Goal: Task Accomplishment & Management: Complete application form

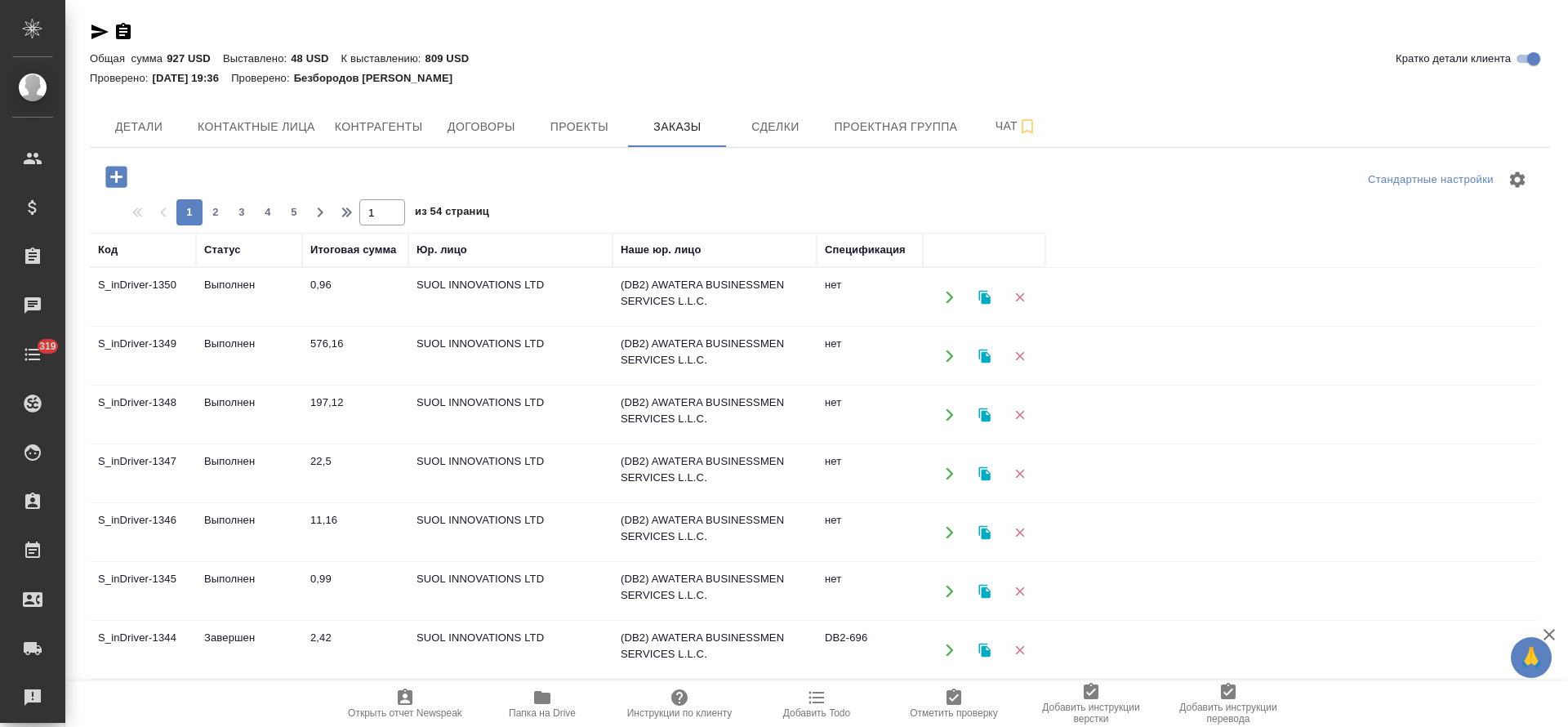
click at [317, 336] on td "576,16" at bounding box center [355, 356] width 106 height 57
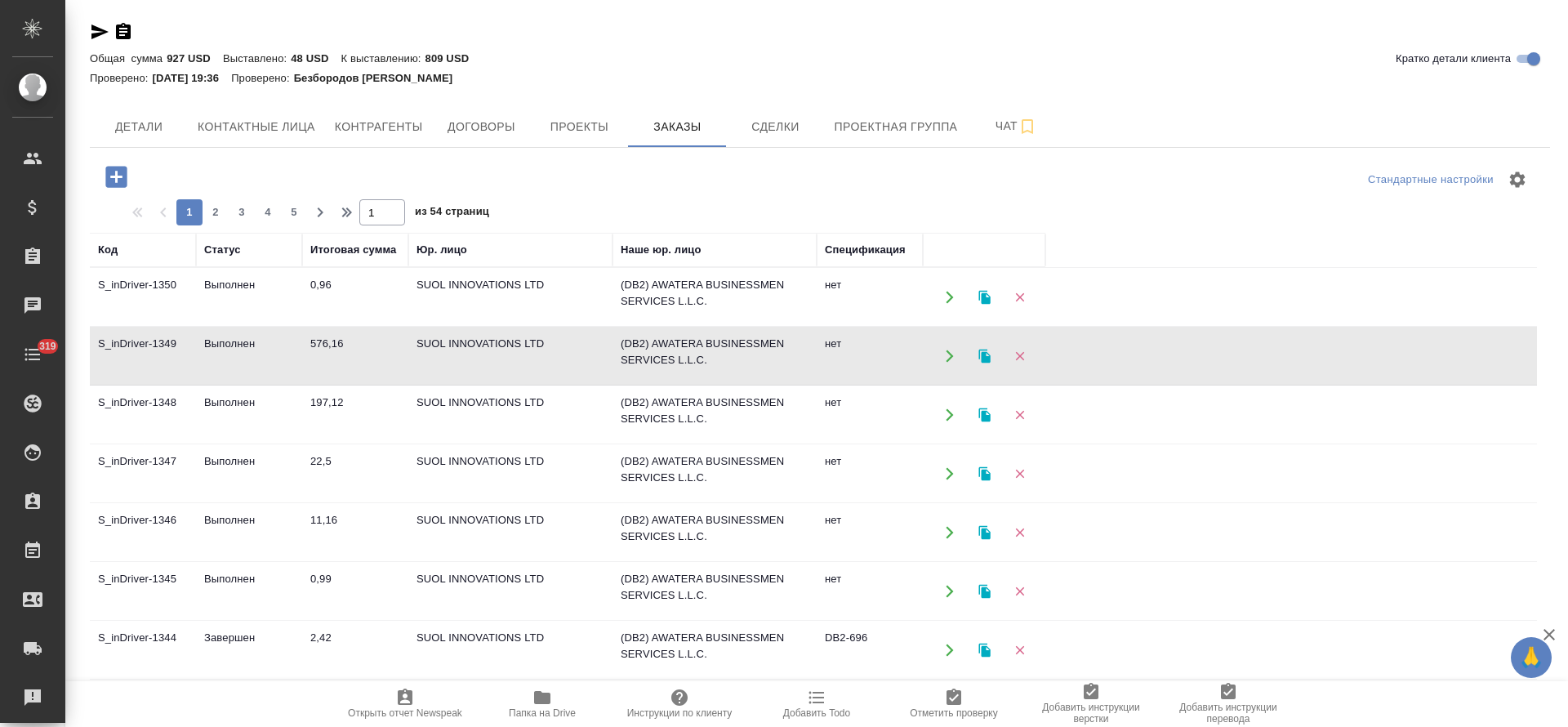
click at [317, 336] on td "576,16" at bounding box center [355, 356] width 106 height 57
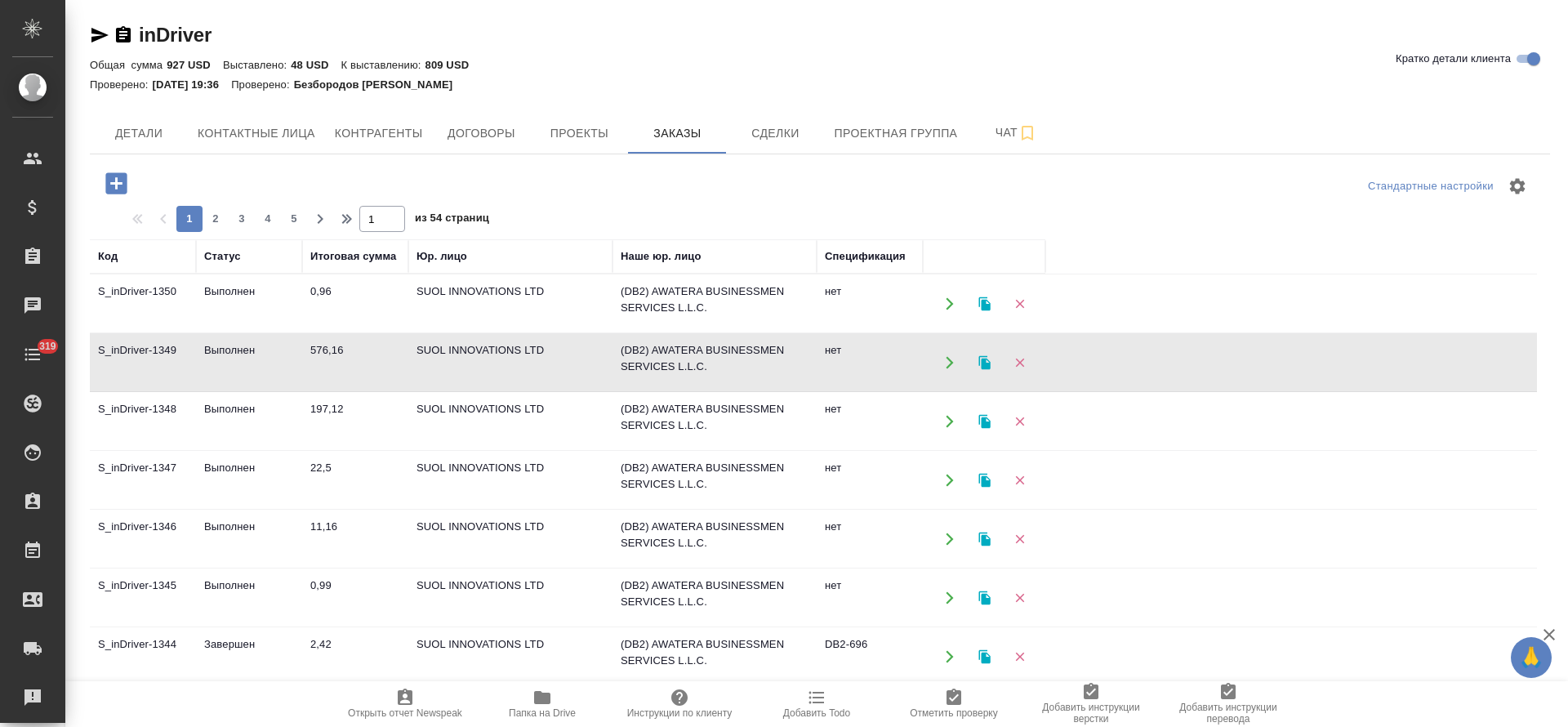
click at [322, 348] on td "576,16" at bounding box center [355, 363] width 106 height 57
click at [989, 363] on icon "button" at bounding box center [984, 362] width 11 height 14
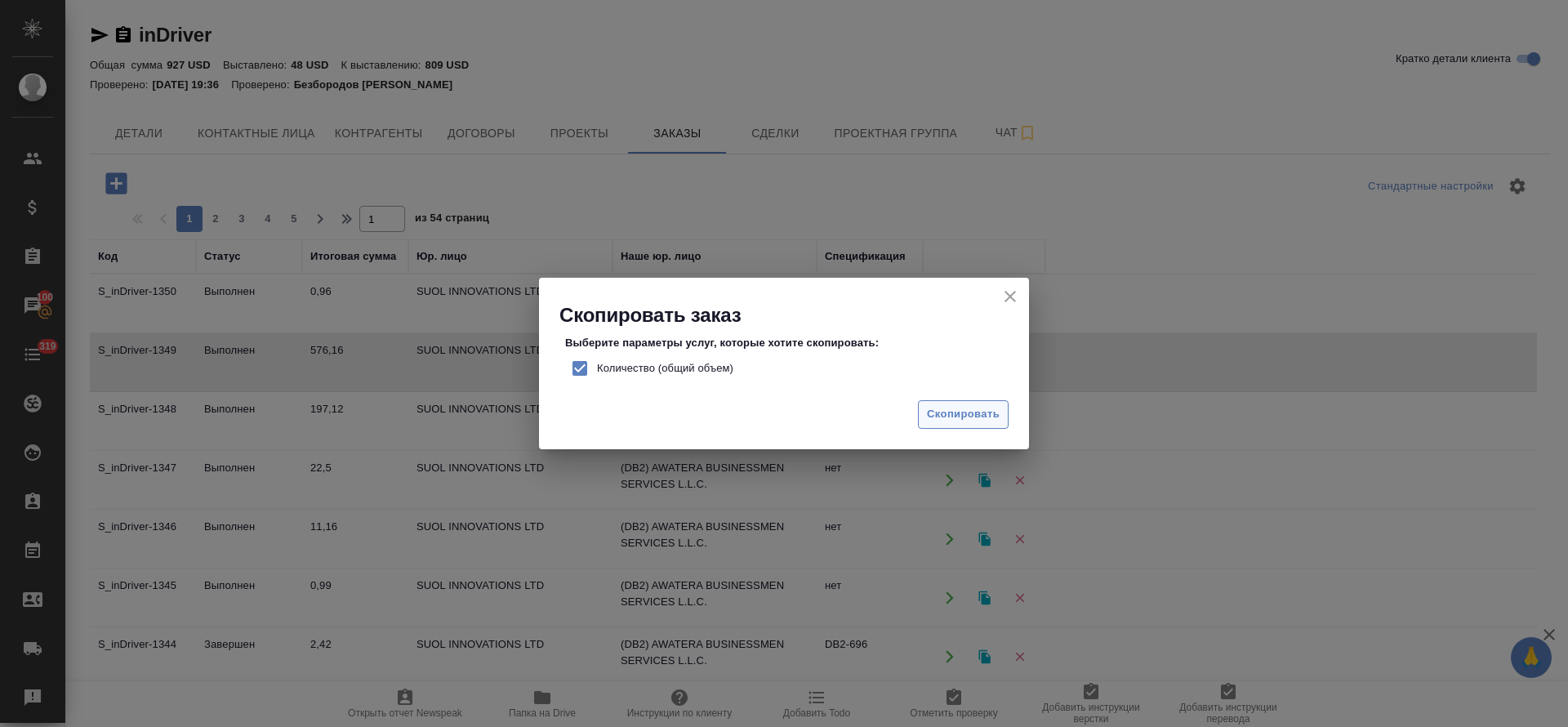
click at [961, 418] on span "Скопировать" at bounding box center [963, 414] width 72 height 19
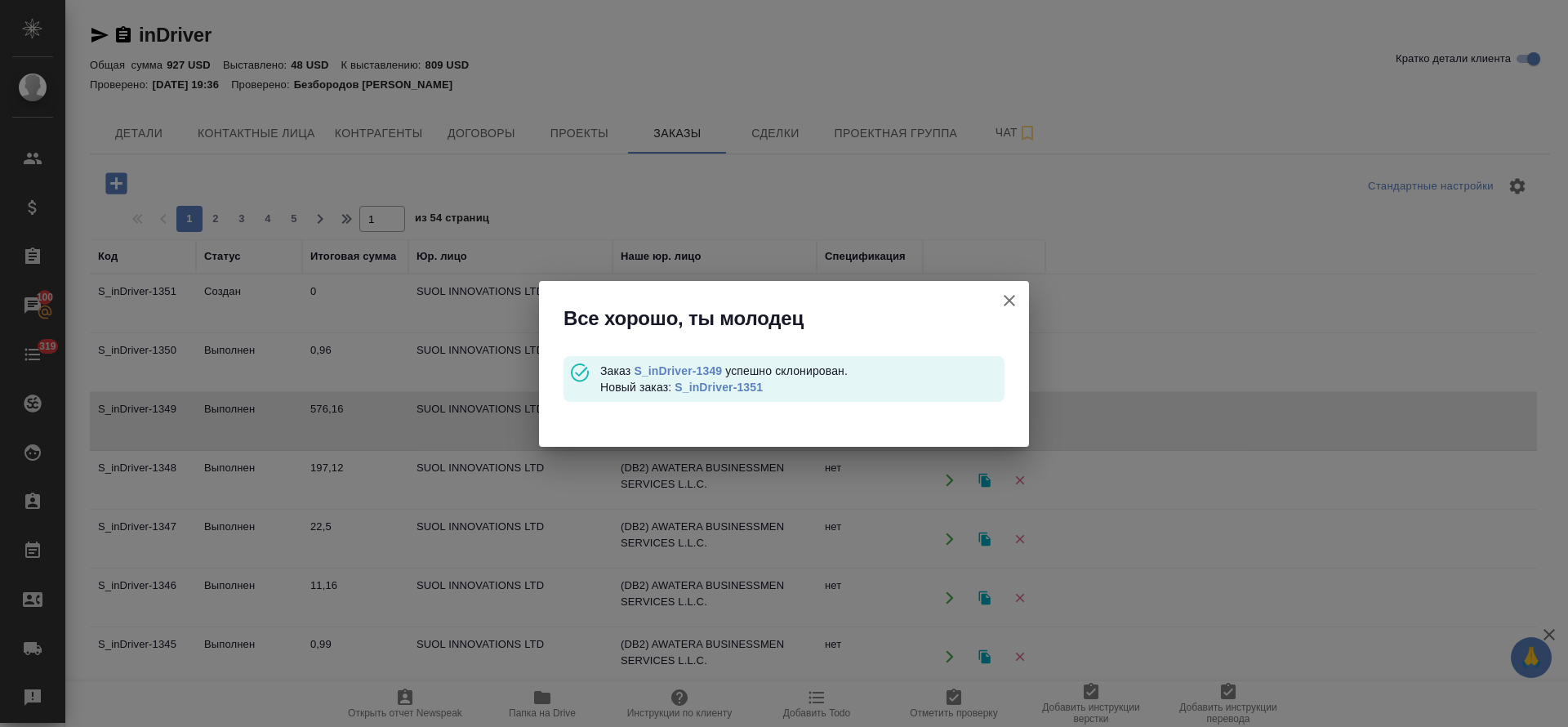
click at [731, 385] on link "S_inDriver-1351" at bounding box center [719, 387] width 88 height 13
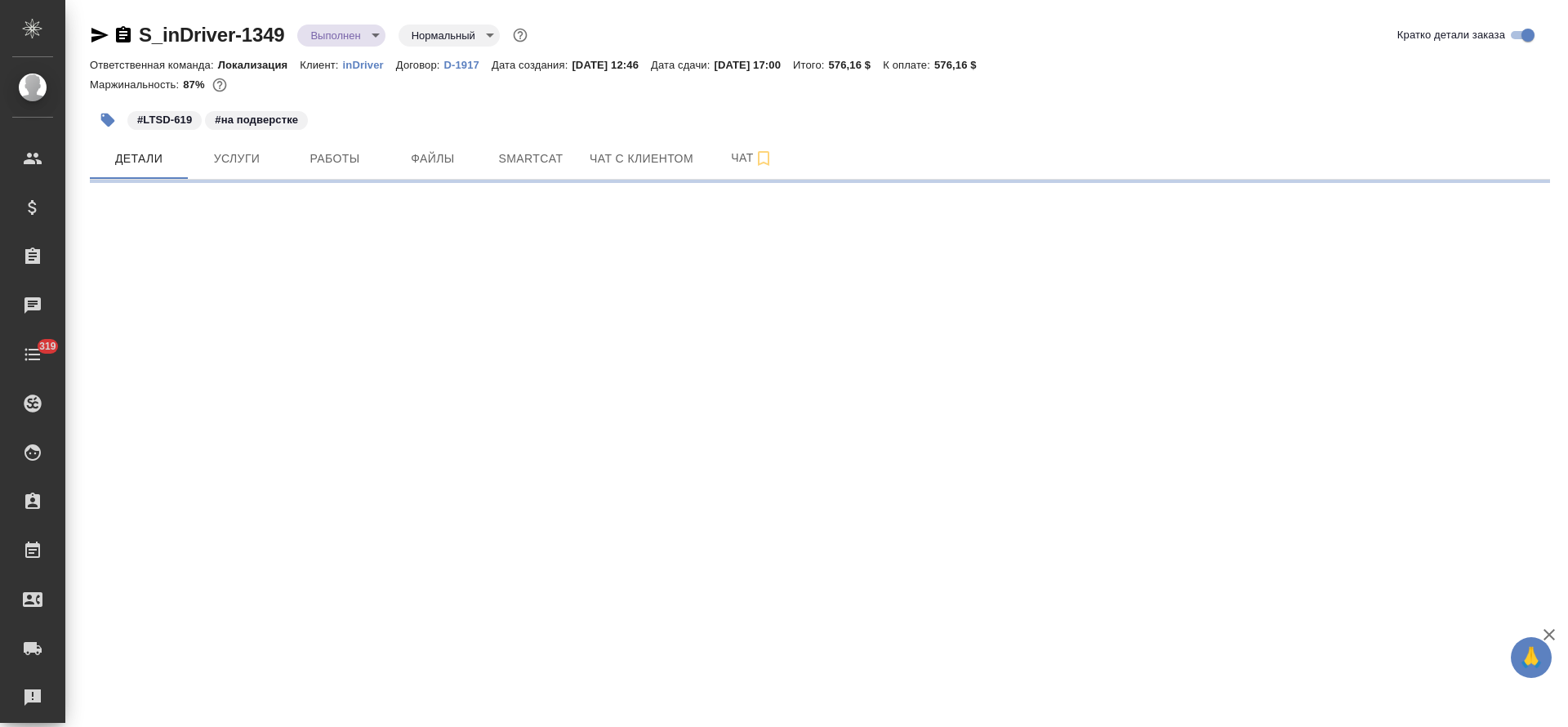
select select "RU"
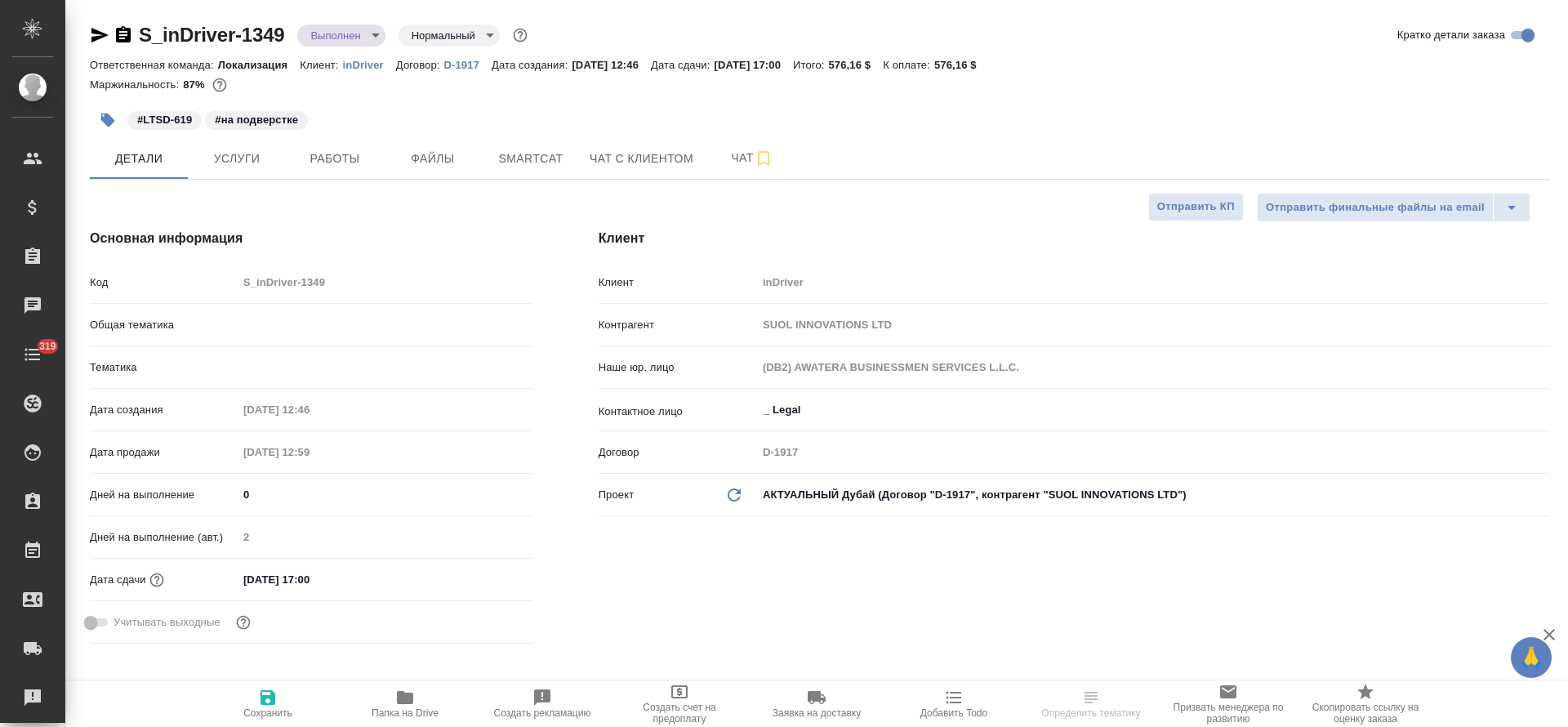
type textarea "x"
type input "Matveeva Anastasia"
type input "Юридический"
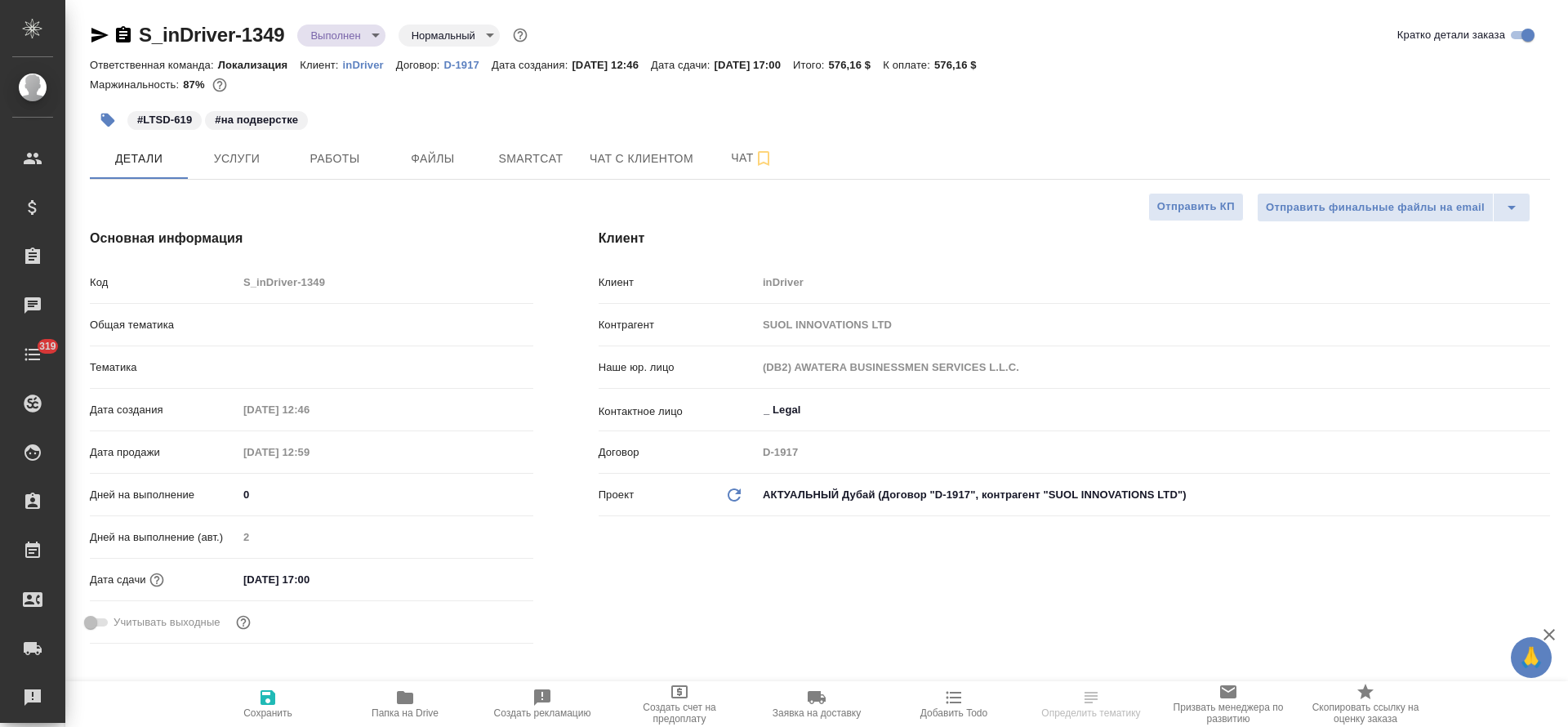
type input "Сеитов Павел"
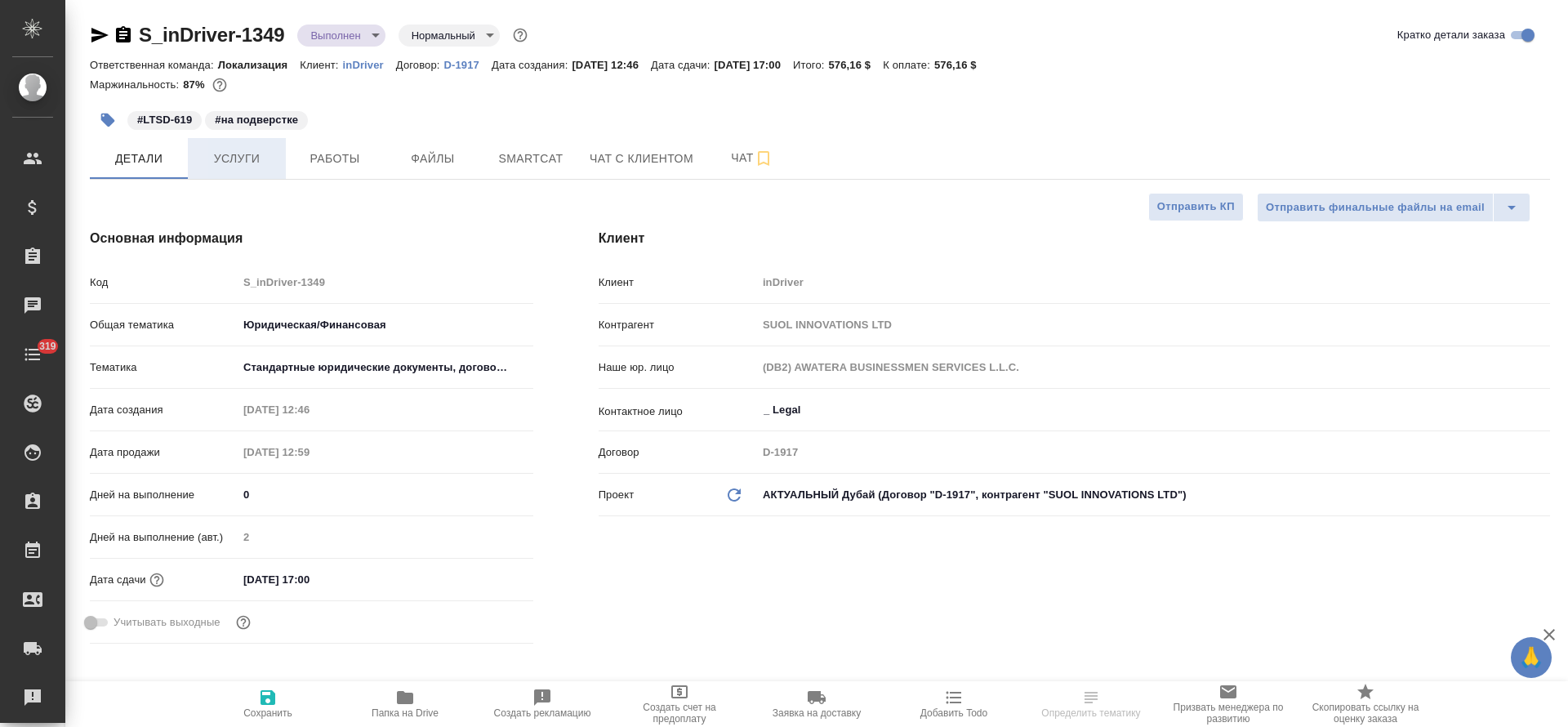
type textarea "x"
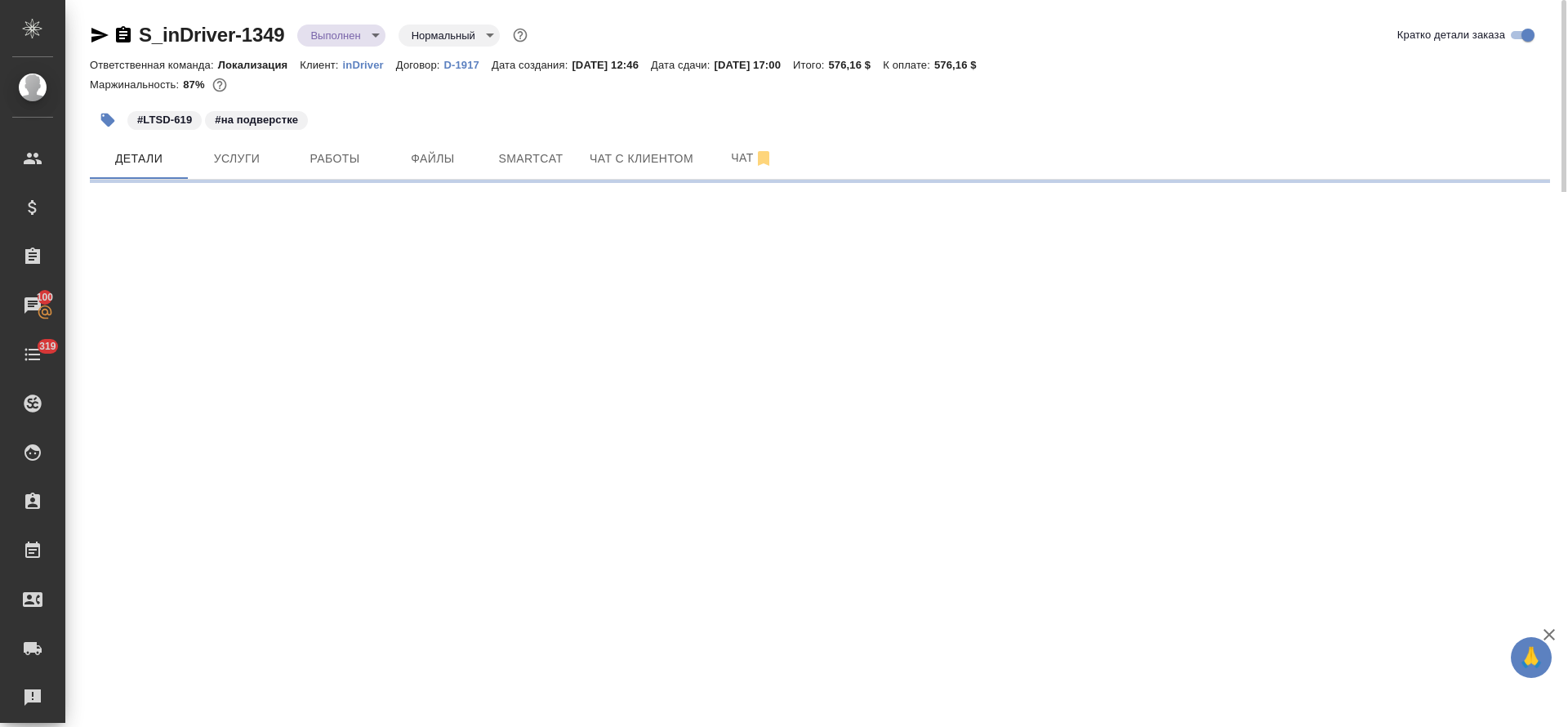
select select "RU"
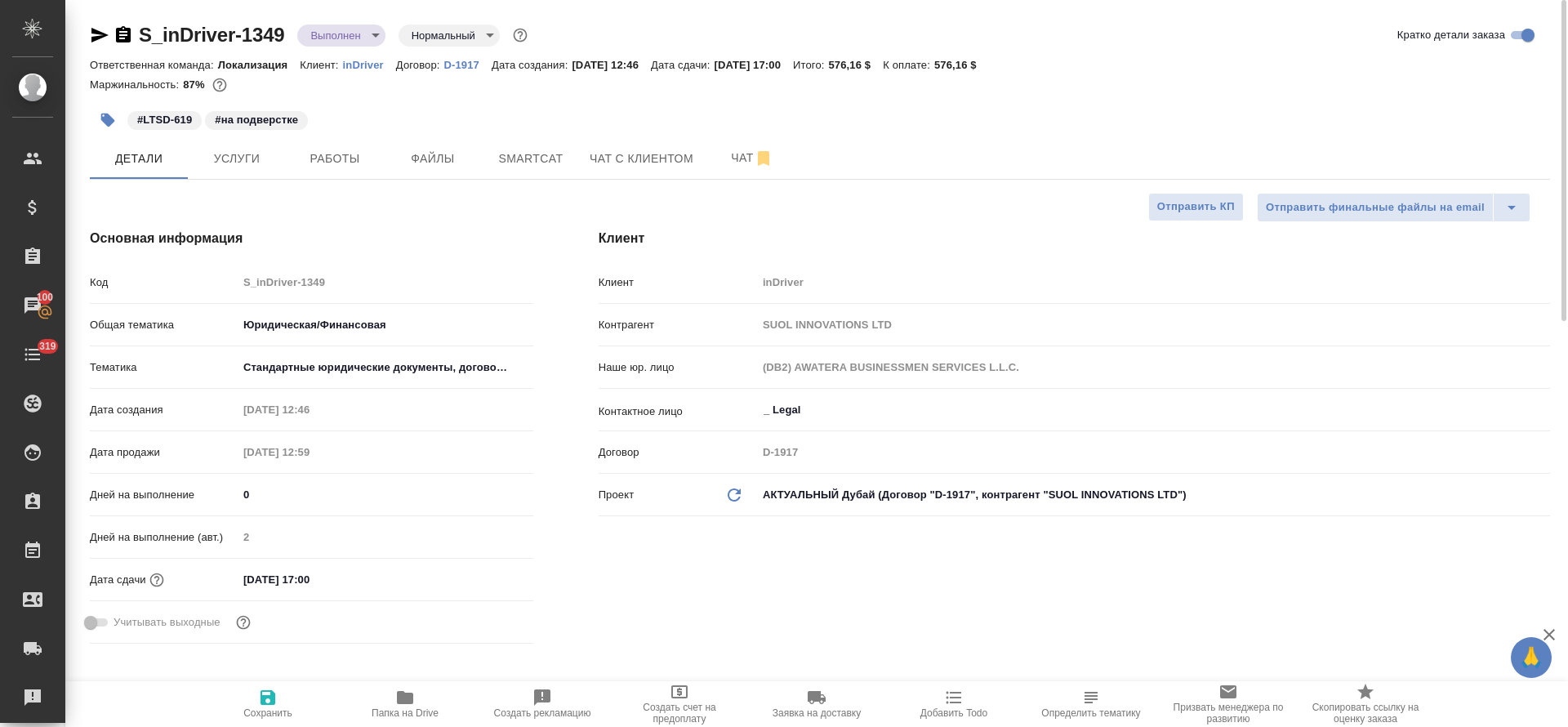
type textarea "x"
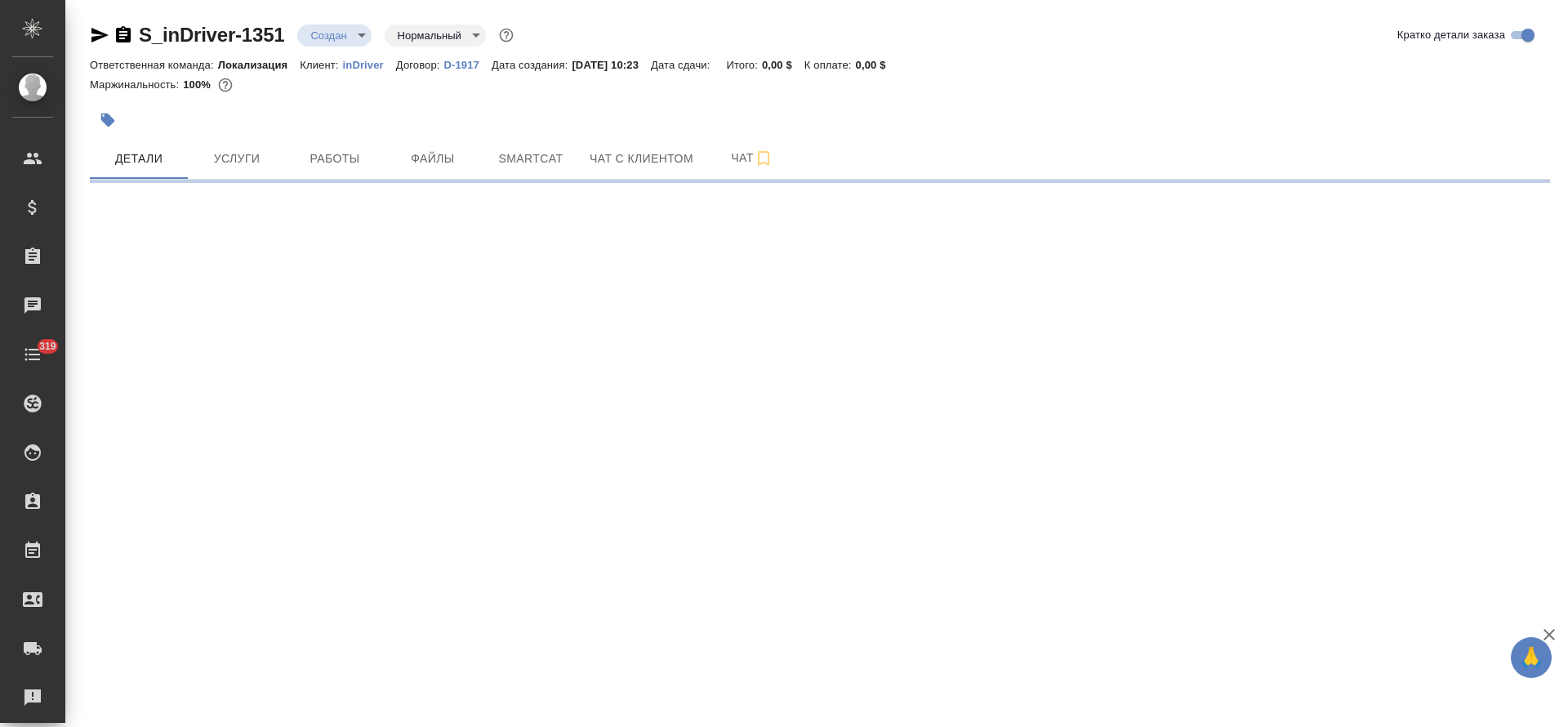
select select "RU"
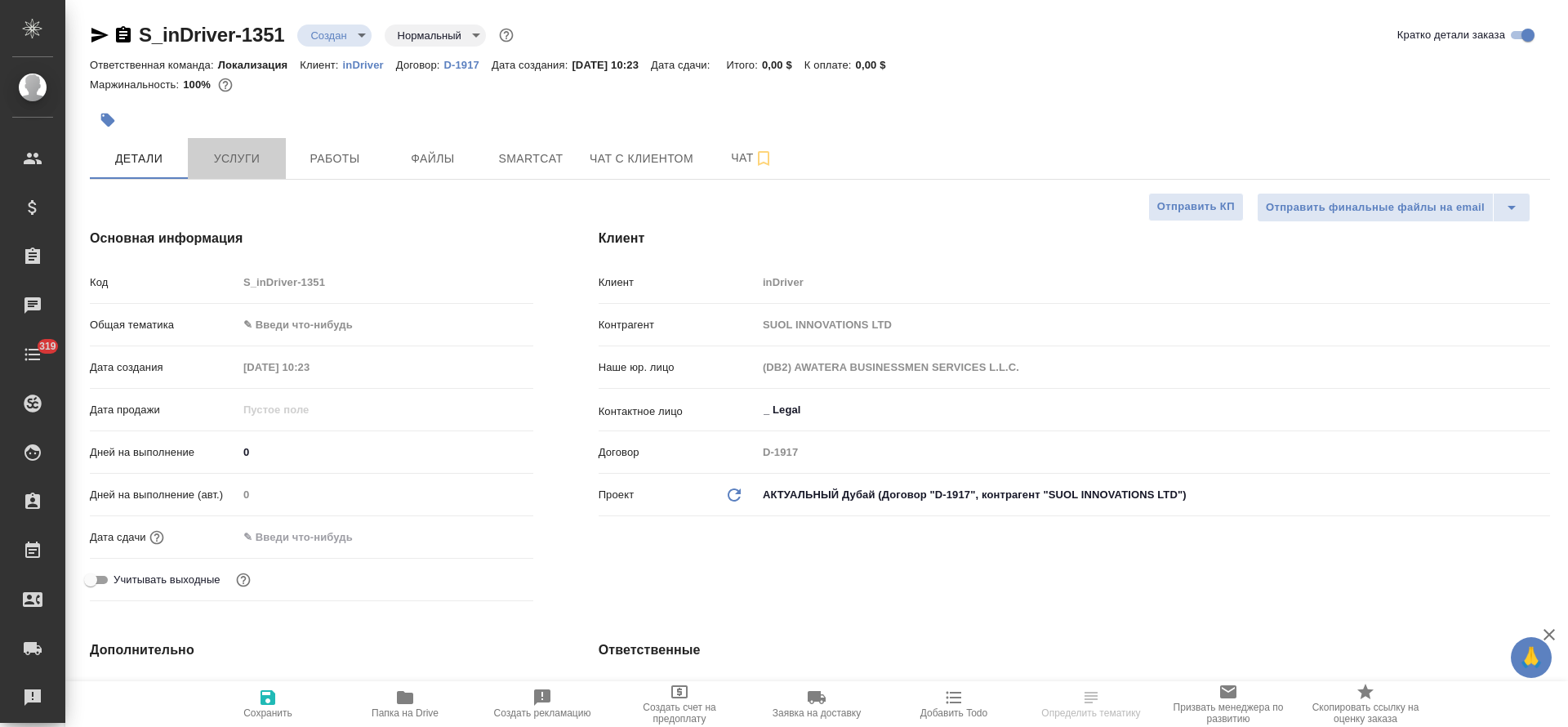
click at [234, 151] on span "Услуги" at bounding box center [236, 159] width 78 height 21
type textarea "x"
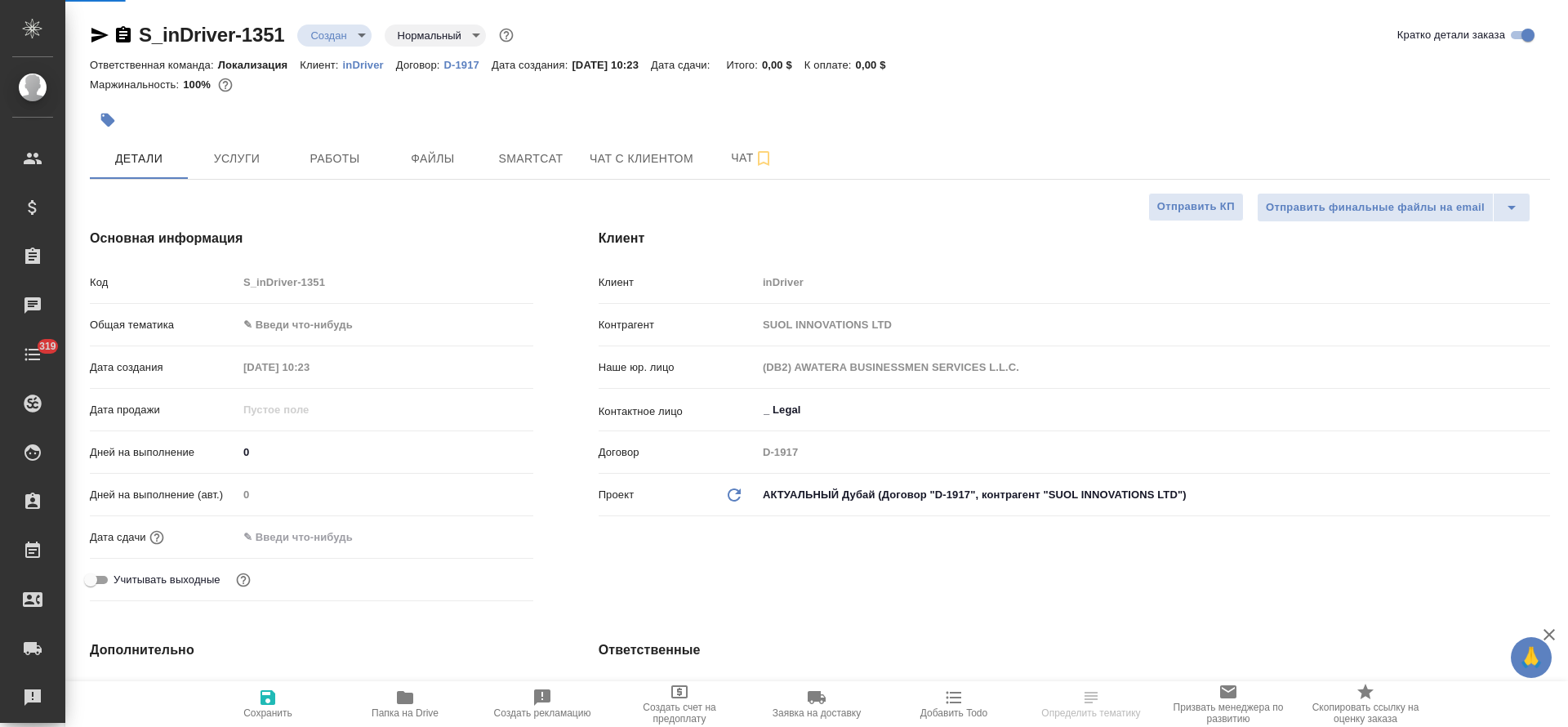
type textarea "x"
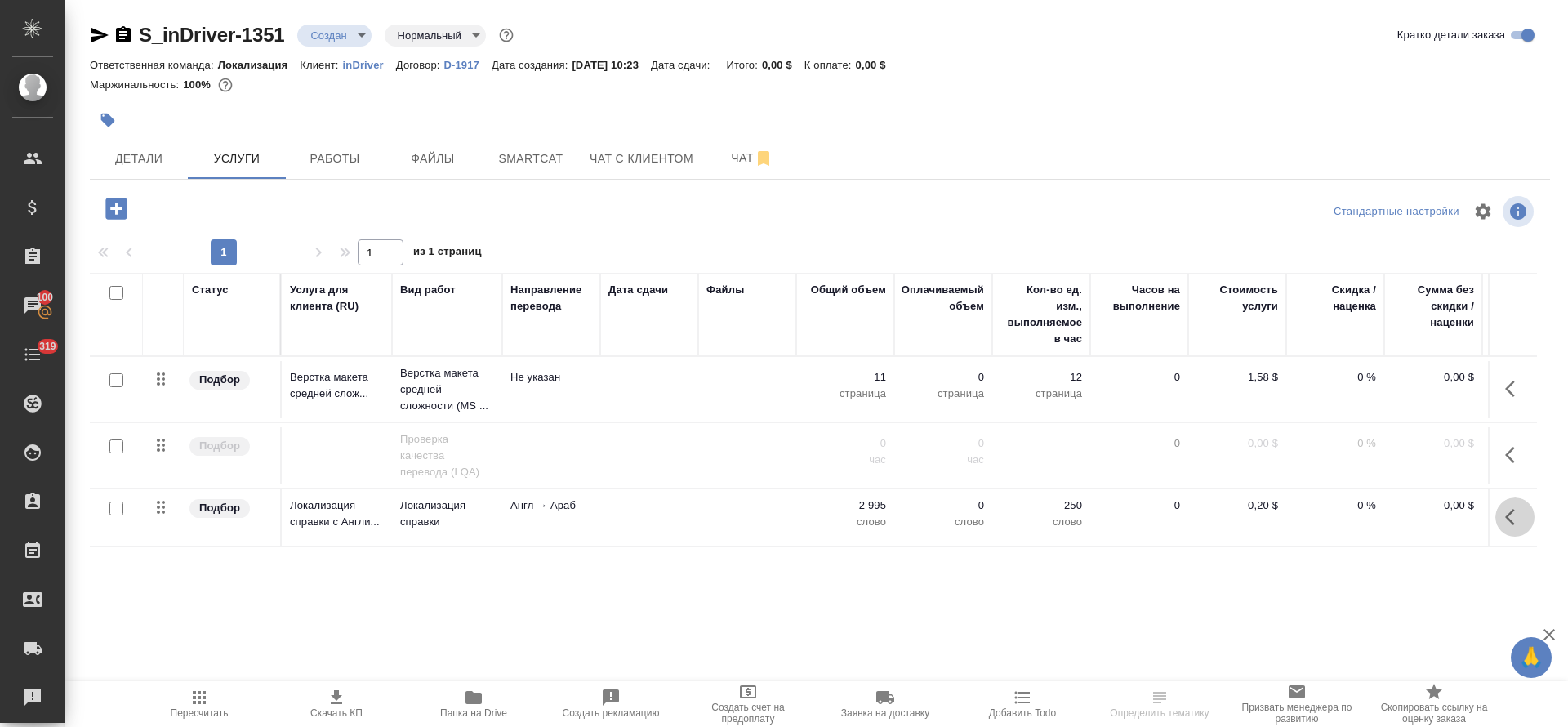
click at [1509, 518] on icon "button" at bounding box center [1510, 517] width 9 height 16
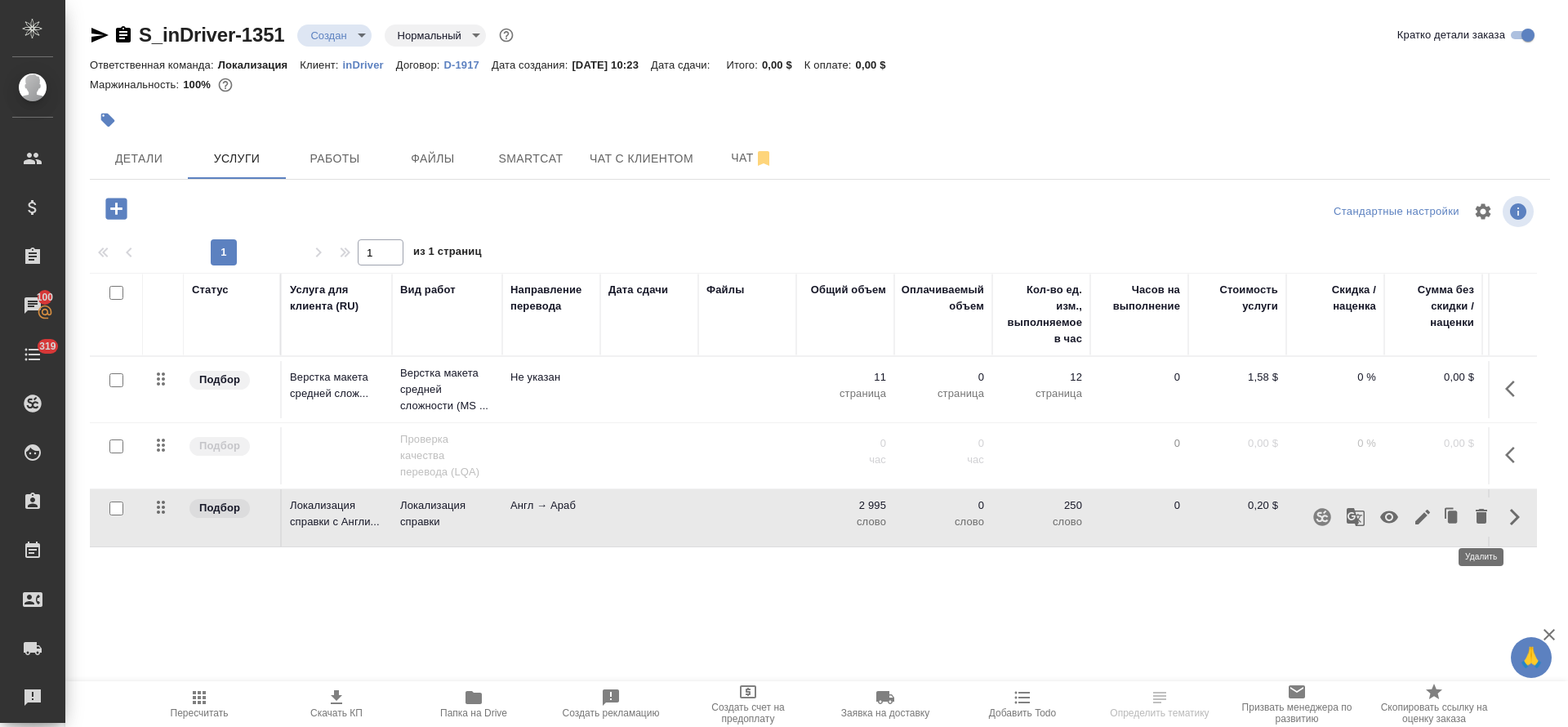
click at [1483, 520] on icon "button" at bounding box center [1481, 517] width 11 height 15
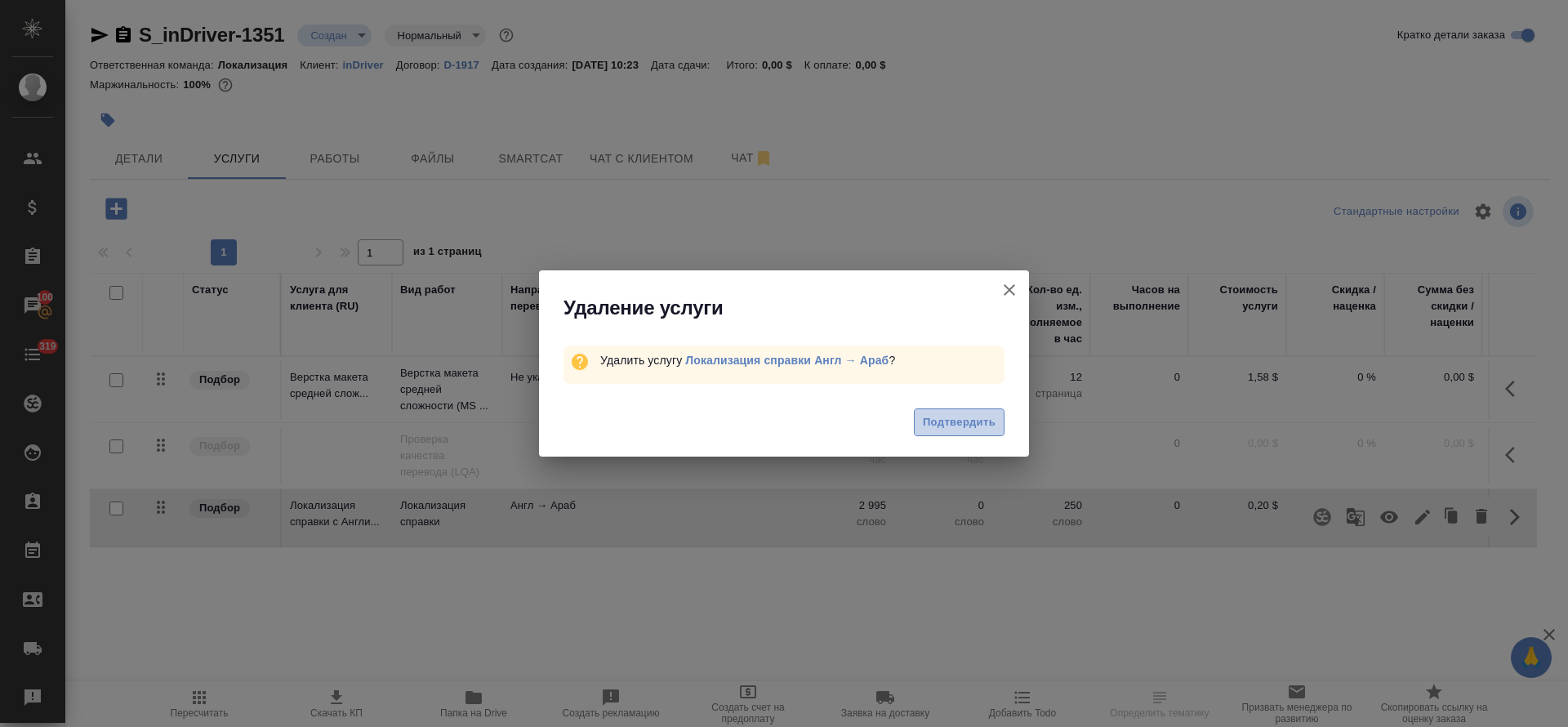
click at [997, 428] on button "Подтвердить" at bounding box center [959, 423] width 90 height 28
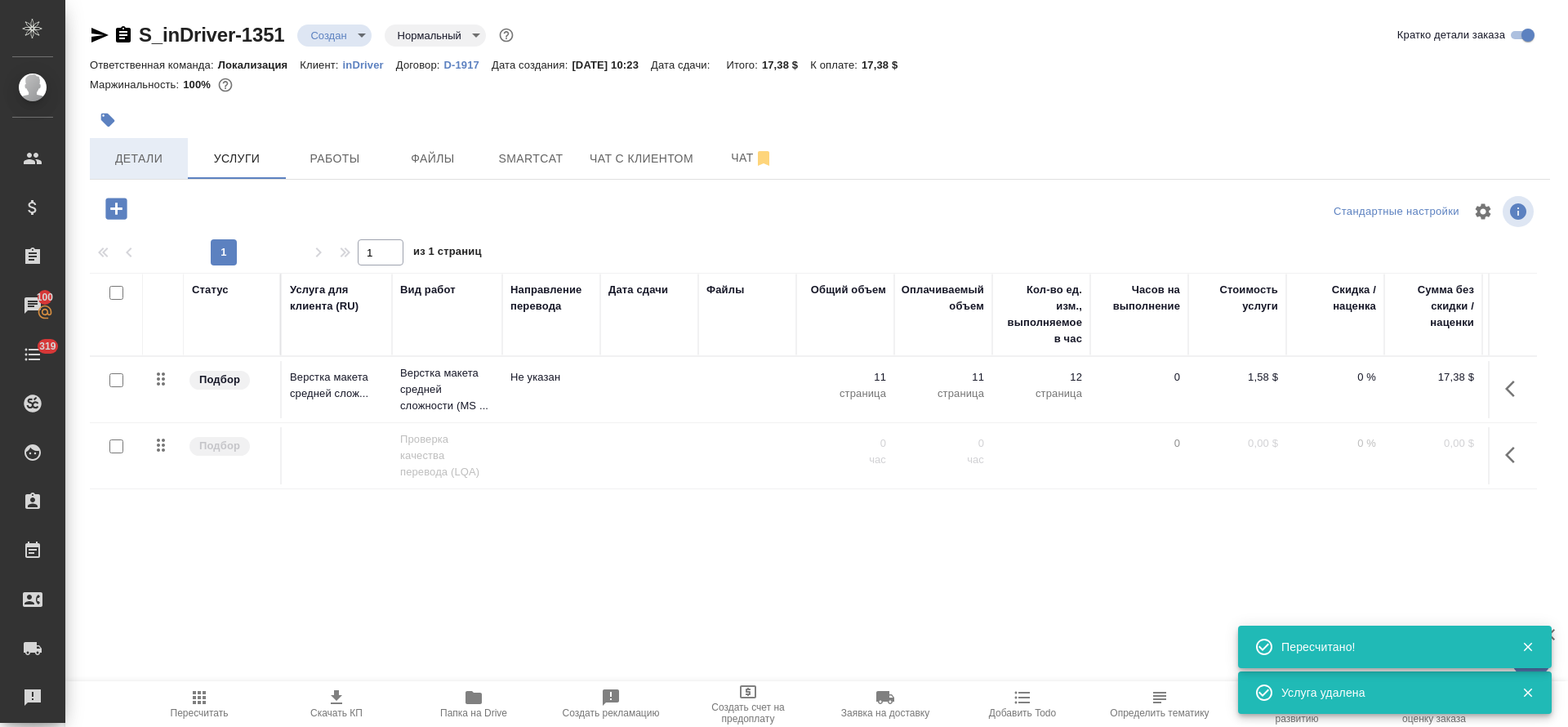
click at [161, 163] on span "Детали" at bounding box center [138, 159] width 78 height 21
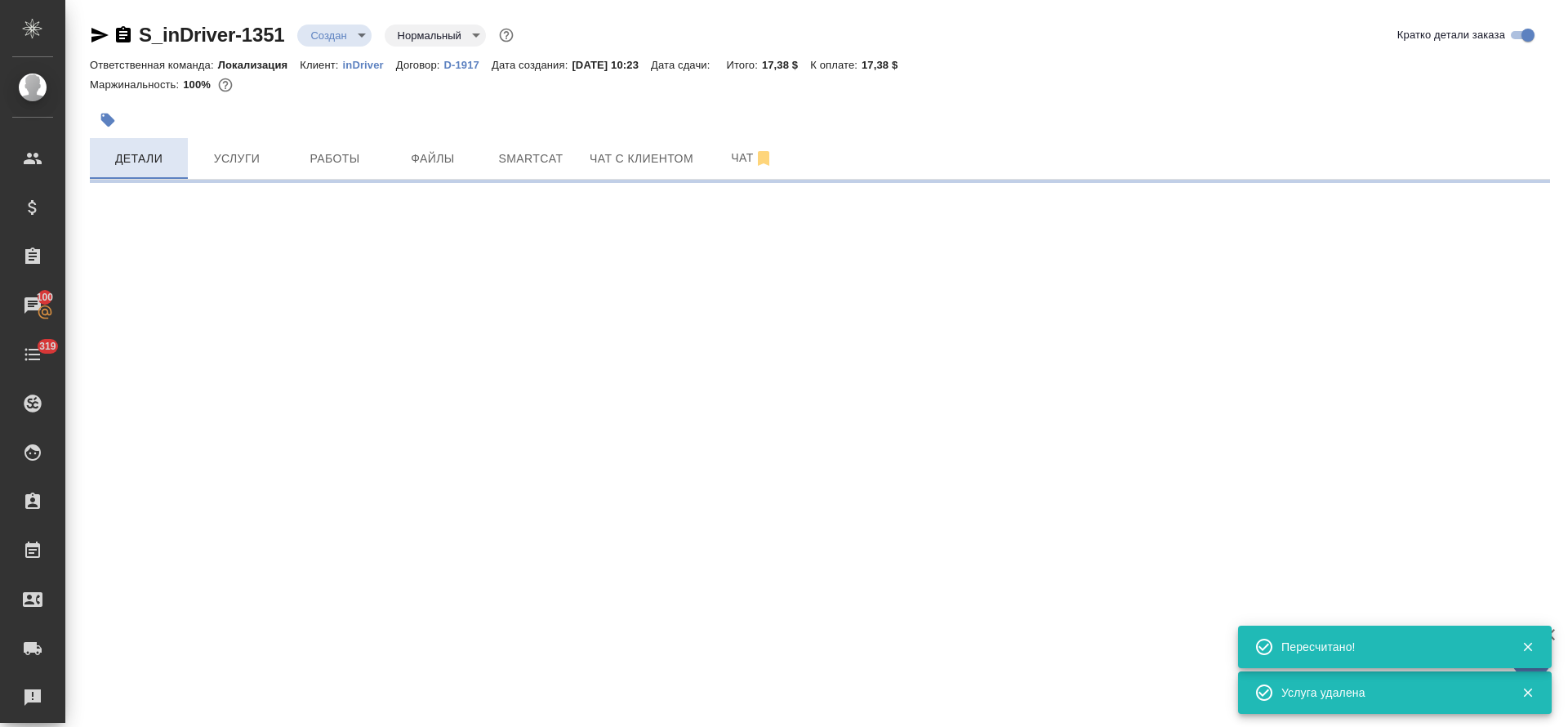
select select "RU"
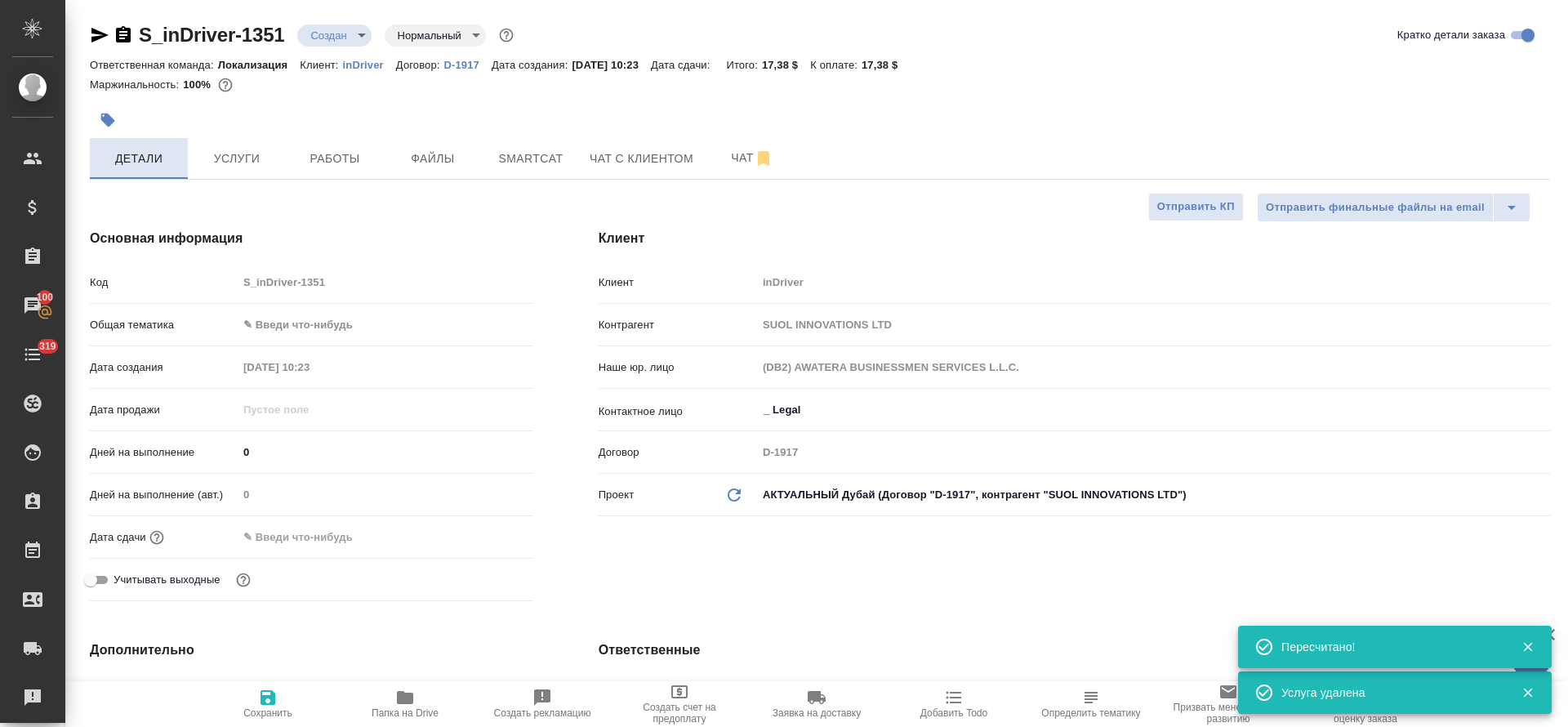
type textarea "x"
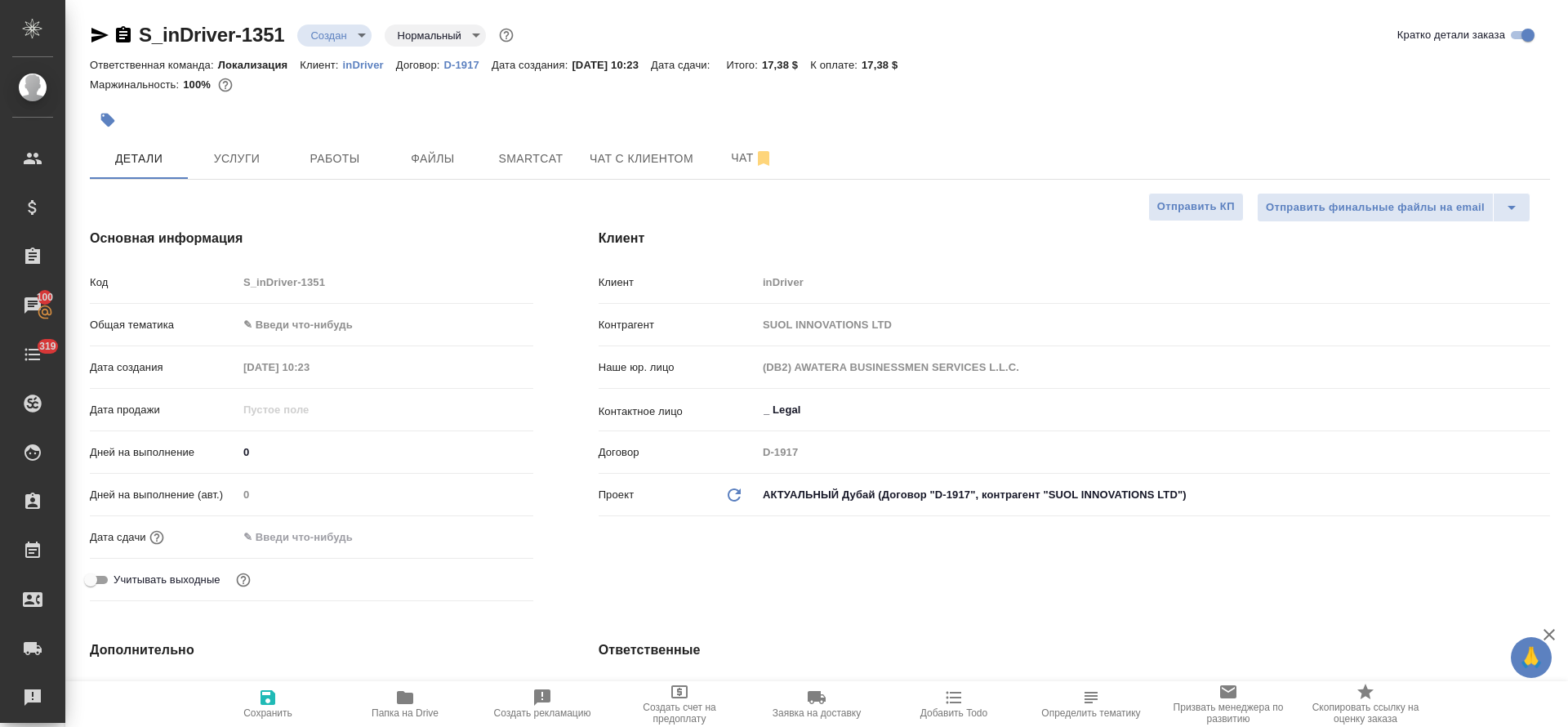
type textarea "x"
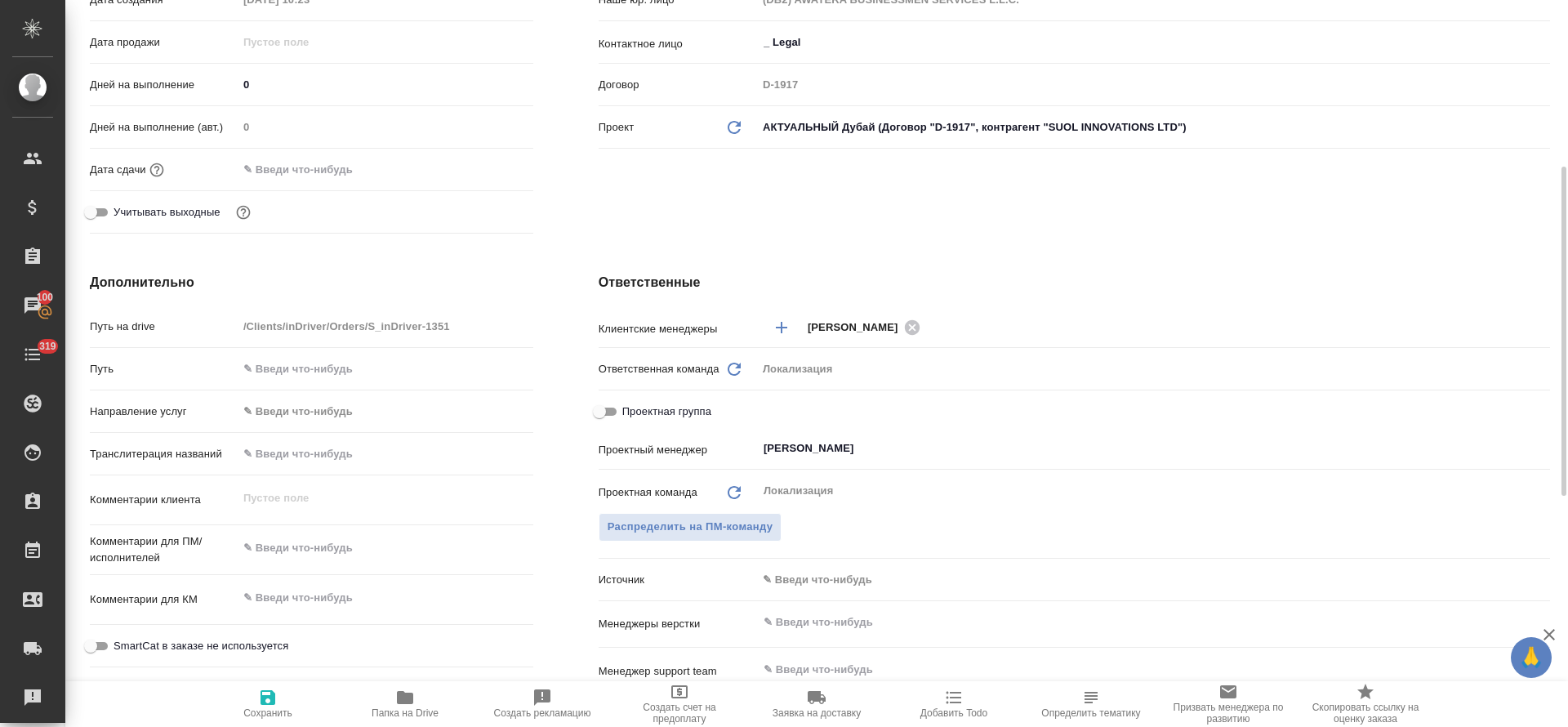
scroll to position [491, 0]
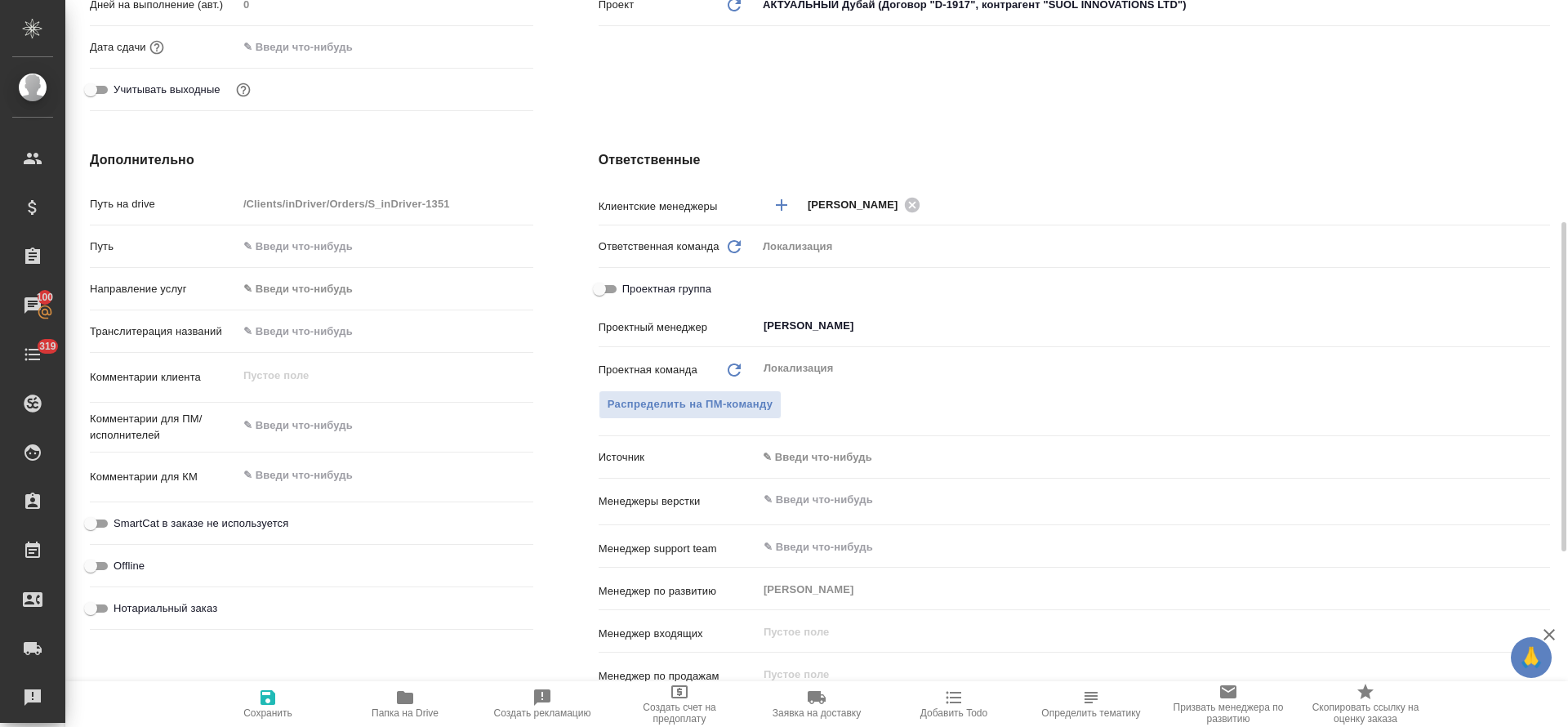
type textarea "x"
click at [297, 489] on textarea at bounding box center [385, 475] width 296 height 27
paste textarea "[URL][DOMAIN_NAME]"
type textarea "[URL][DOMAIN_NAME]"
type textarea "x"
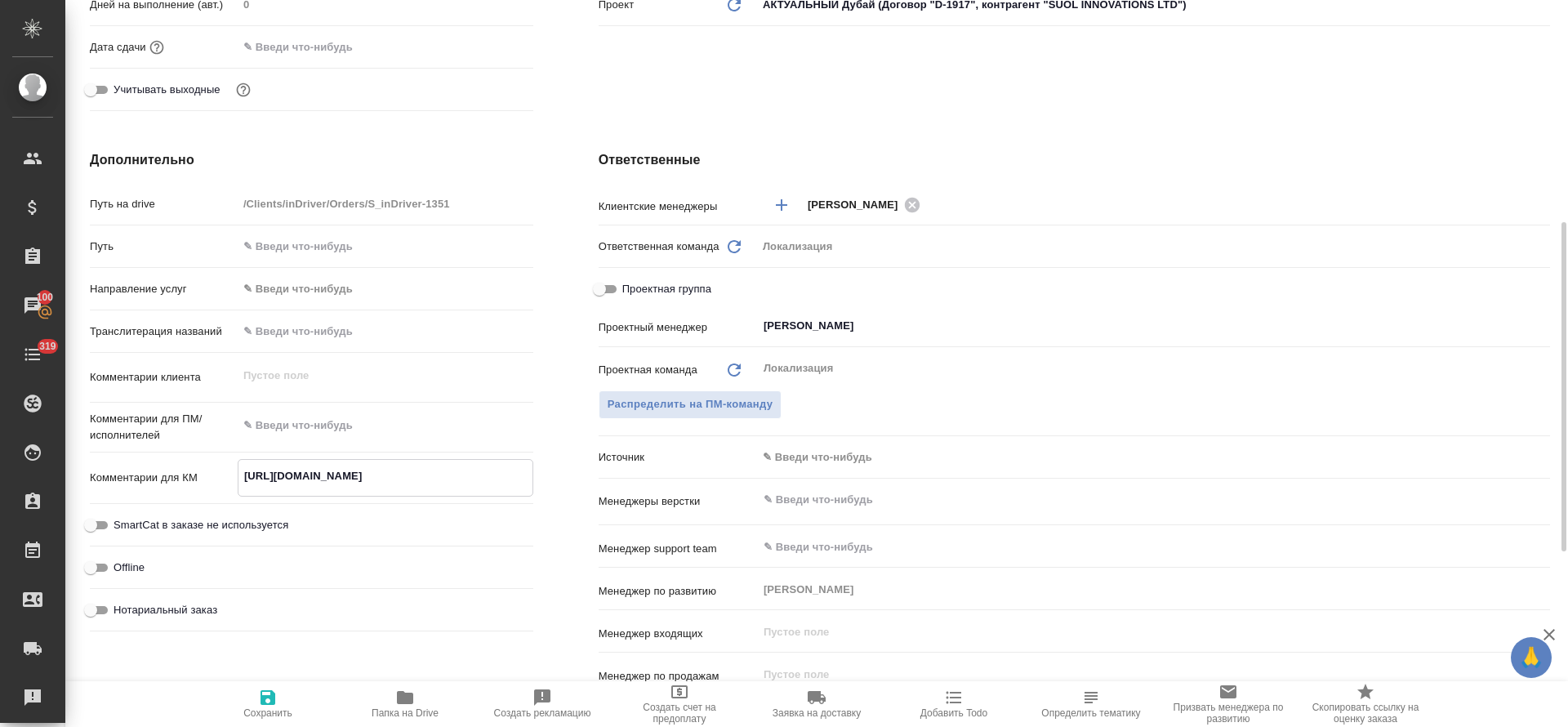
type textarea "x"
drag, startPoint x: 481, startPoint y: 473, endPoint x: 435, endPoint y: 473, distance: 46.0
click at [435, 473] on textarea "[URL][DOMAIN_NAME]" at bounding box center [385, 501] width 294 height 77
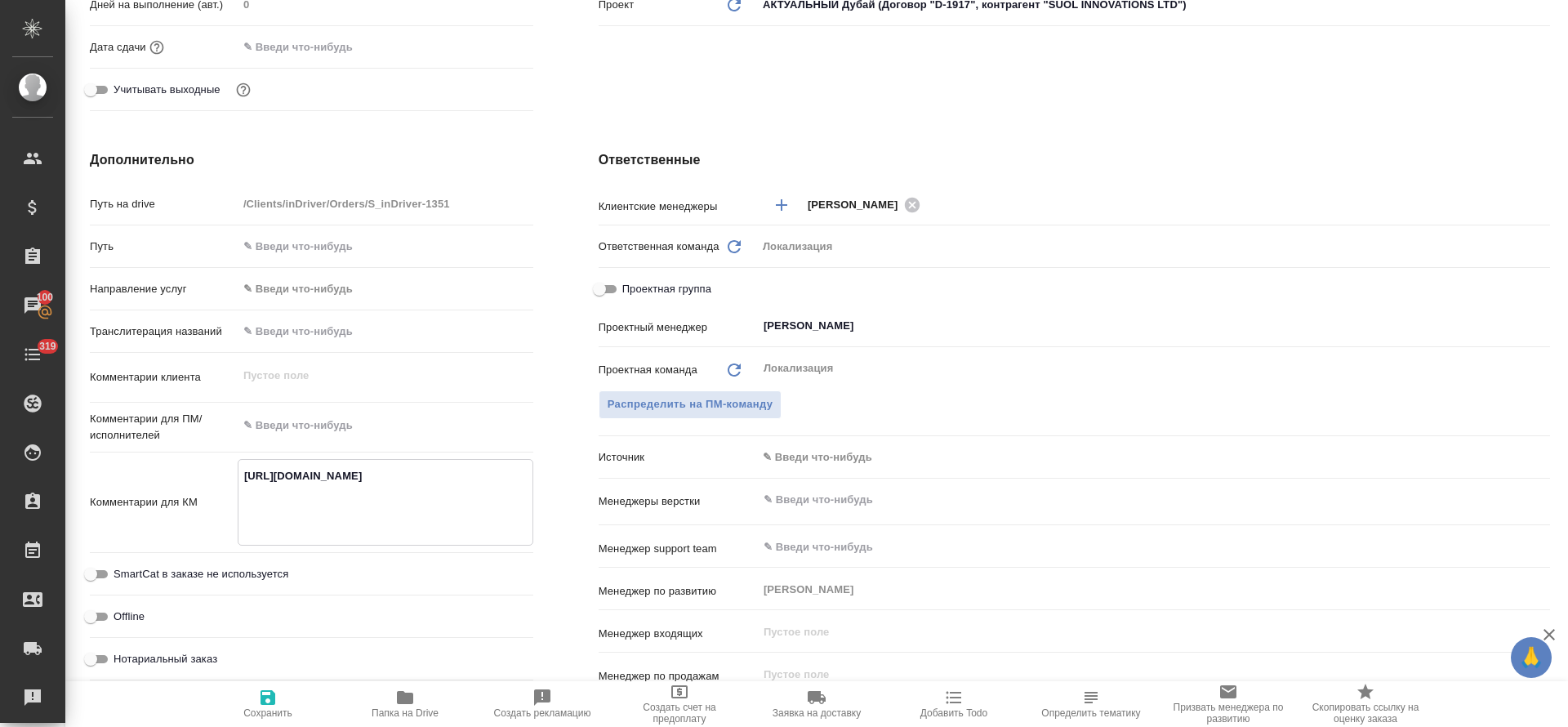
scroll to position [0, 0]
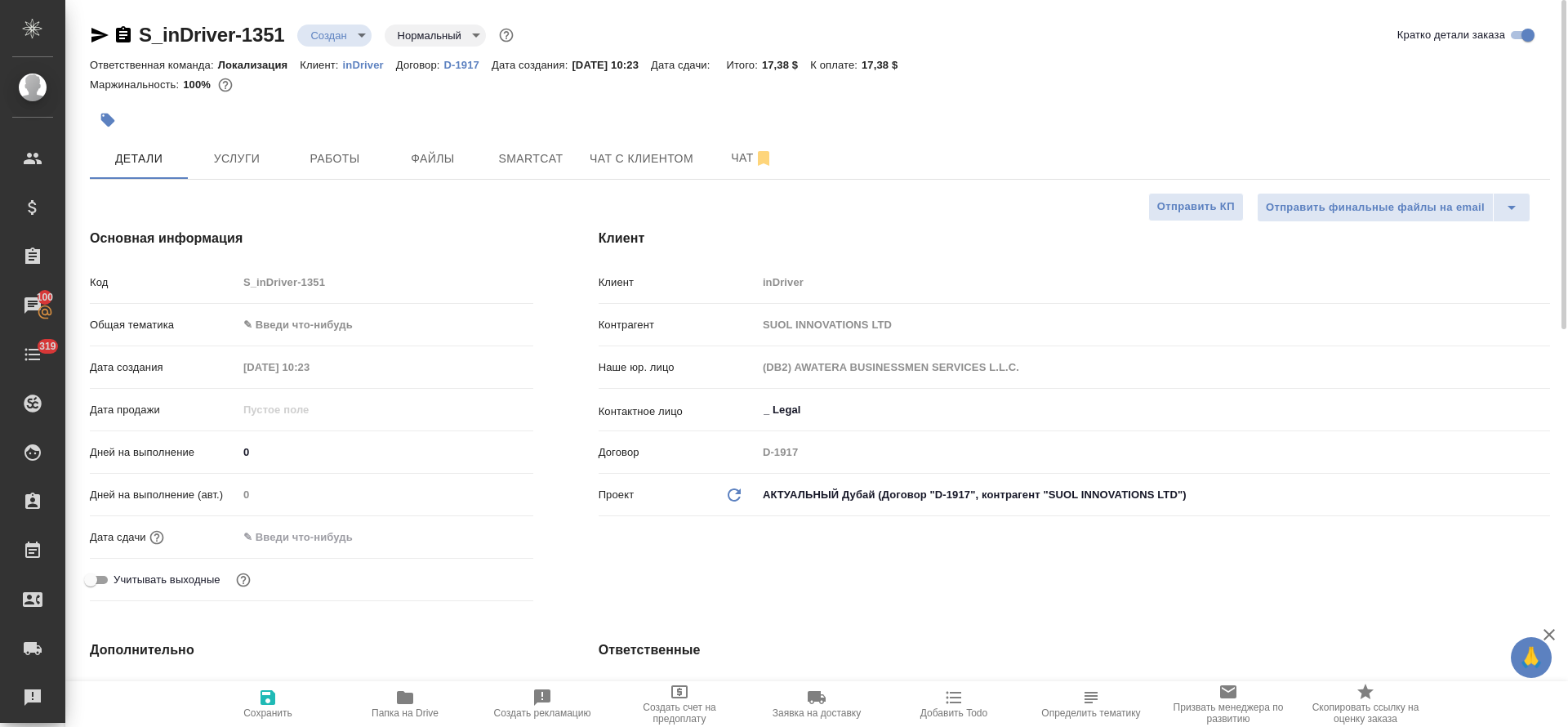
type textarea "[URL][DOMAIN_NAME]"
type textarea "x"
click at [110, 122] on icon "button" at bounding box center [108, 121] width 14 height 14
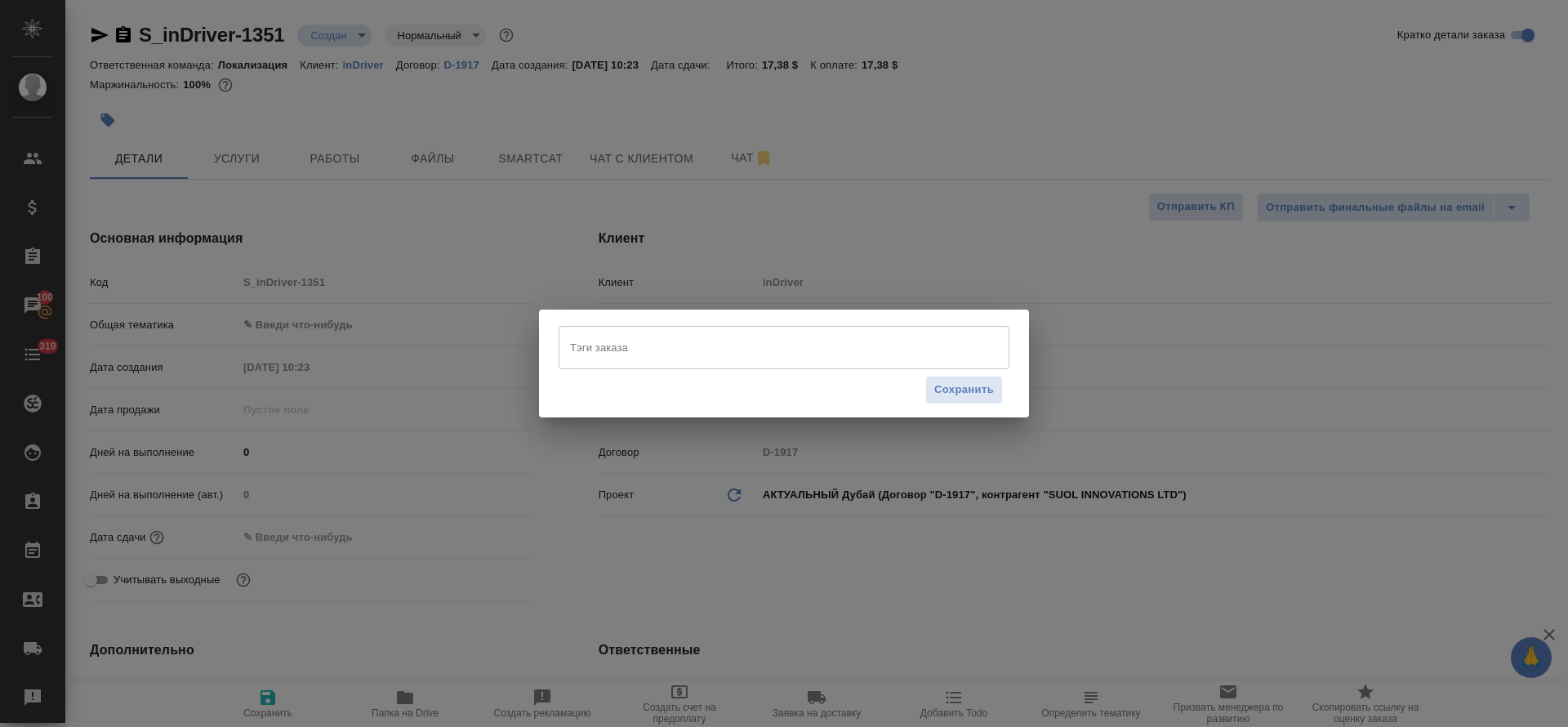
click at [591, 331] on div "Тэги заказа" at bounding box center [783, 347] width 451 height 42
paste input "LTSD-622"
type input "LTSD-622"
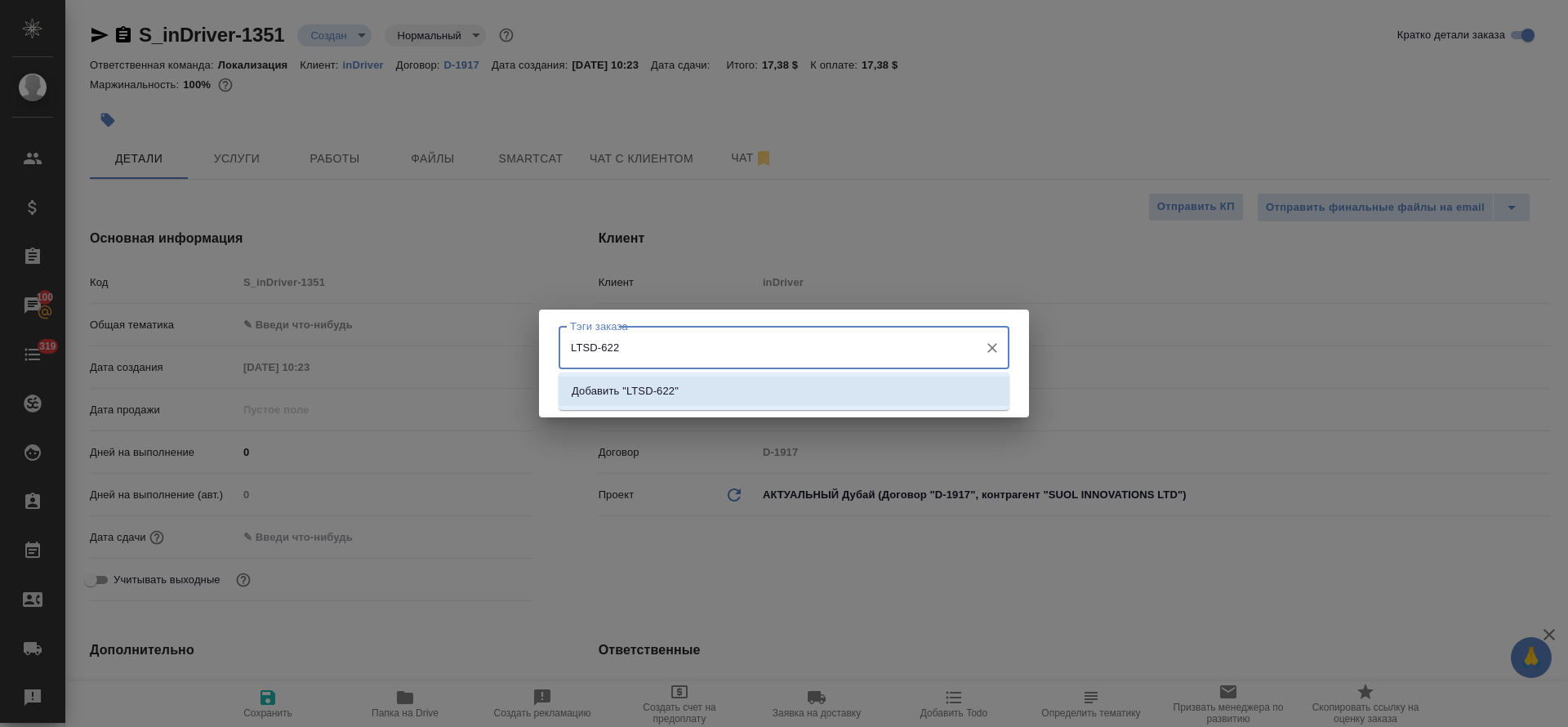
click at [824, 388] on li "Добавить "LTSD-622"" at bounding box center [783, 391] width 451 height 29
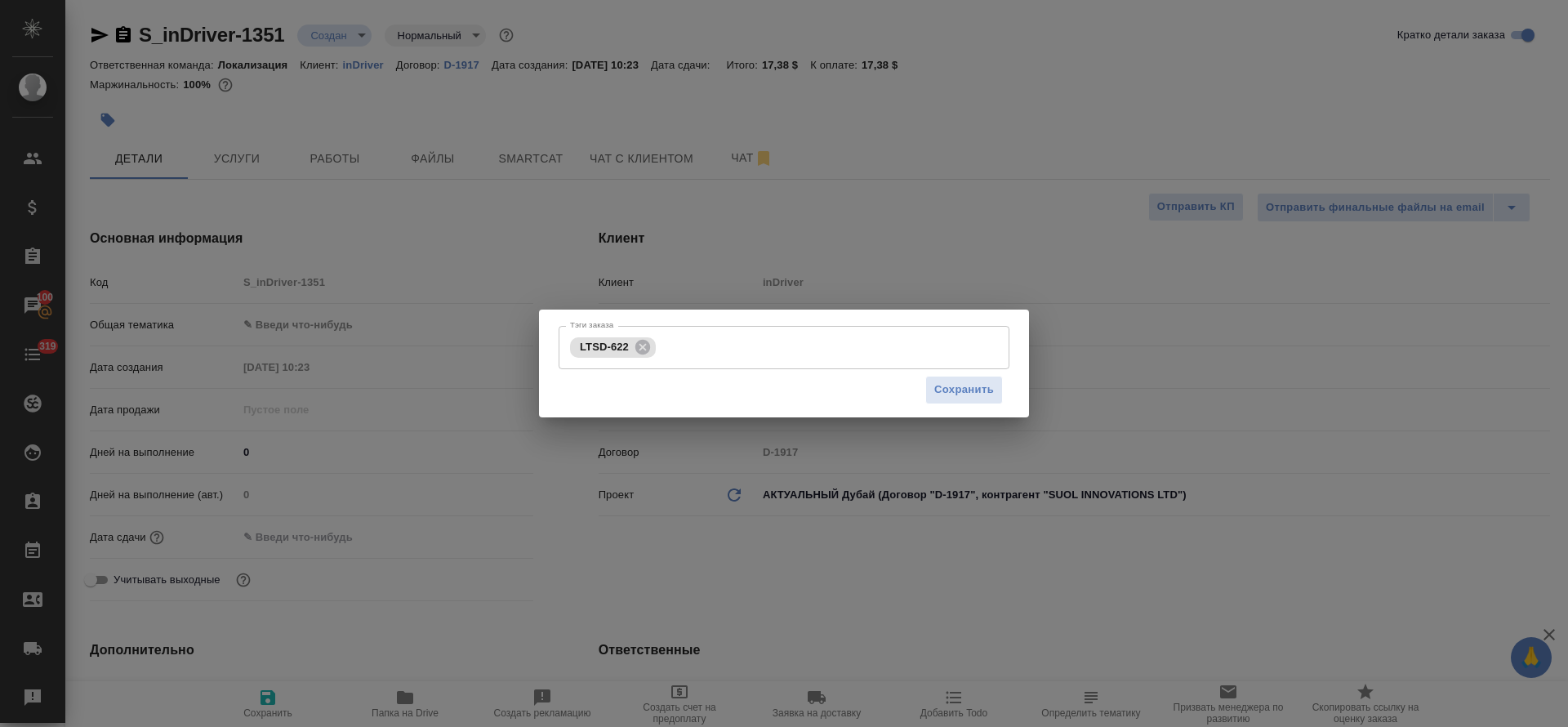
click at [920, 388] on div "Сохранить" at bounding box center [783, 390] width 451 height 41
click at [942, 391] on span "Сохранить" at bounding box center [964, 390] width 59 height 19
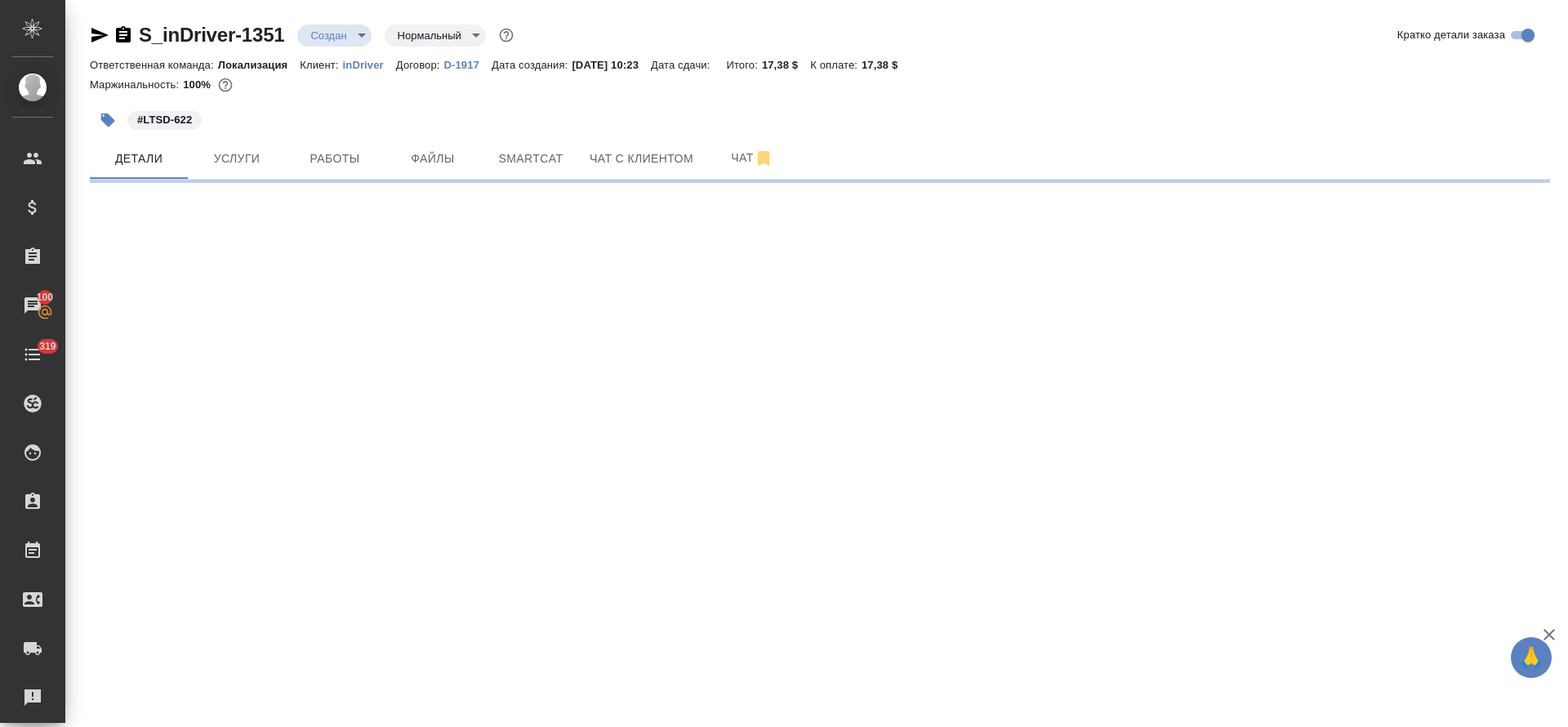
select select "RU"
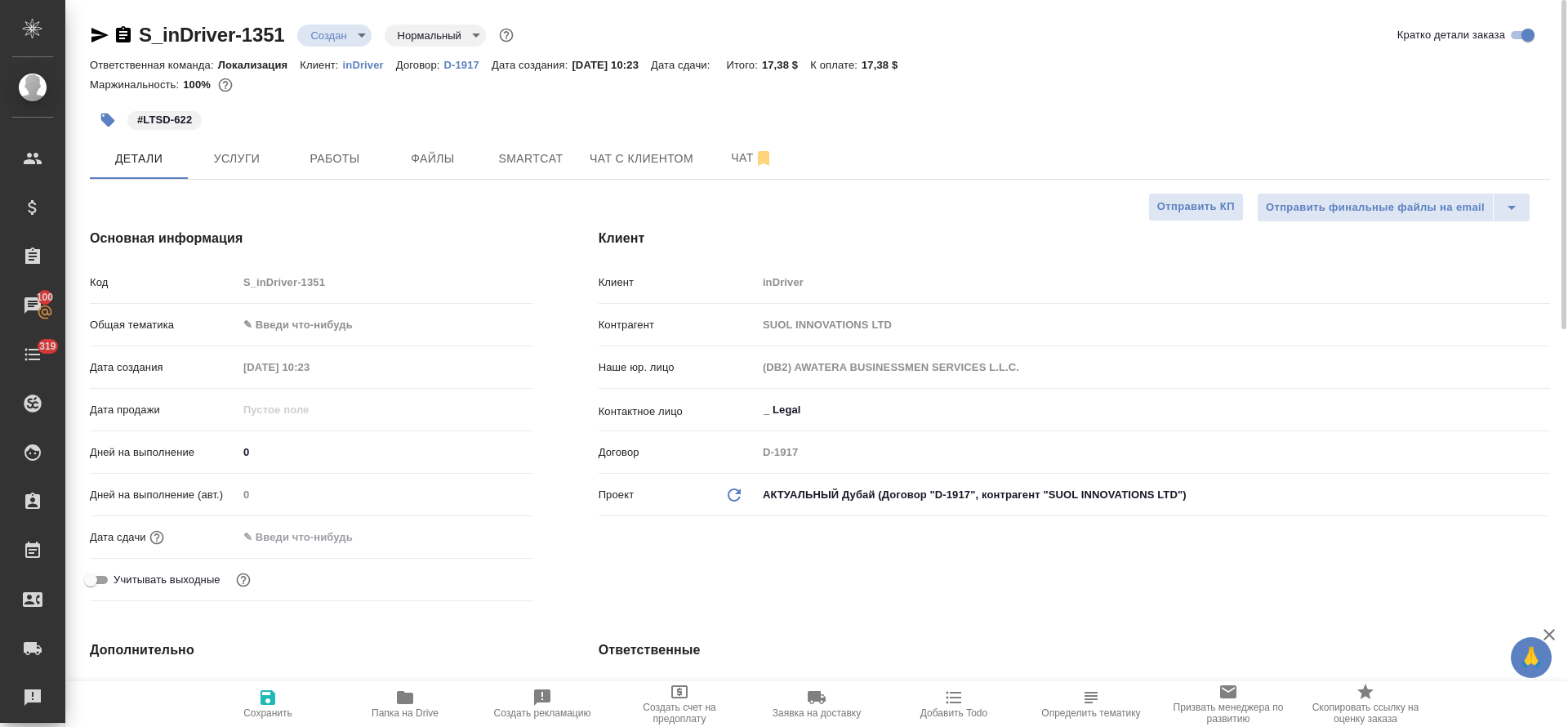
type textarea "x"
click at [316, 311] on body "🙏 .cls-1 fill:#fff; AWATERA Tretyakova Olga Клиенты Спецификации Заказы 100 Чат…" at bounding box center [784, 364] width 1568 height 727
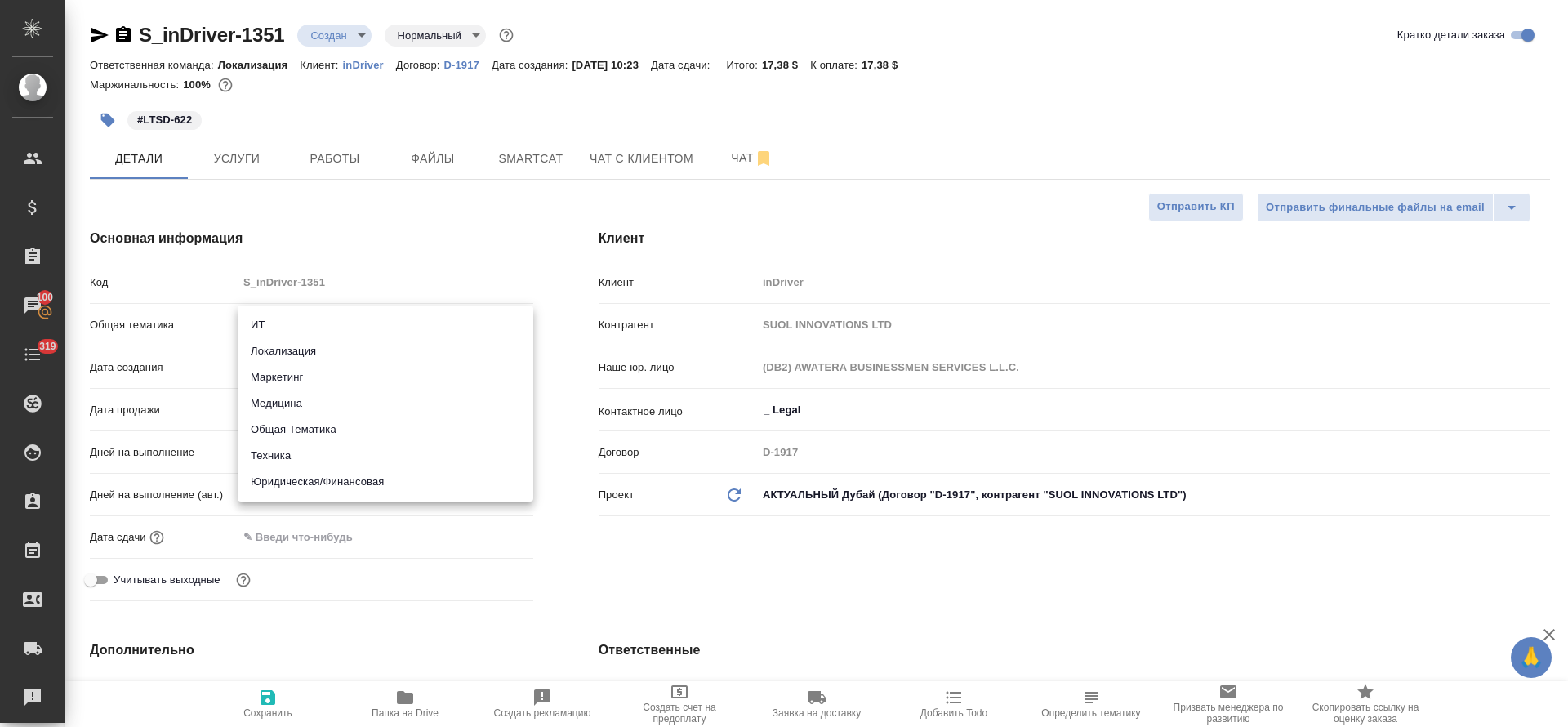
click at [296, 480] on li "Юридическая/Финансовая" at bounding box center [385, 482] width 296 height 26
type input "yr-fn"
type textarea "x"
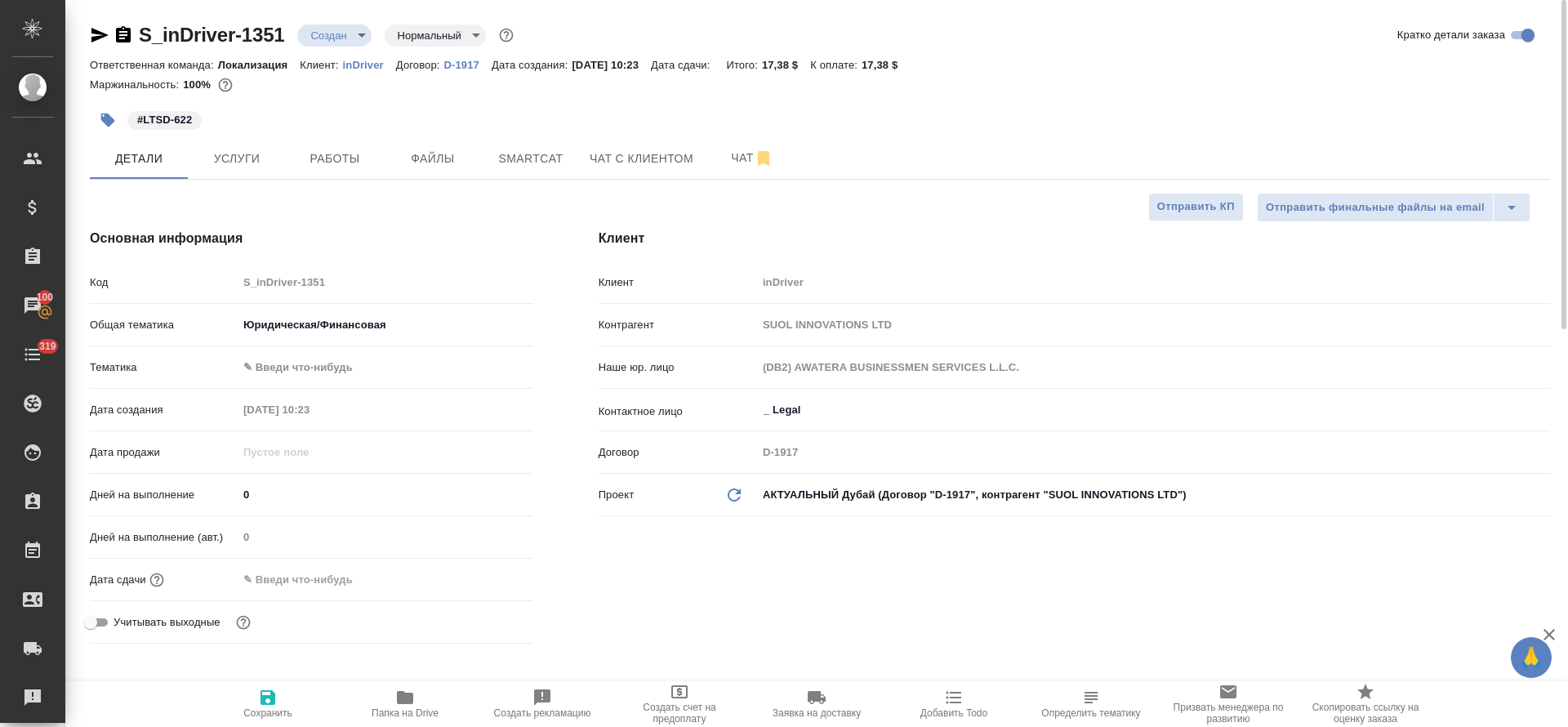
click at [280, 577] on input "text" at bounding box center [309, 579] width 143 height 24
click at [476, 576] on icon "button" at bounding box center [486, 578] width 20 height 20
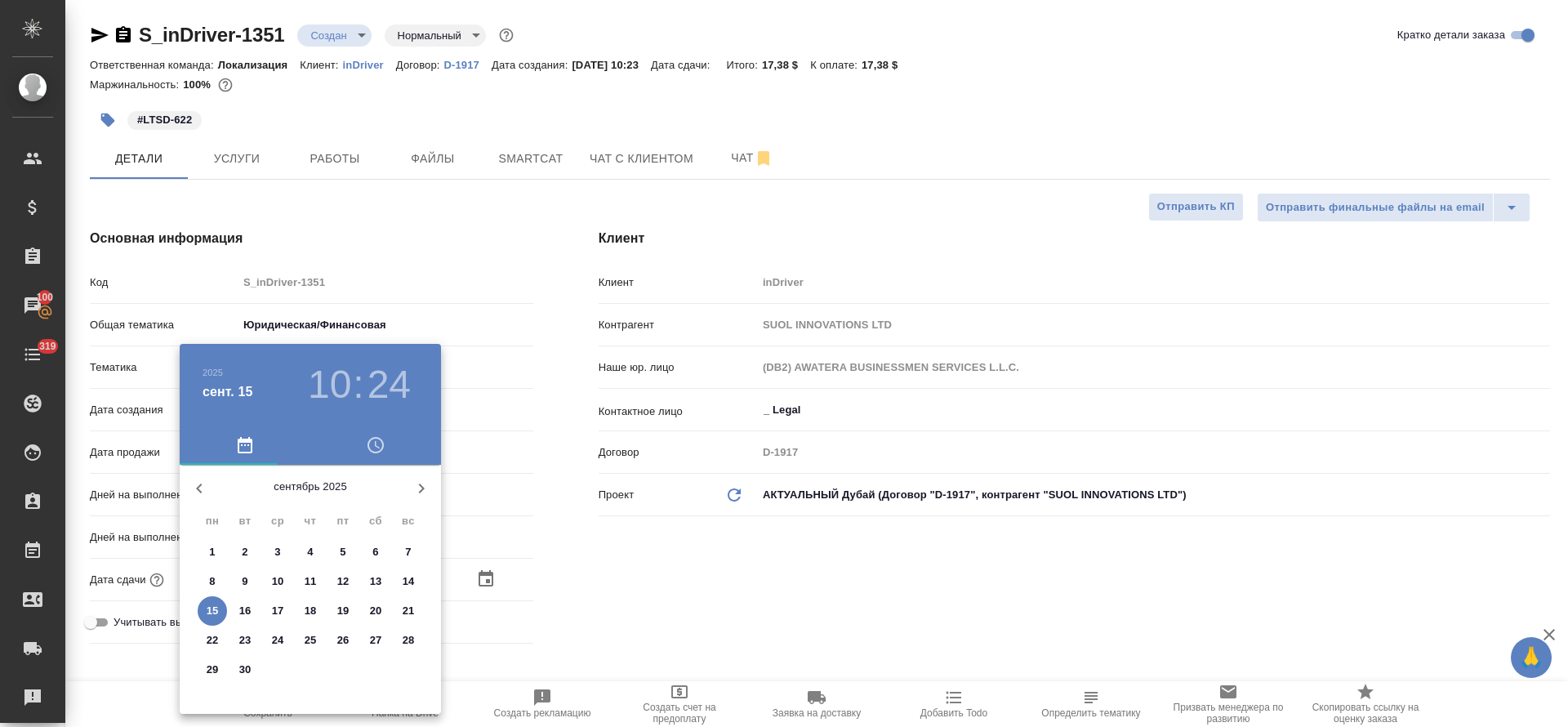
click at [248, 604] on p "16" at bounding box center [245, 610] width 12 height 16
type input "16.09.2025 10:24"
type textarea "x"
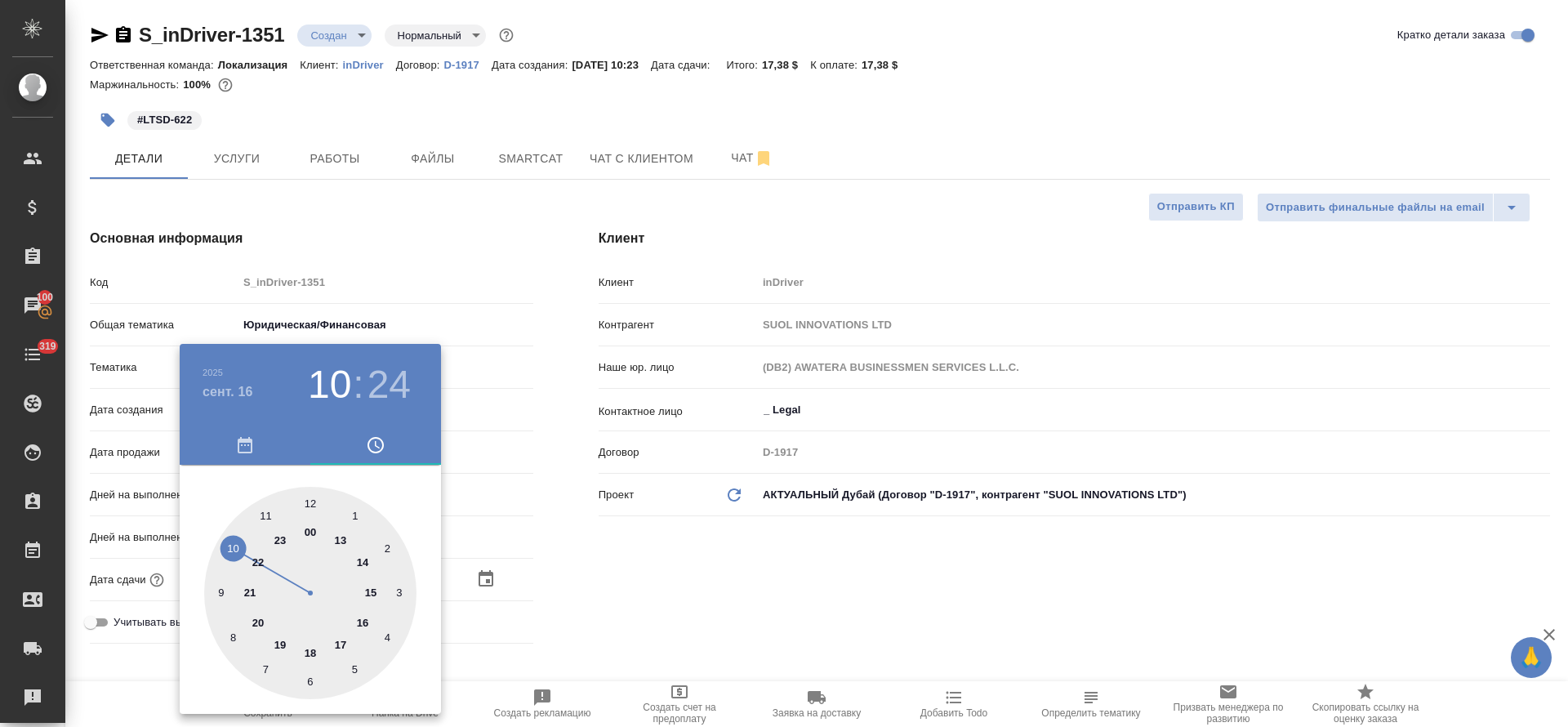
click at [345, 639] on div at bounding box center [311, 593] width 213 height 213
type input "16.09.2025 17:24"
type textarea "x"
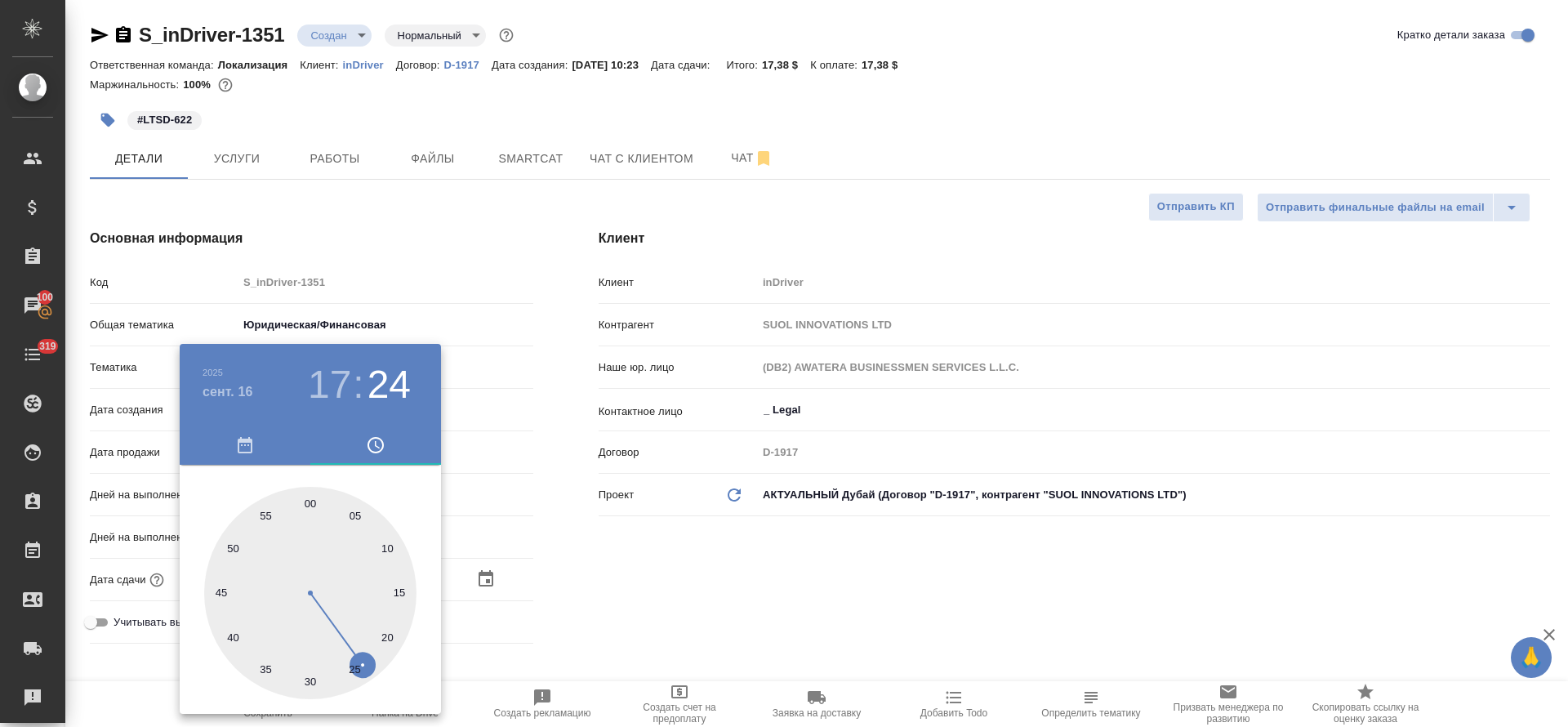
click at [310, 498] on div at bounding box center [311, 593] width 213 height 213
type input "[DATE] 17:00"
type textarea "x"
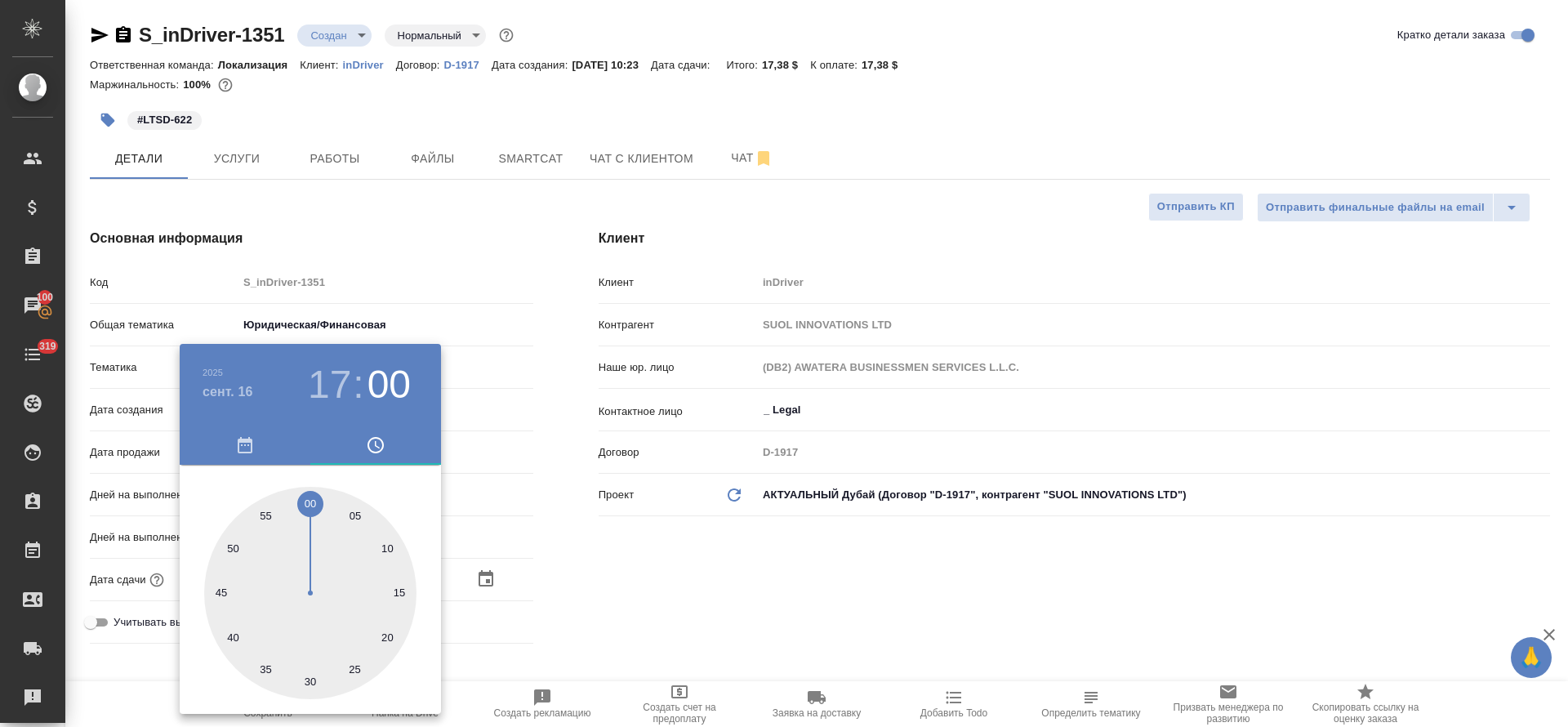
click at [652, 582] on div at bounding box center [784, 364] width 1568 height 727
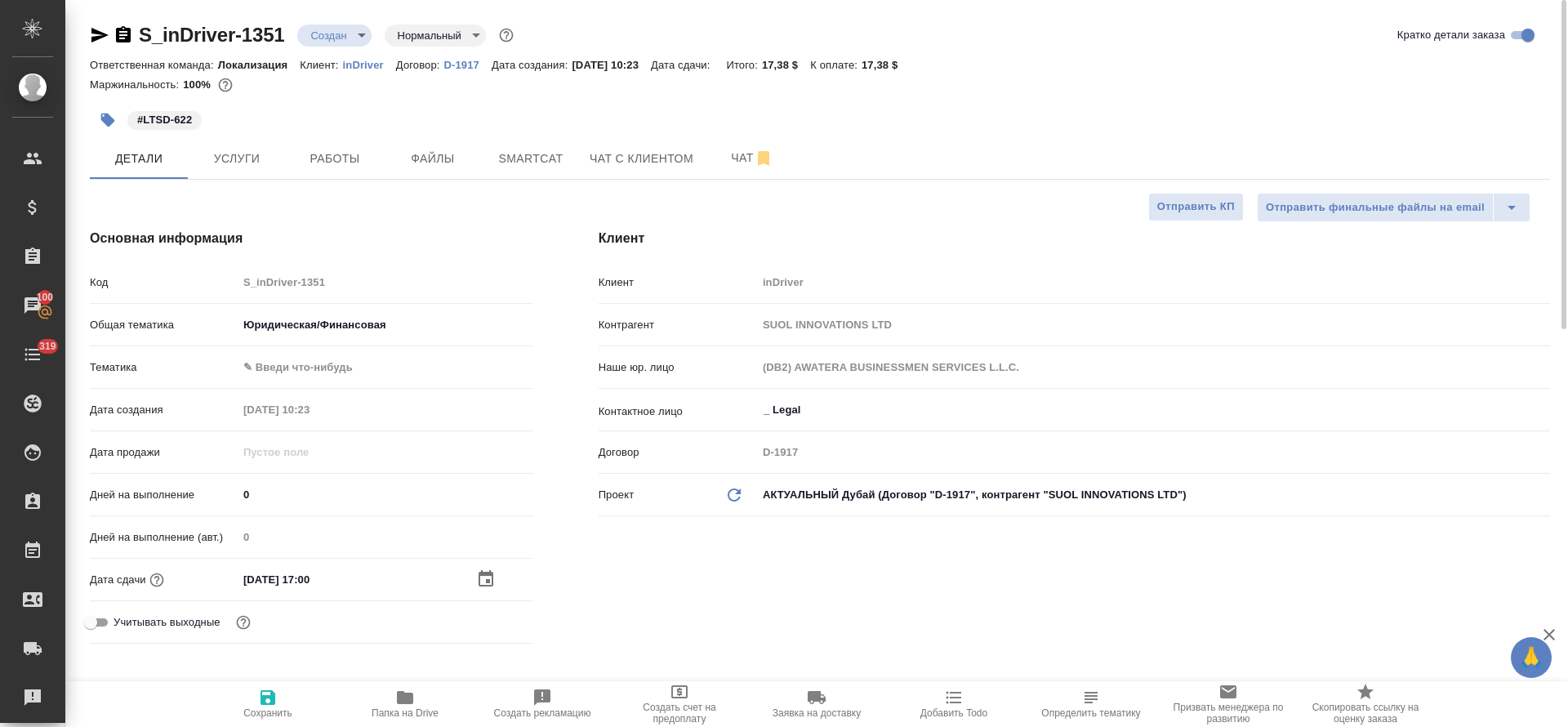
click at [264, 702] on icon "button" at bounding box center [268, 698] width 15 height 15
type textarea "x"
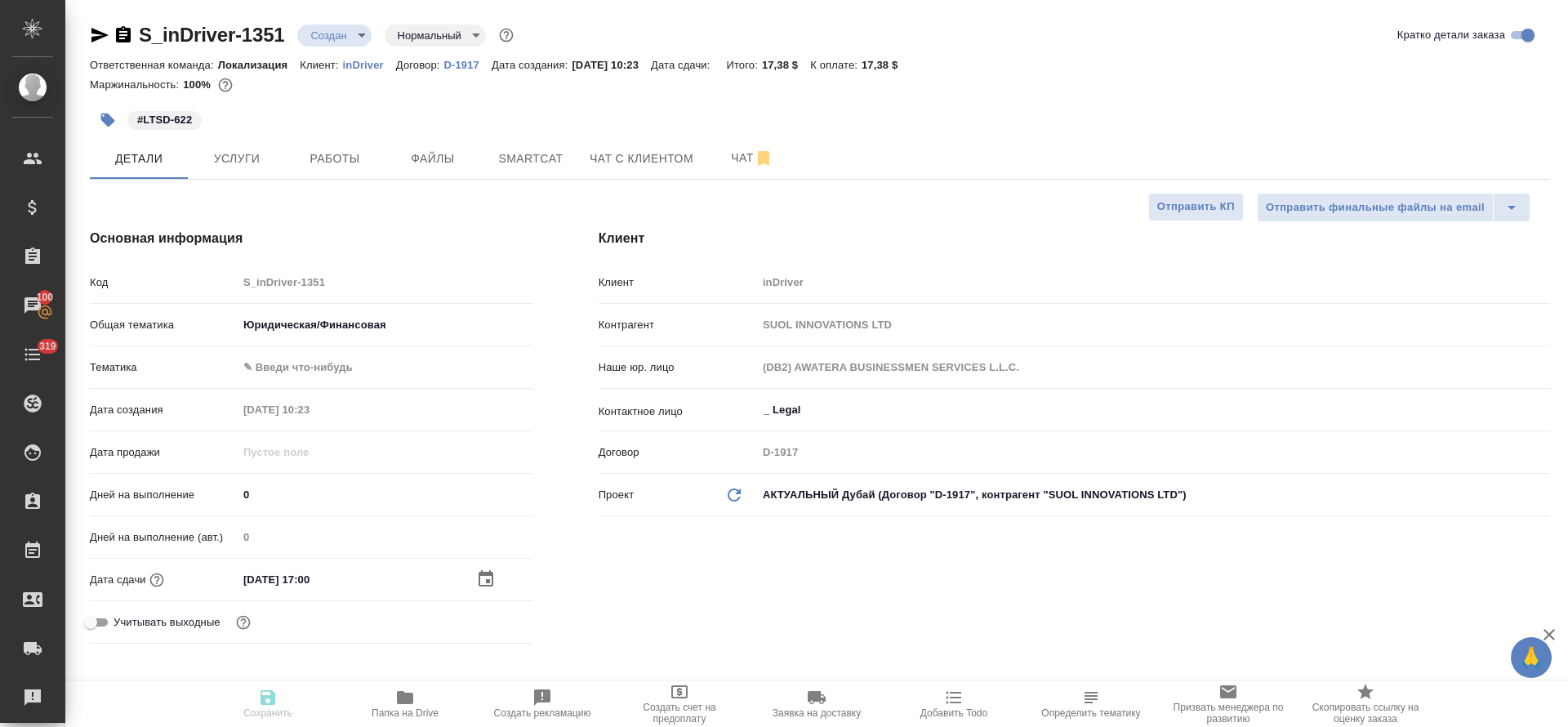
type textarea "x"
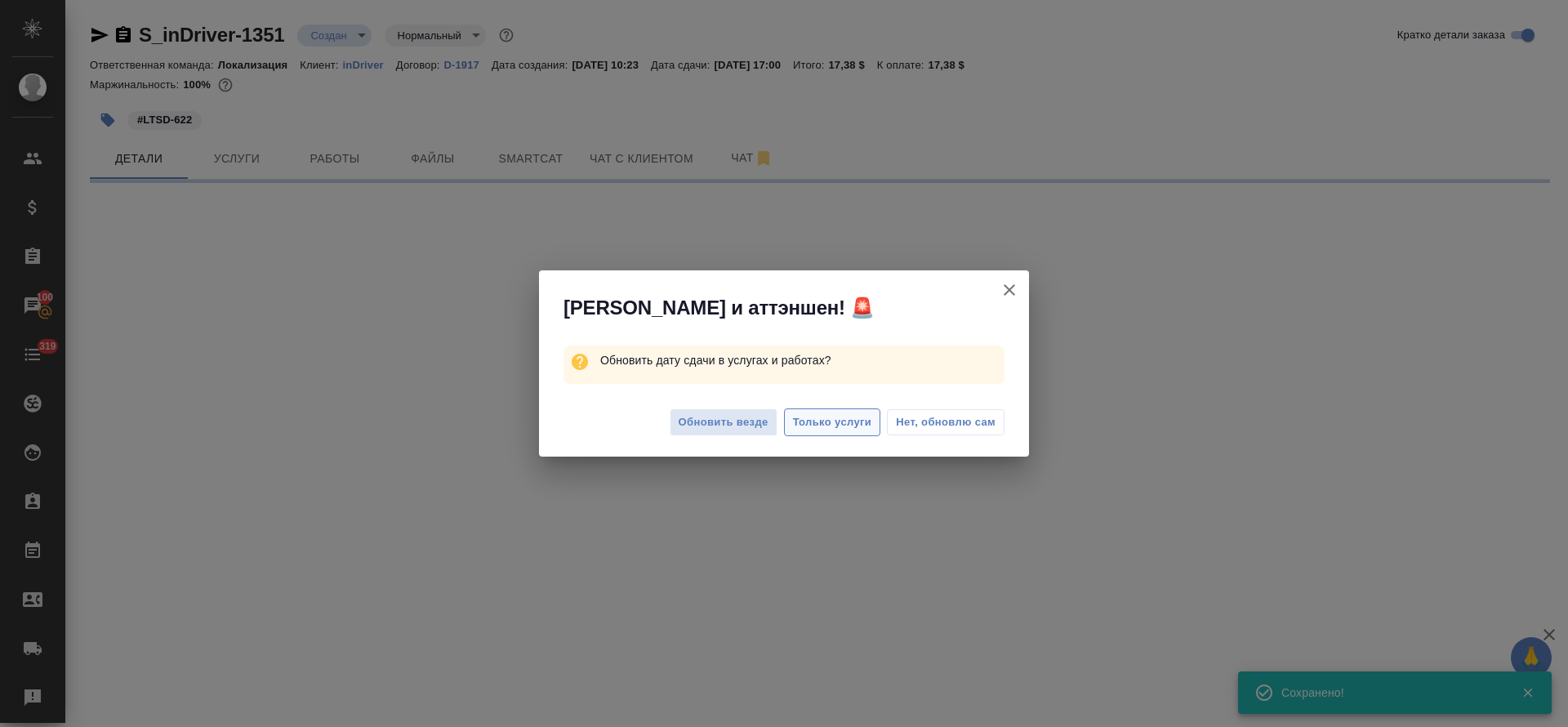
click at [799, 428] on span "Только услуги" at bounding box center [832, 423] width 79 height 19
select select "RU"
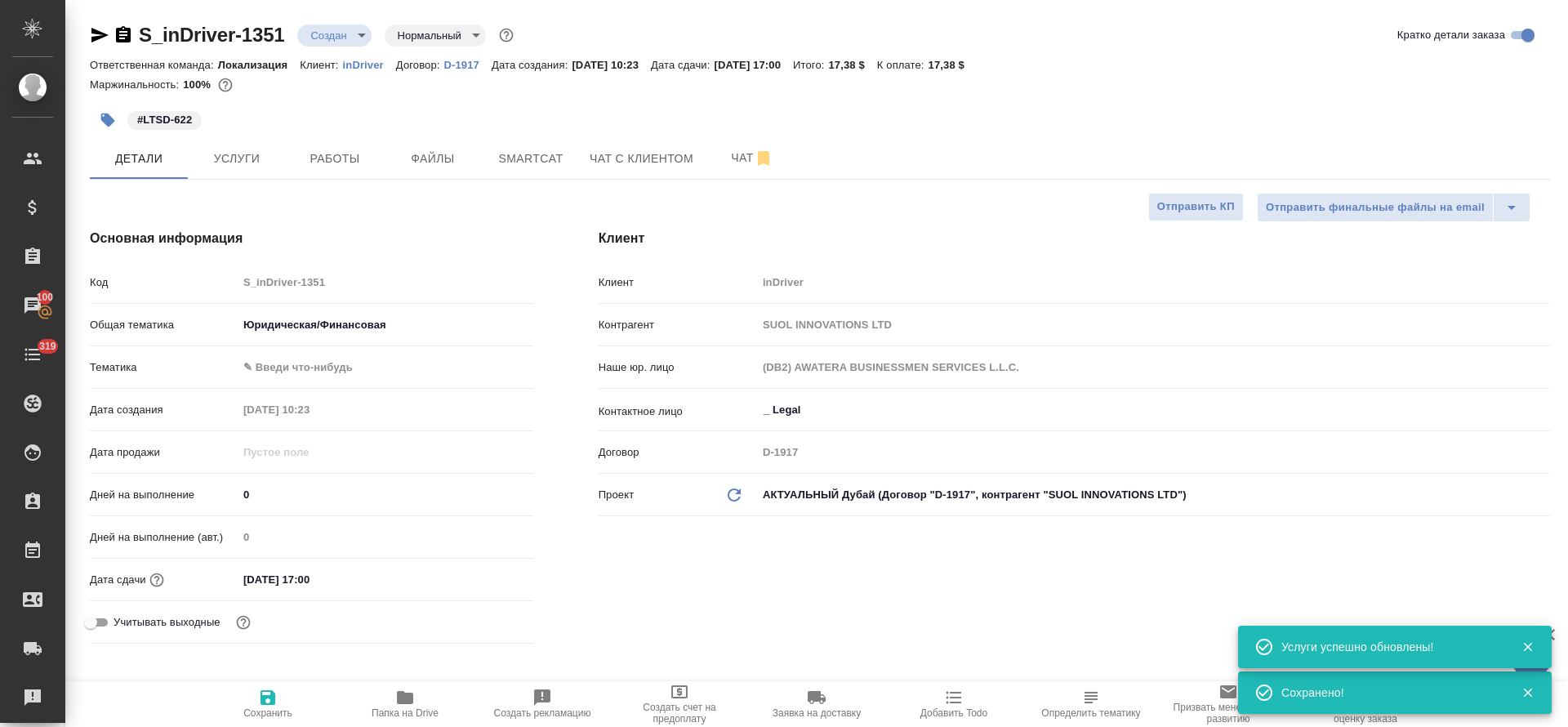
type textarea "x"
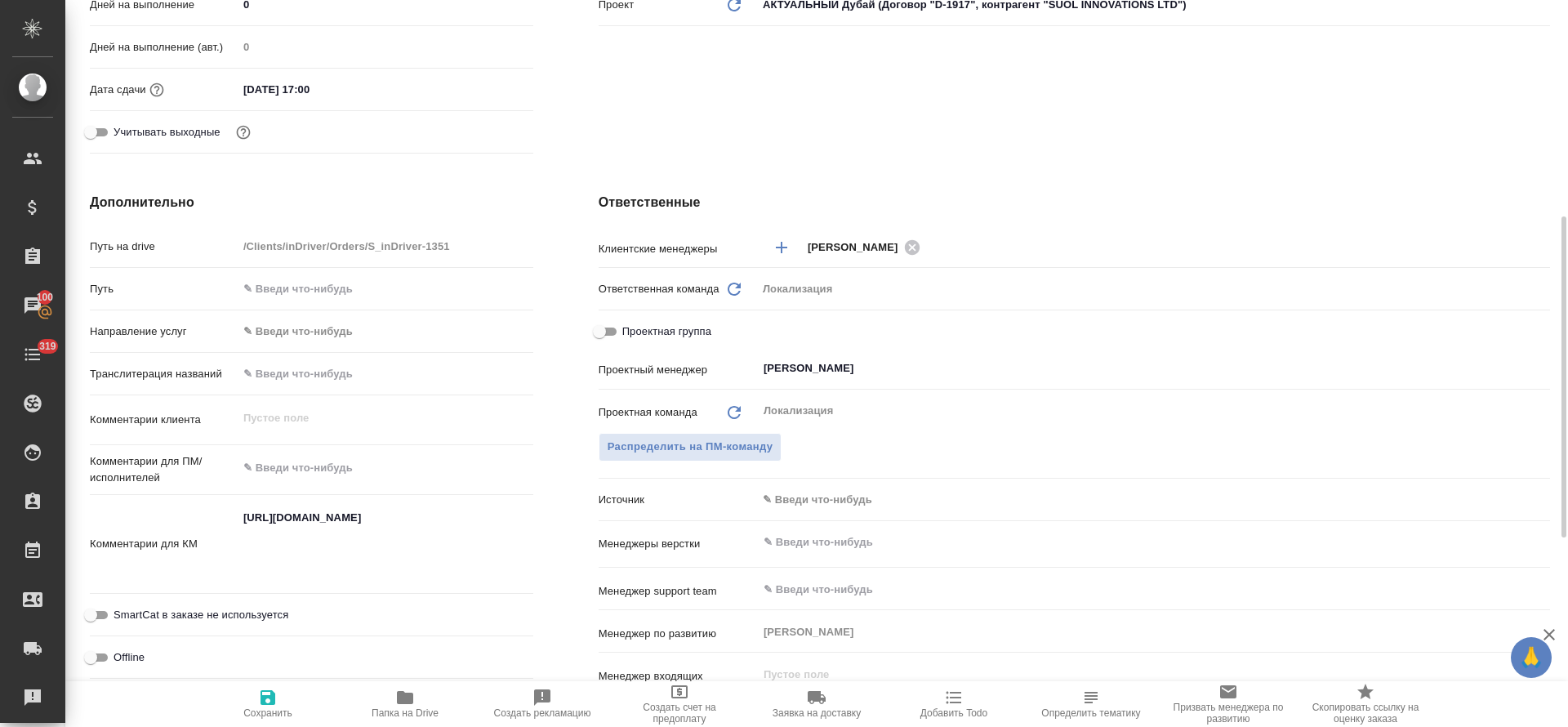
scroll to position [613, 0]
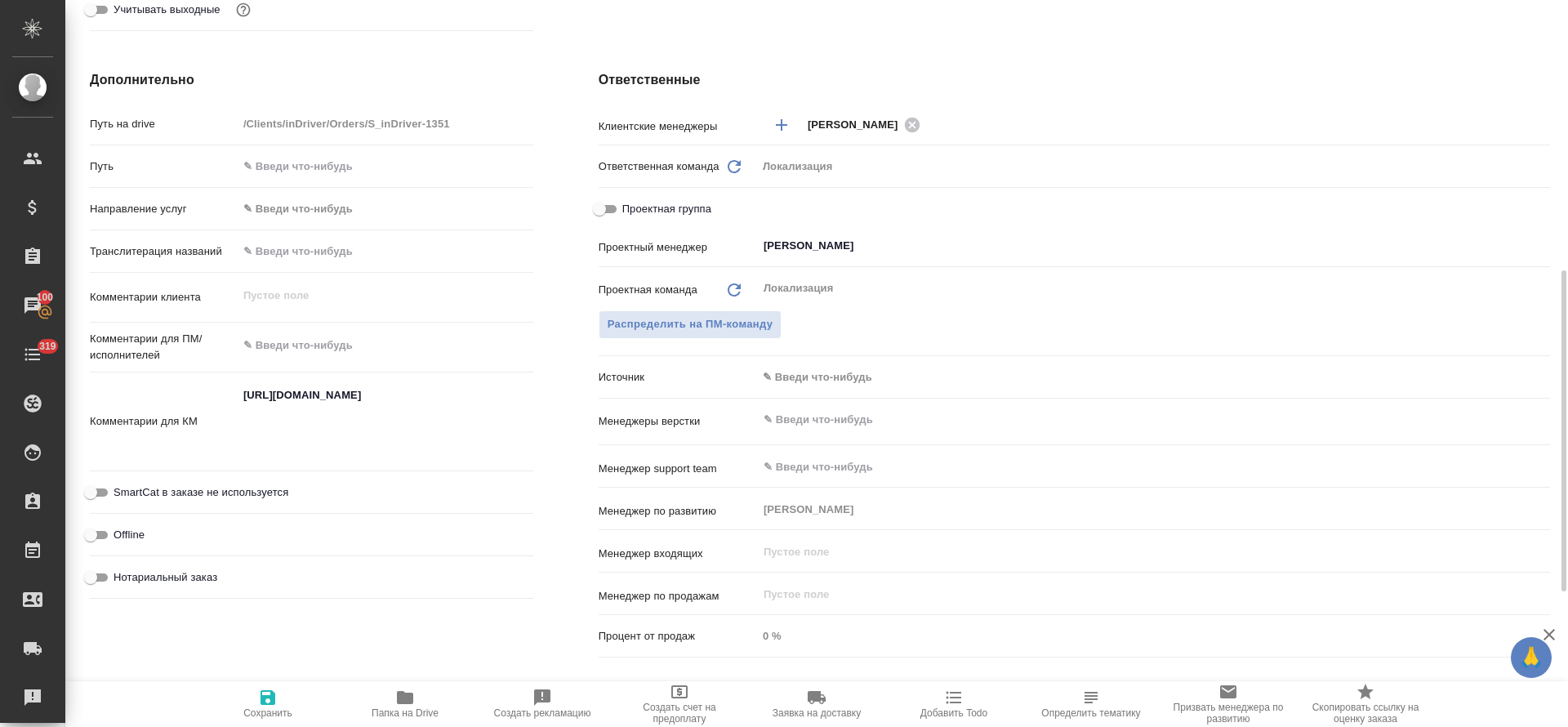
type textarea "x"
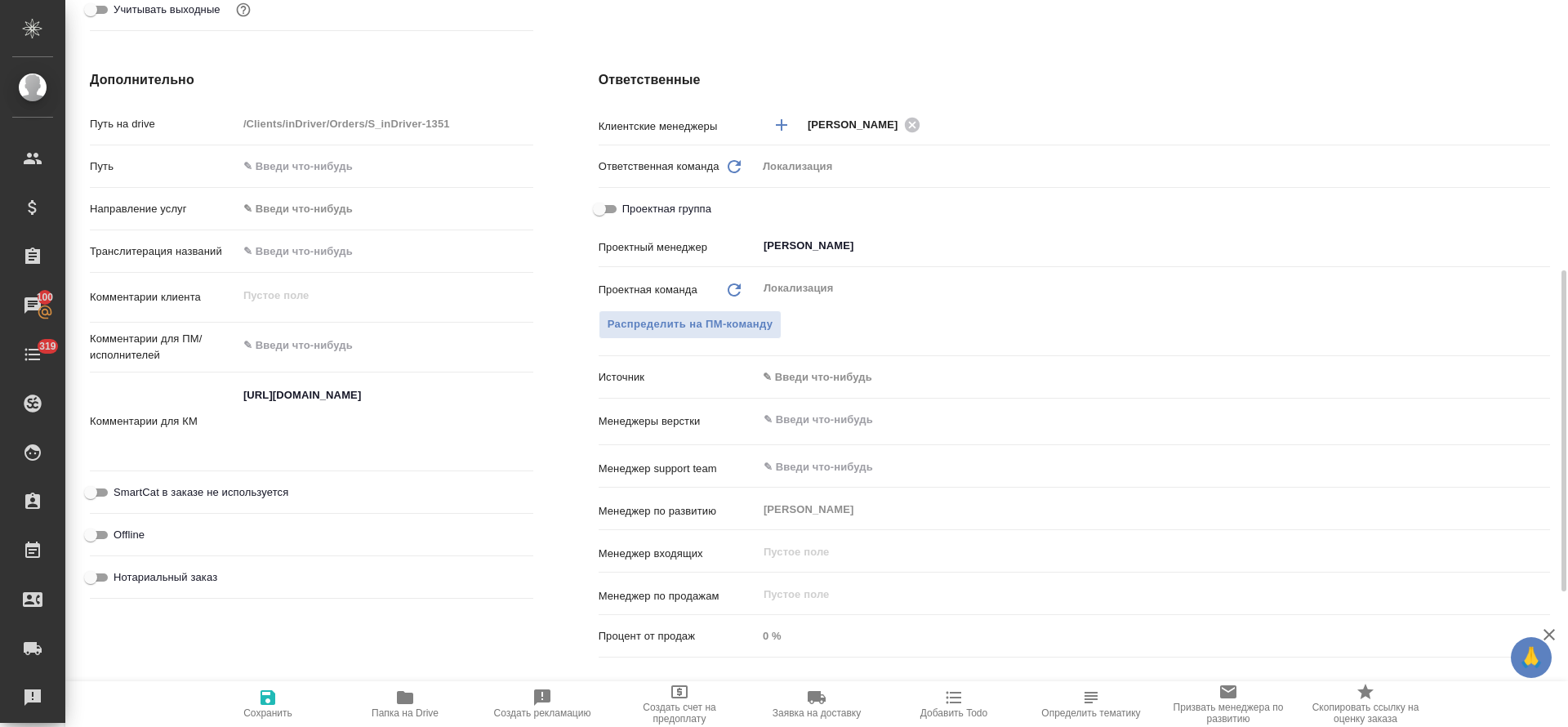
type textarea "x"
click at [332, 344] on textarea at bounding box center [385, 346] width 294 height 27
paste textarea "Please translate the attached text into the Kazakh language"
type textarea "x"
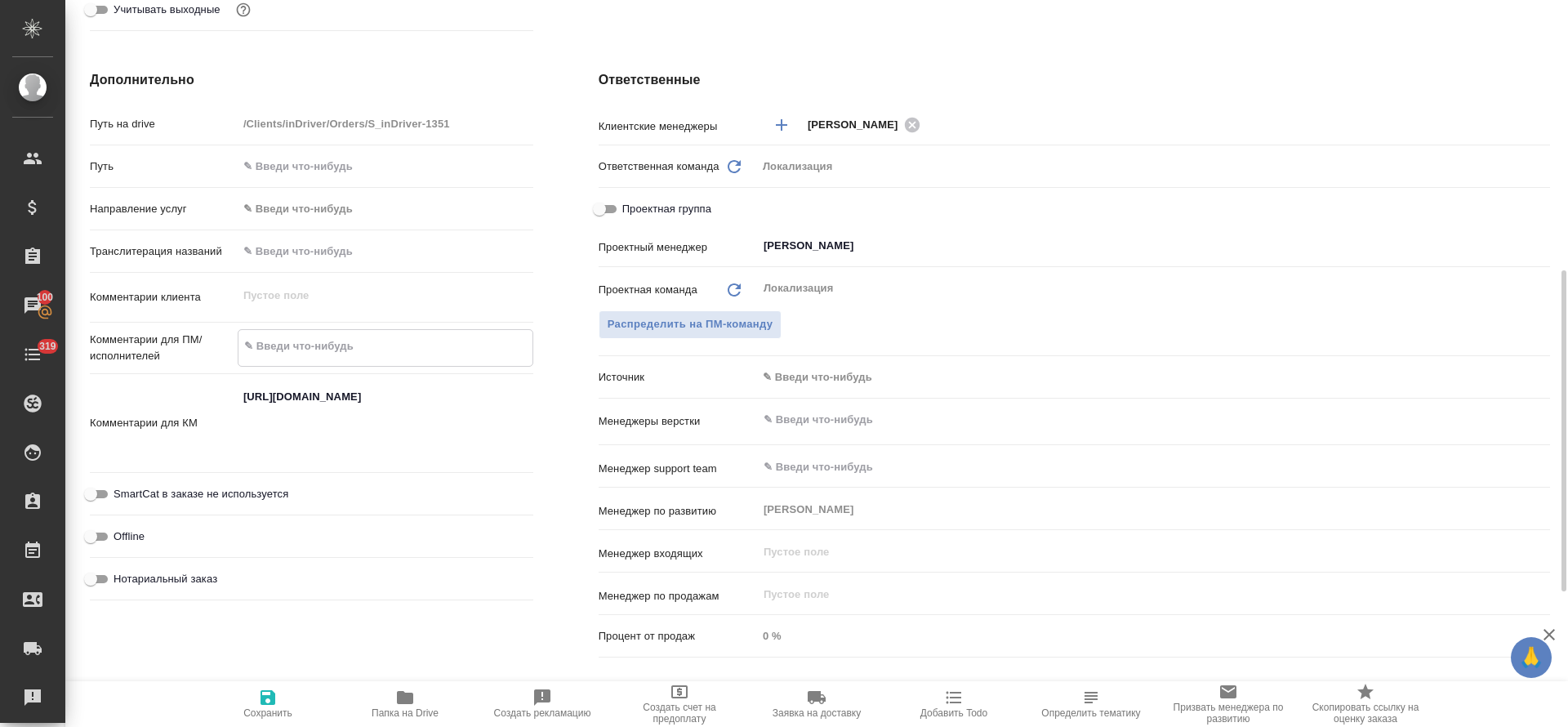
type textarea "Please translate the attached text into the Kazakh language"
type textarea "x"
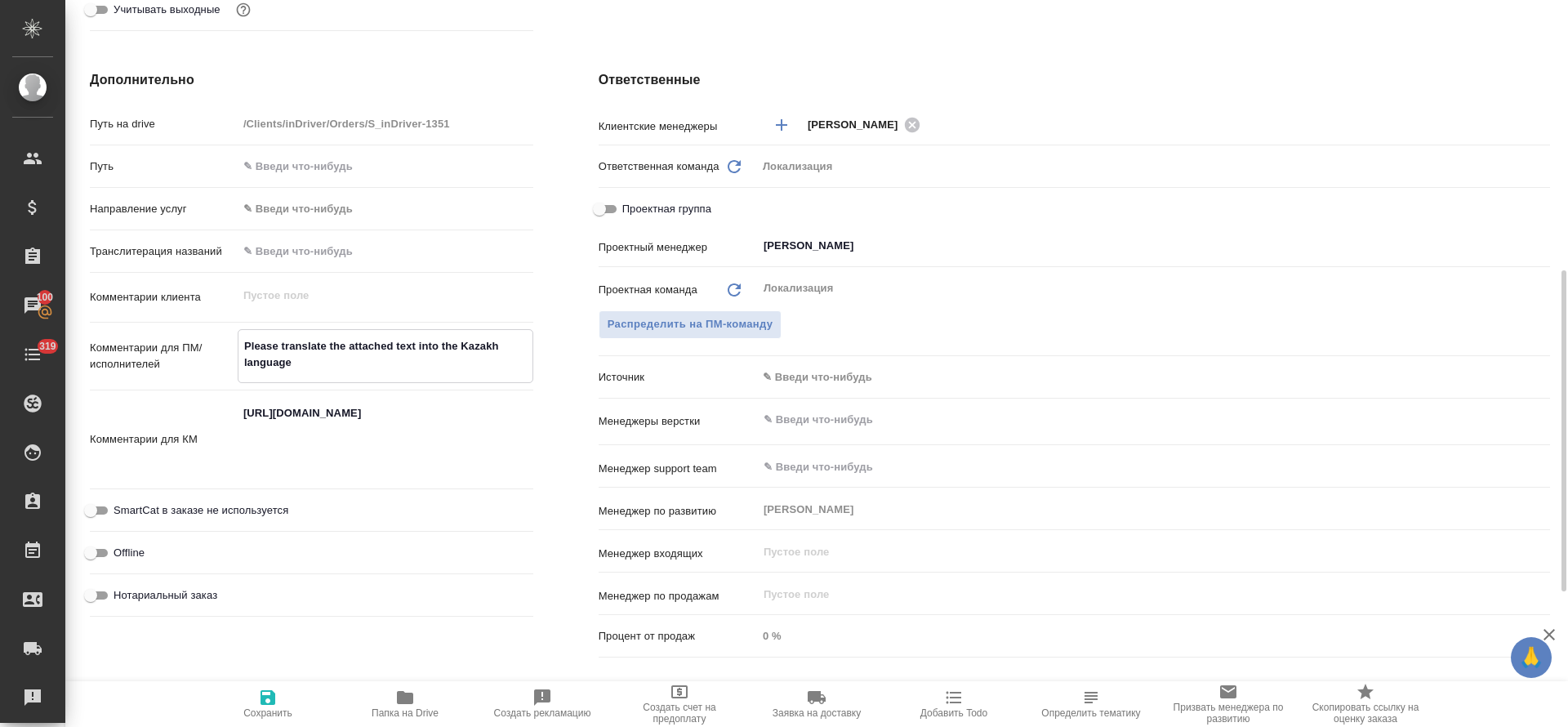
type textarea "Please translate the attached text into the Kazakh language"
type textarea "x"
click at [255, 707] on span "Сохранить" at bounding box center [268, 713] width 49 height 11
type textarea "x"
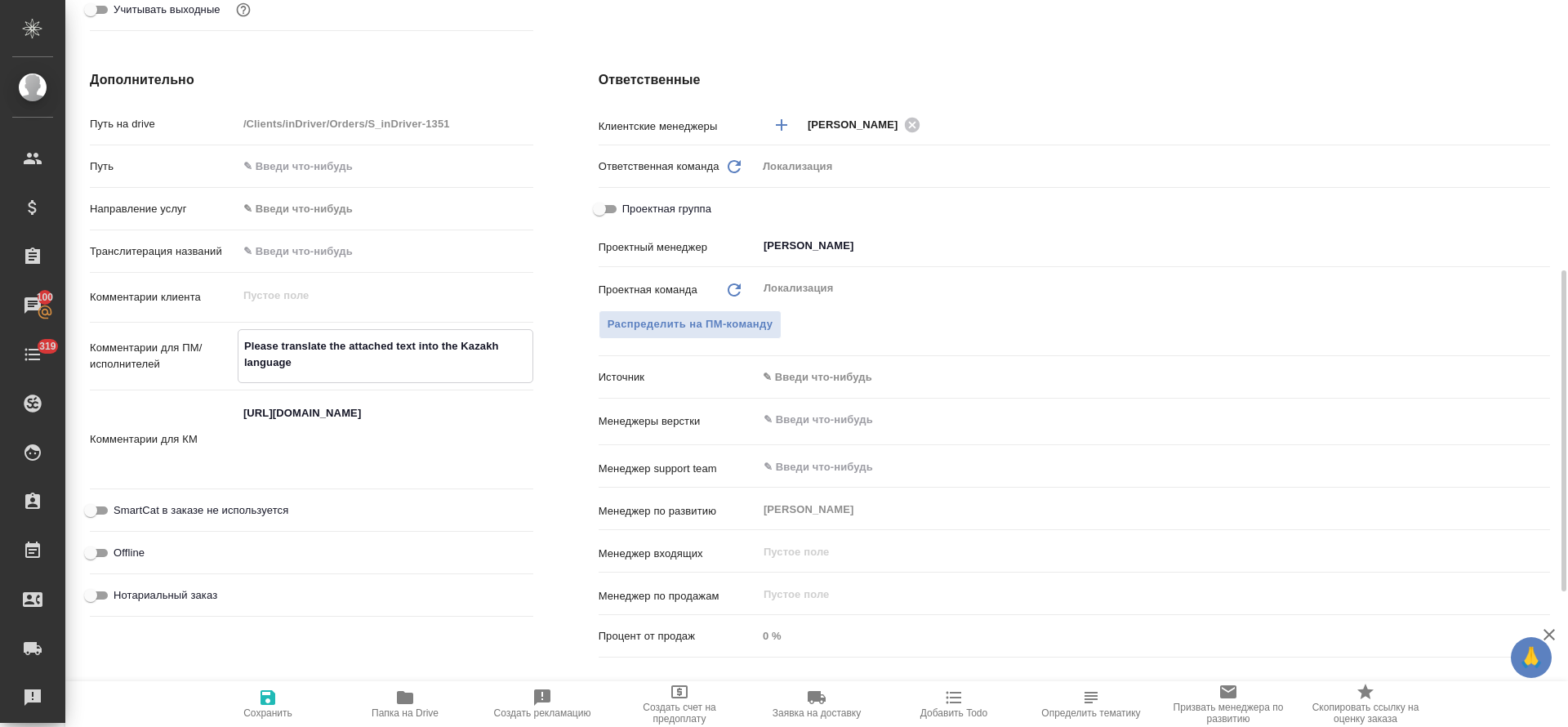
type textarea "x"
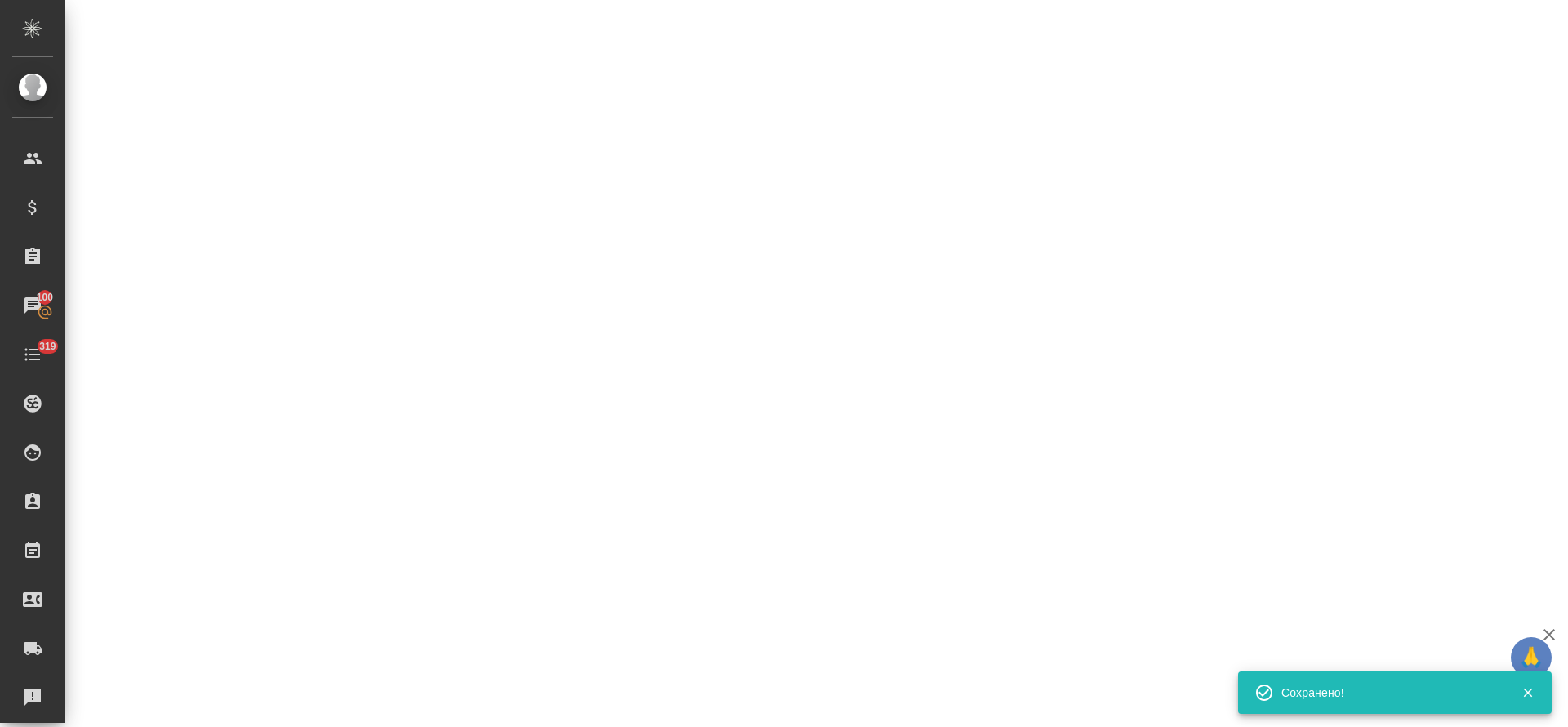
select select "RU"
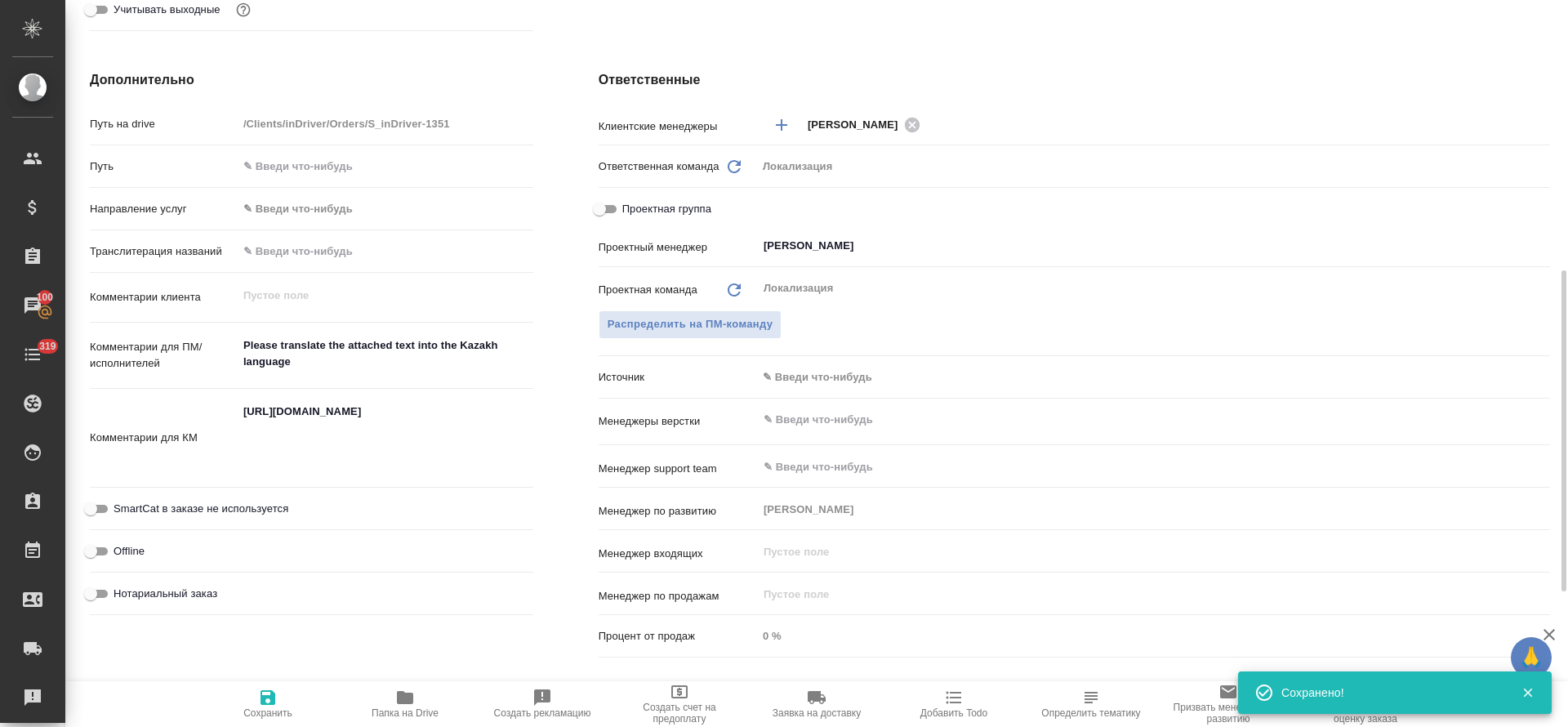
type textarea "x"
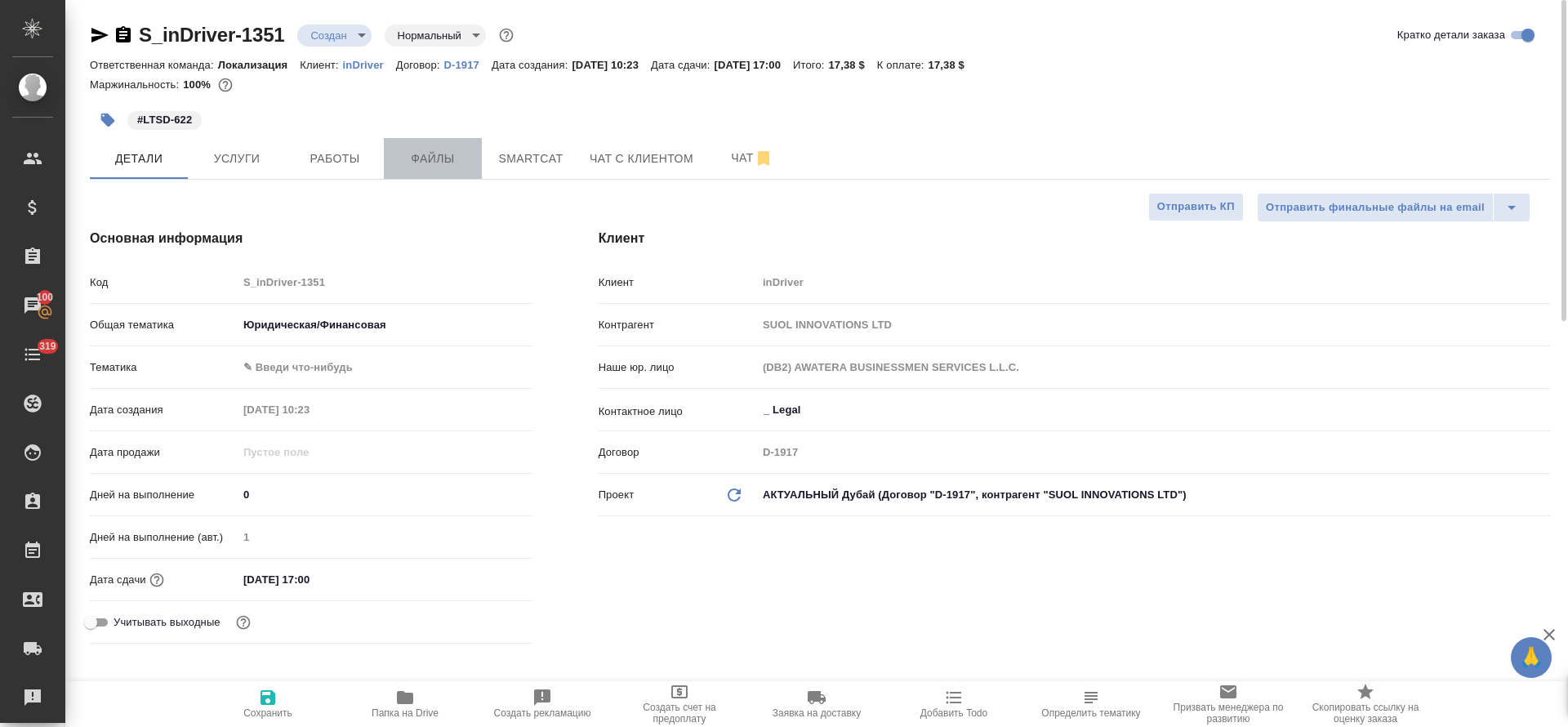
click at [408, 160] on span "Файлы" at bounding box center [432, 159] width 78 height 21
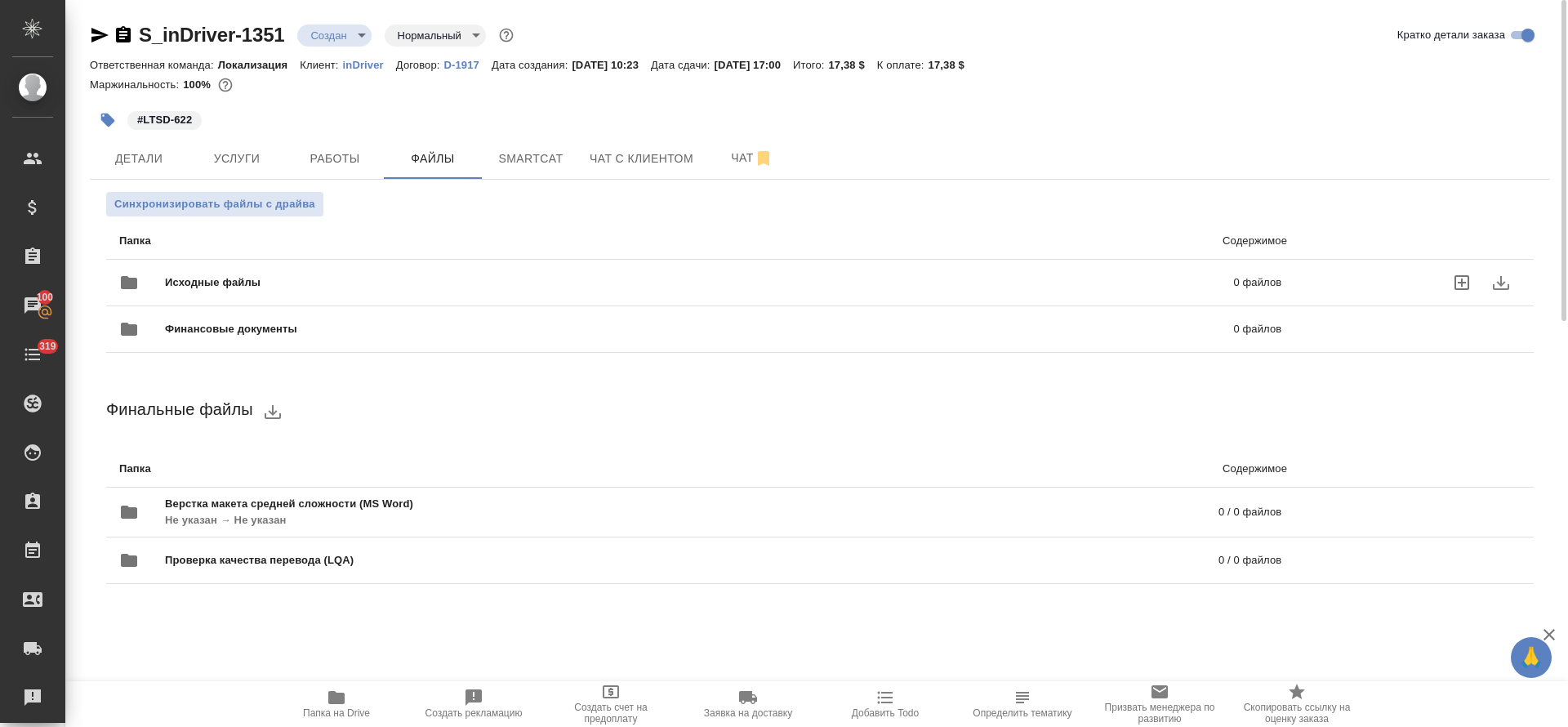
click at [1460, 284] on icon "uploadFiles" at bounding box center [1462, 283] width 20 height 20
click at [0, 0] on input "uploadFiles" at bounding box center [0, 0] width 0 height 0
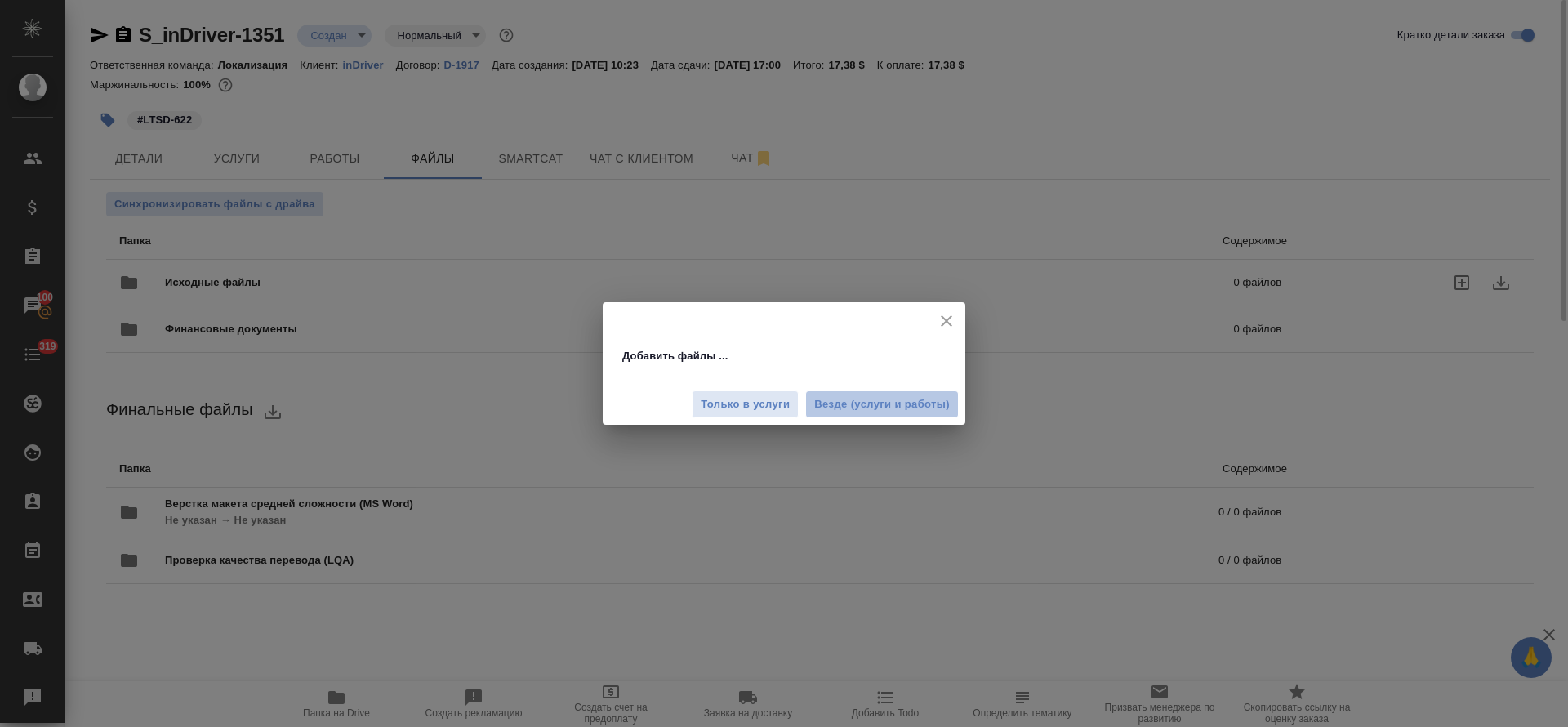
drag, startPoint x: 842, startPoint y: 404, endPoint x: 815, endPoint y: 410, distance: 27.7
click at [844, 405] on span "Везде (услуги и работы)" at bounding box center [882, 405] width 136 height 19
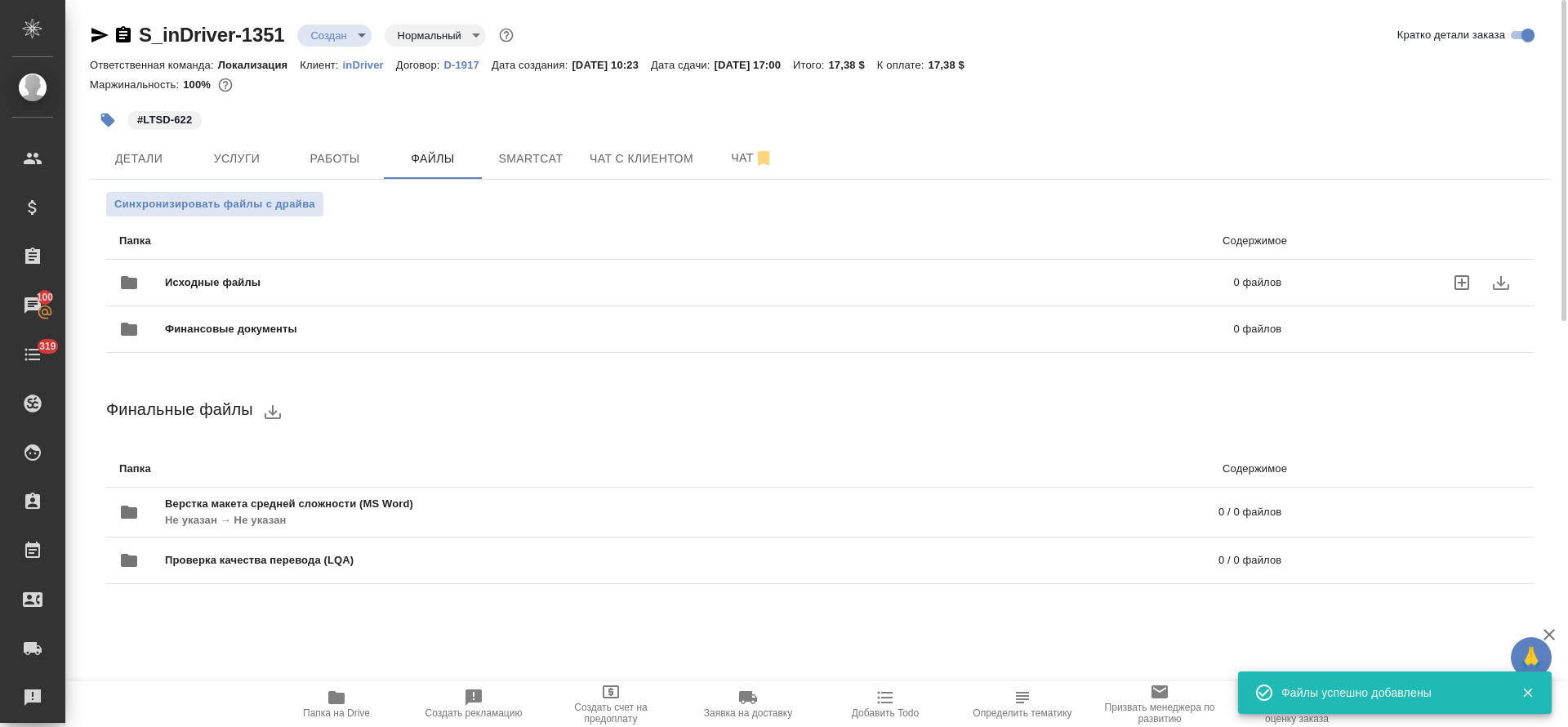
click at [257, 153] on span "Услуги" at bounding box center [236, 159] width 78 height 21
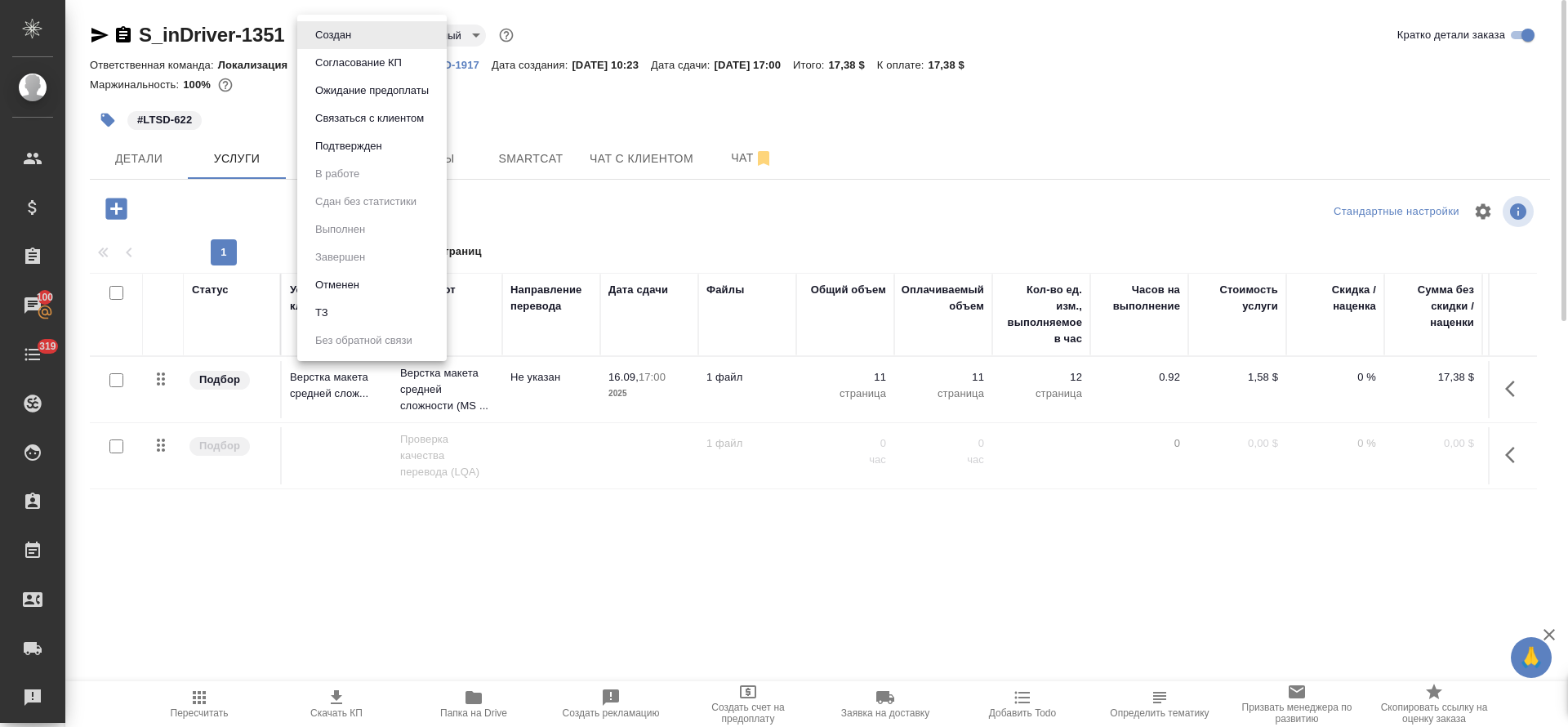
click at [367, 31] on body "🙏 .cls-1 fill:#fff; AWATERA Tretyakova Olga Клиенты Спецификации Заказы 100 Чат…" at bounding box center [784, 364] width 1568 height 727
click at [349, 309] on li "ТЗ" at bounding box center [372, 313] width 150 height 27
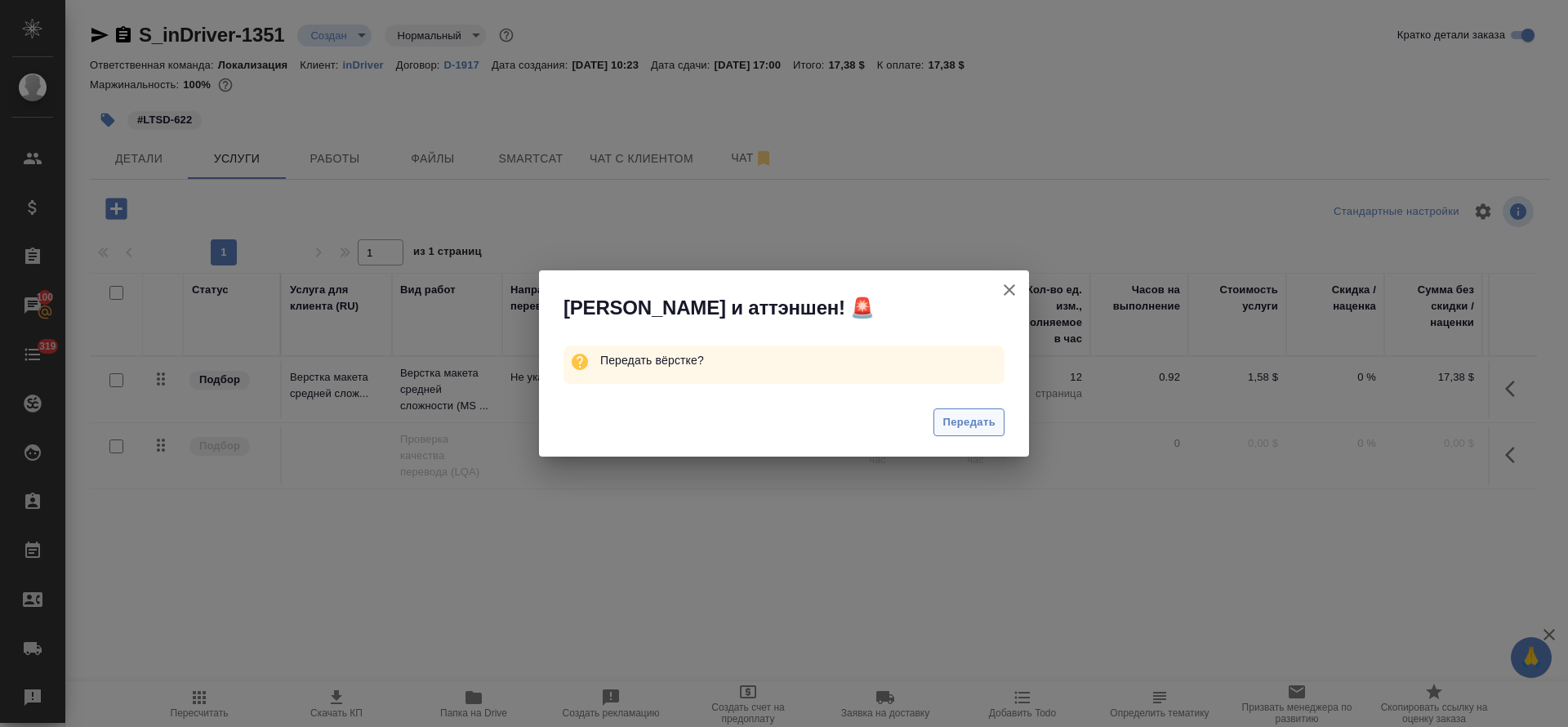
click at [968, 423] on span "Передать" at bounding box center [968, 423] width 53 height 19
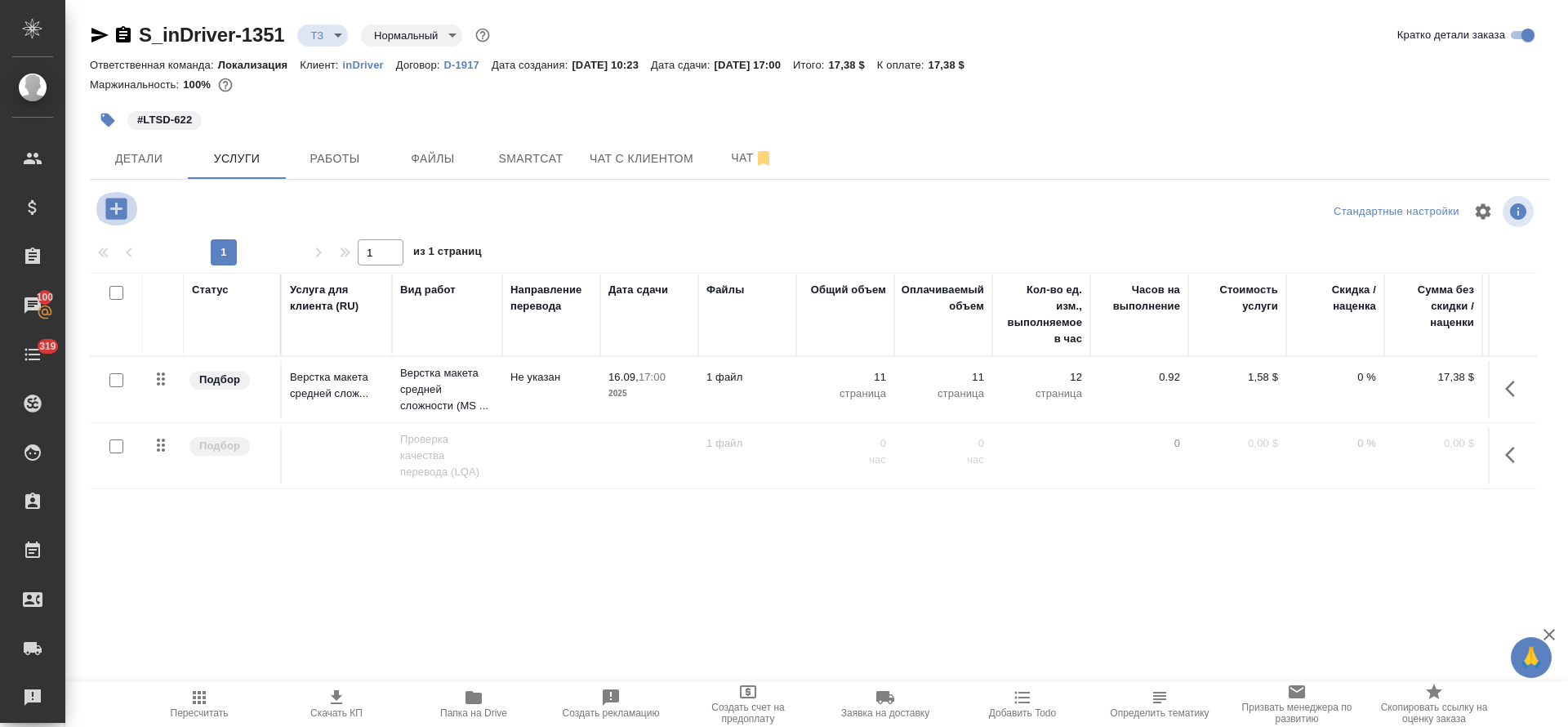
click at [114, 207] on icon "button" at bounding box center [116, 208] width 28 height 28
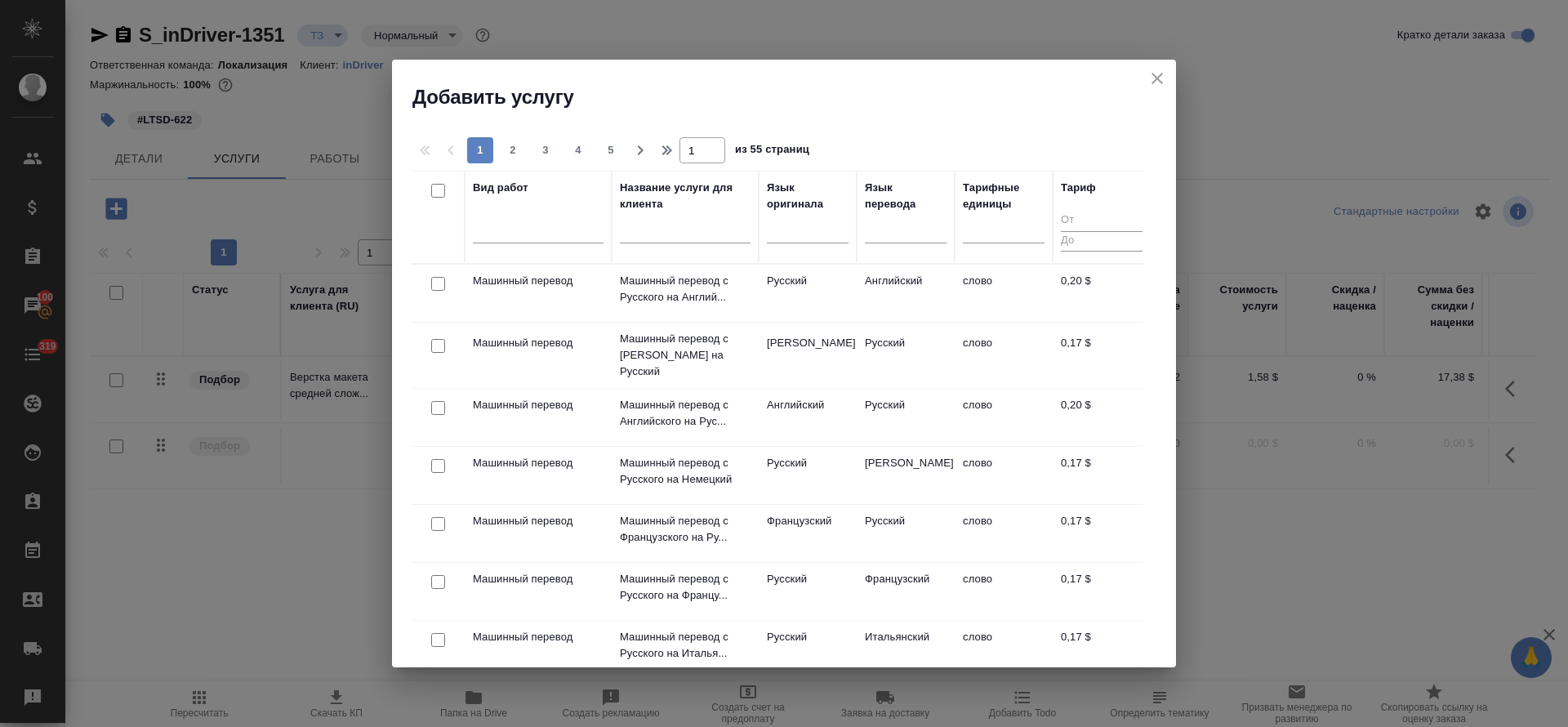
click at [647, 244] on div at bounding box center [685, 234] width 131 height 40
click at [805, 244] on div at bounding box center [808, 234] width 82 height 42
click at [806, 241] on div at bounding box center [808, 228] width 82 height 31
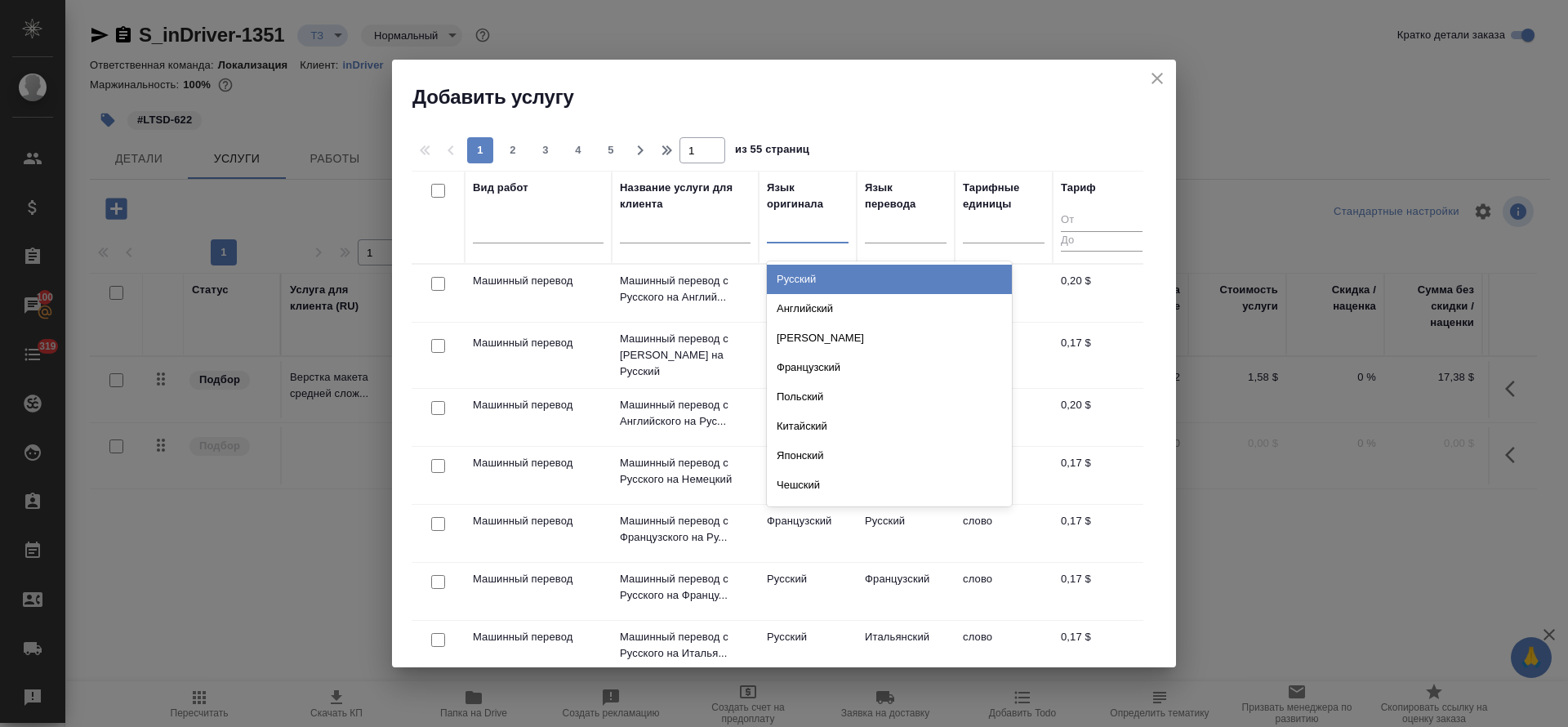
click at [799, 284] on div "Русский" at bounding box center [889, 279] width 245 height 29
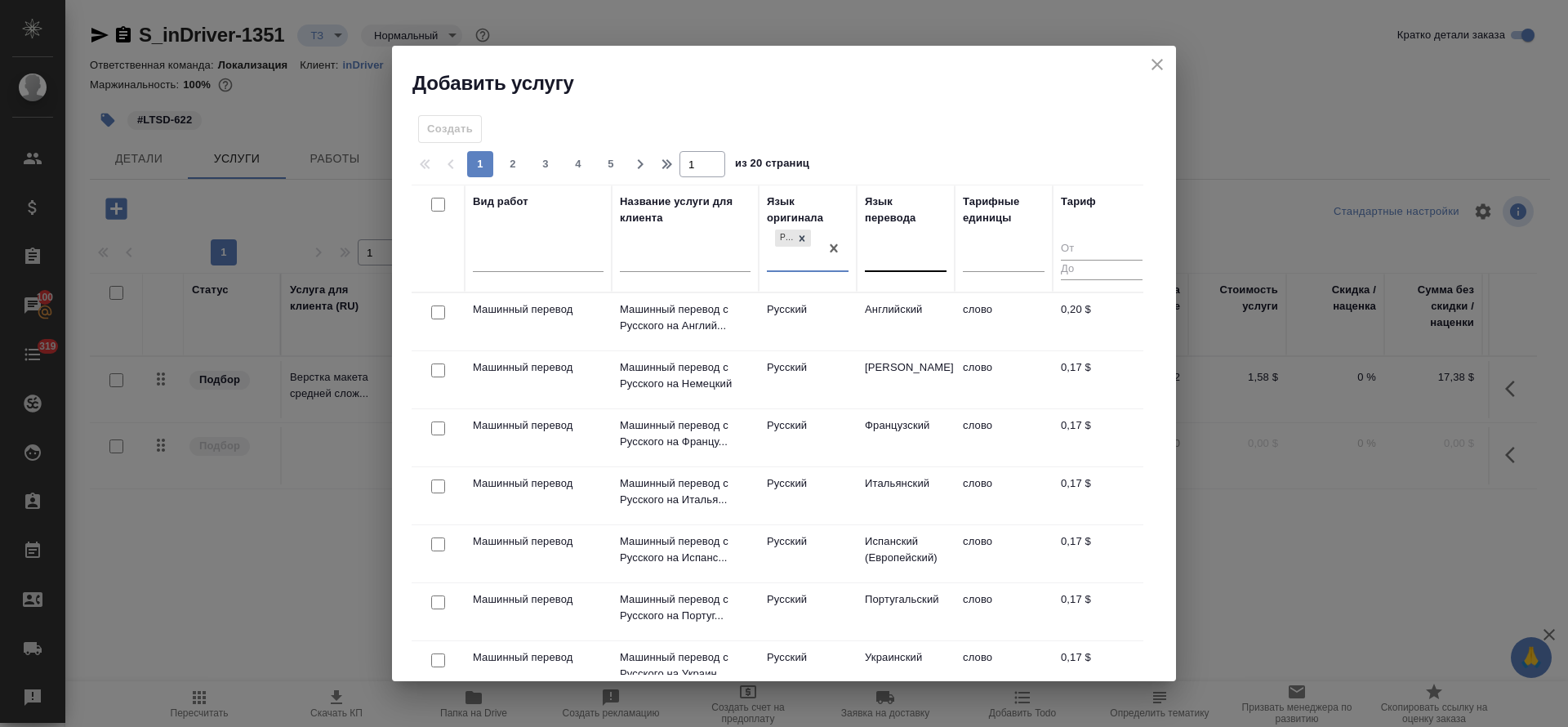
click at [905, 255] on div at bounding box center [905, 255] width 82 height 24
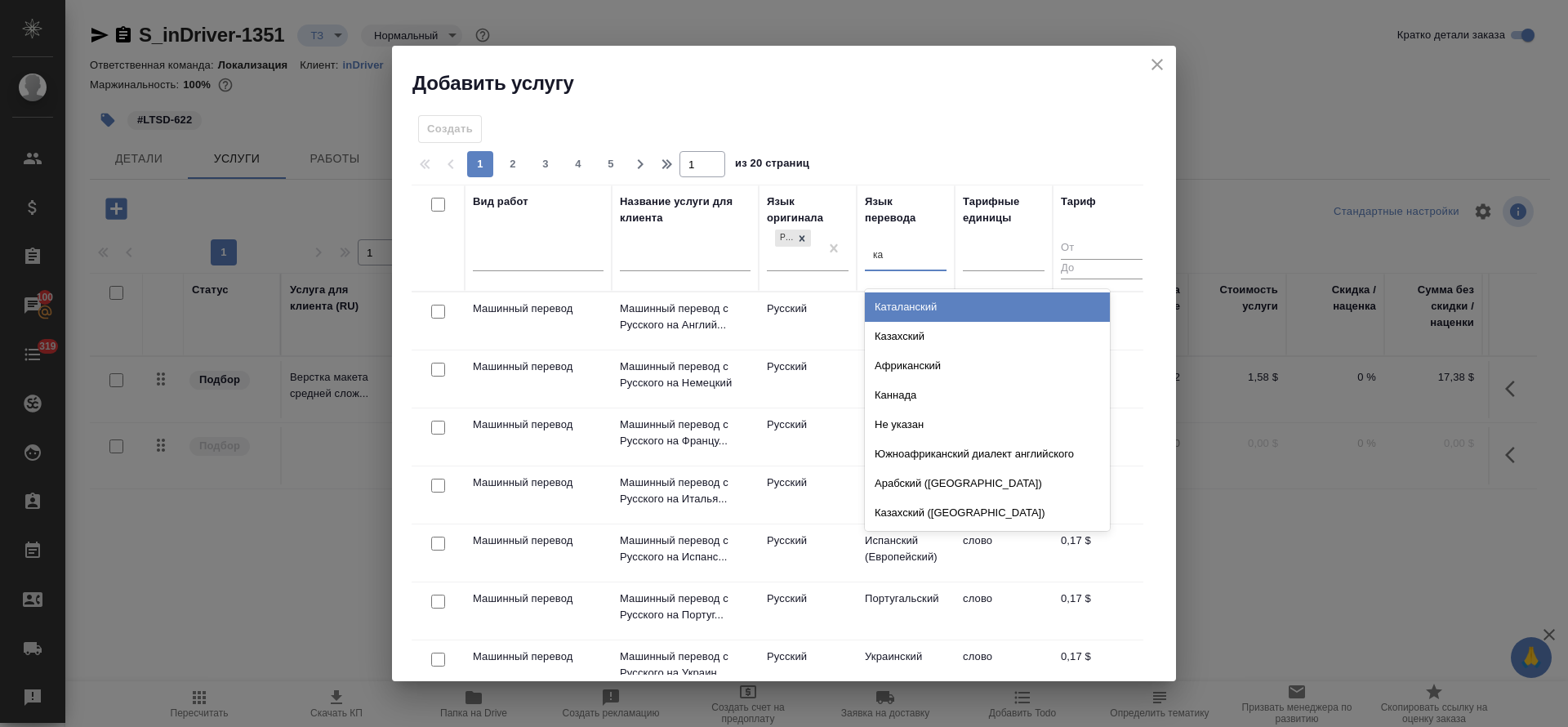
type input "каз"
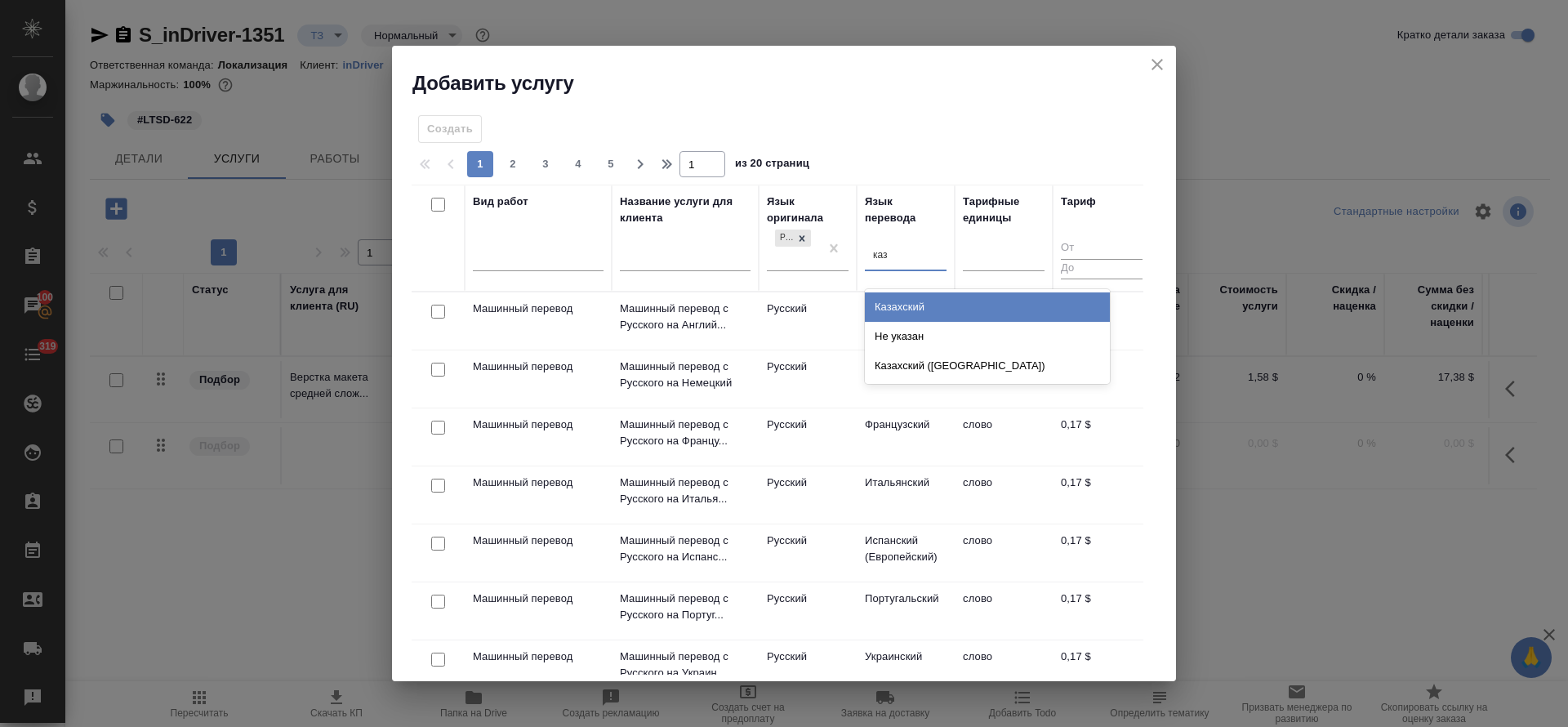
click at [885, 311] on div "Казахский" at bounding box center [987, 307] width 245 height 29
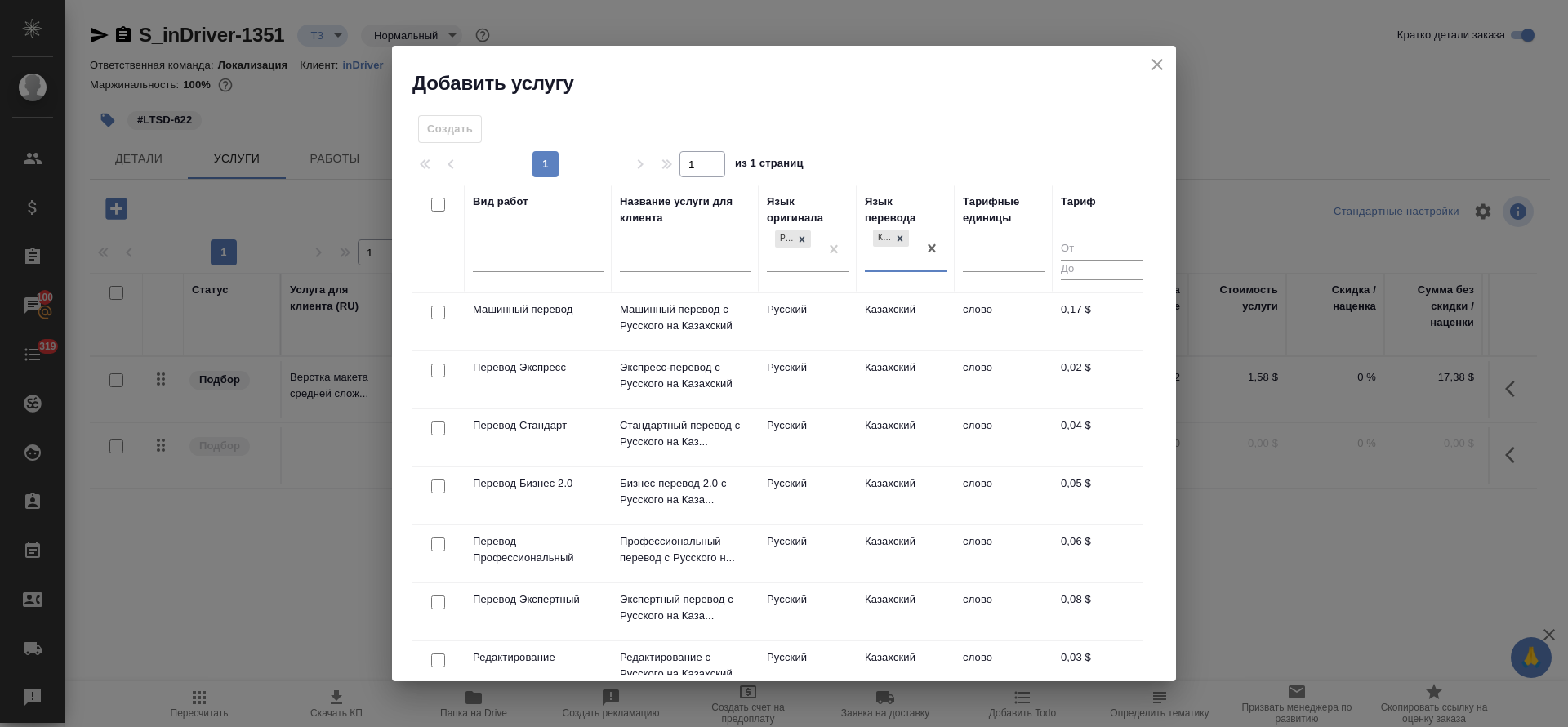
click at [598, 439] on td "Перевод Стандарт" at bounding box center [538, 438] width 147 height 57
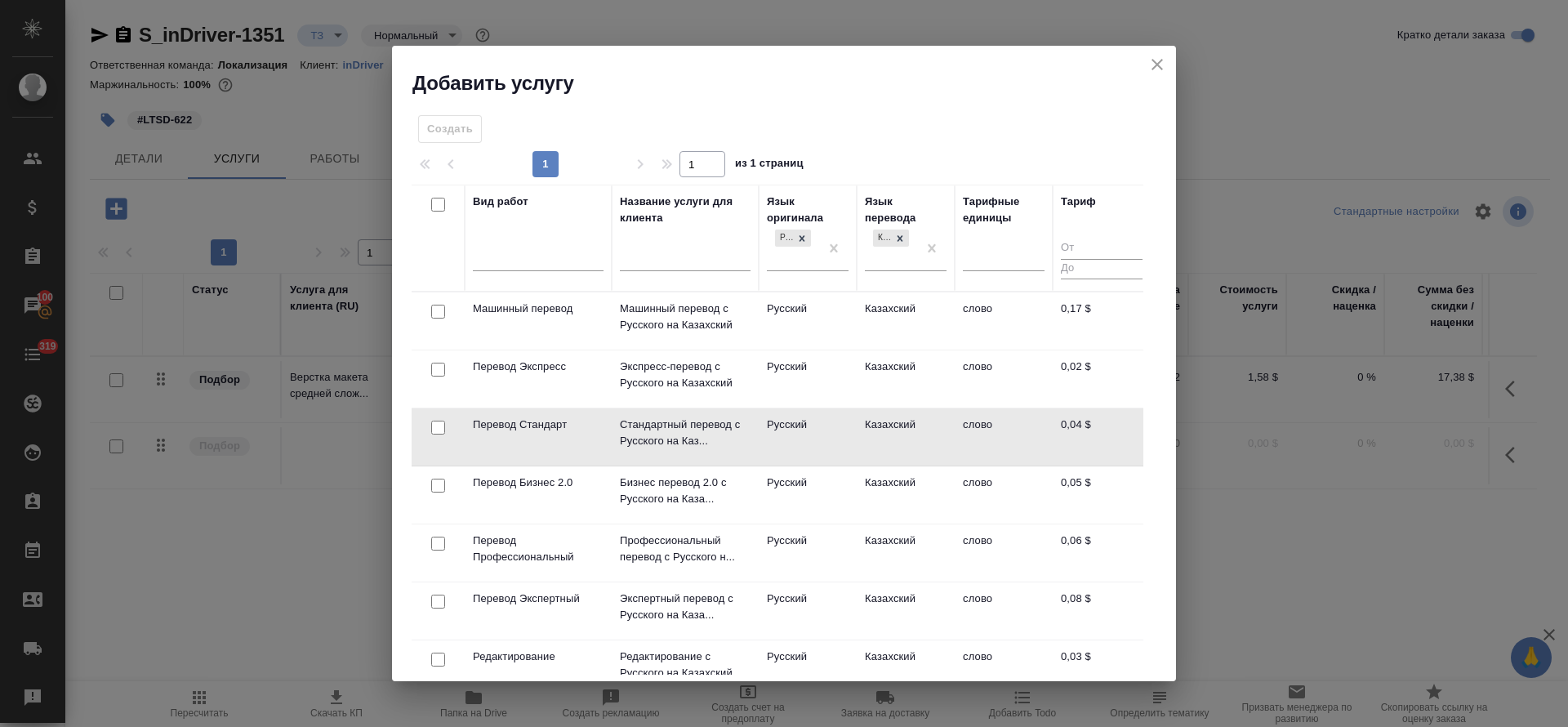
click at [435, 428] on input "checkbox" at bounding box center [438, 428] width 14 height 14
checkbox input "true"
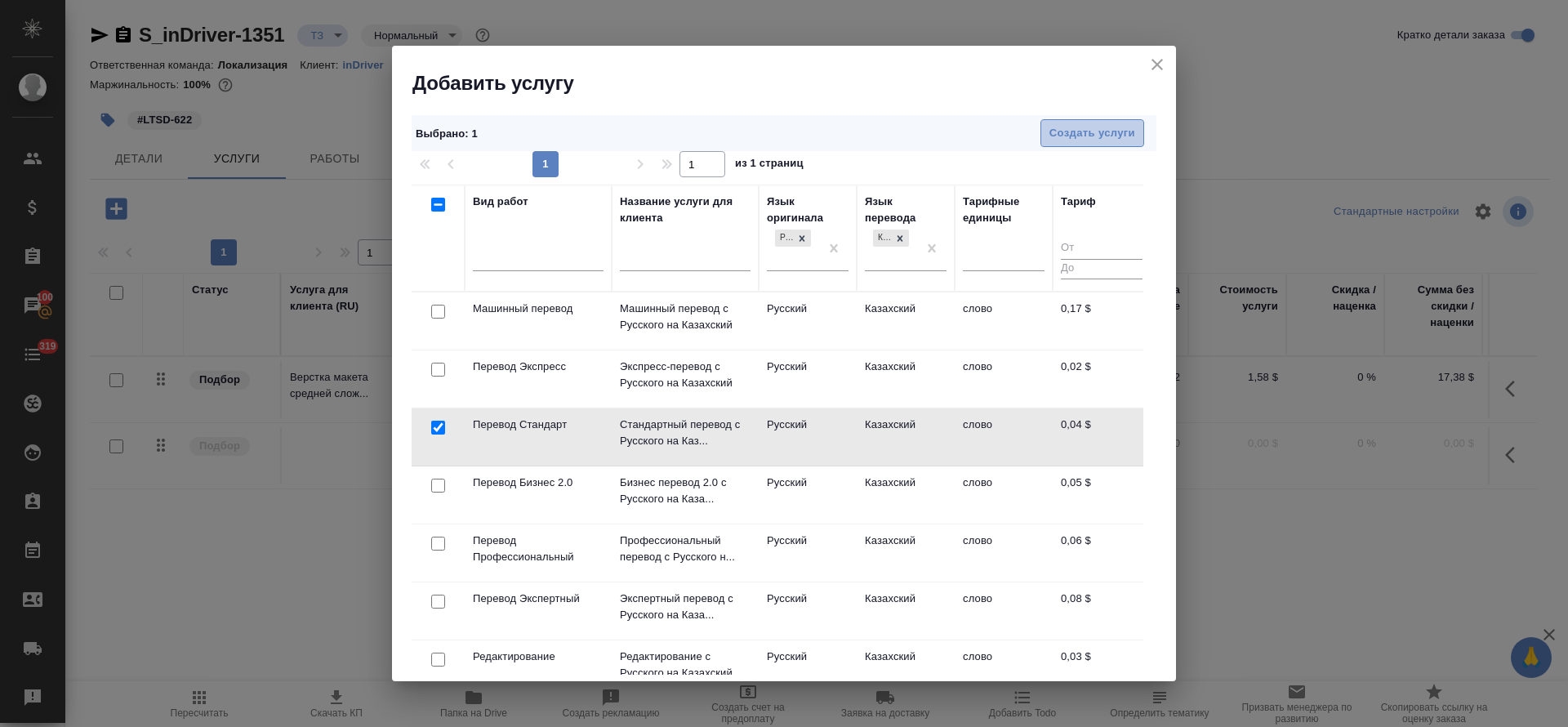
click at [1091, 135] on span "Создать услуги" at bounding box center [1092, 134] width 86 height 19
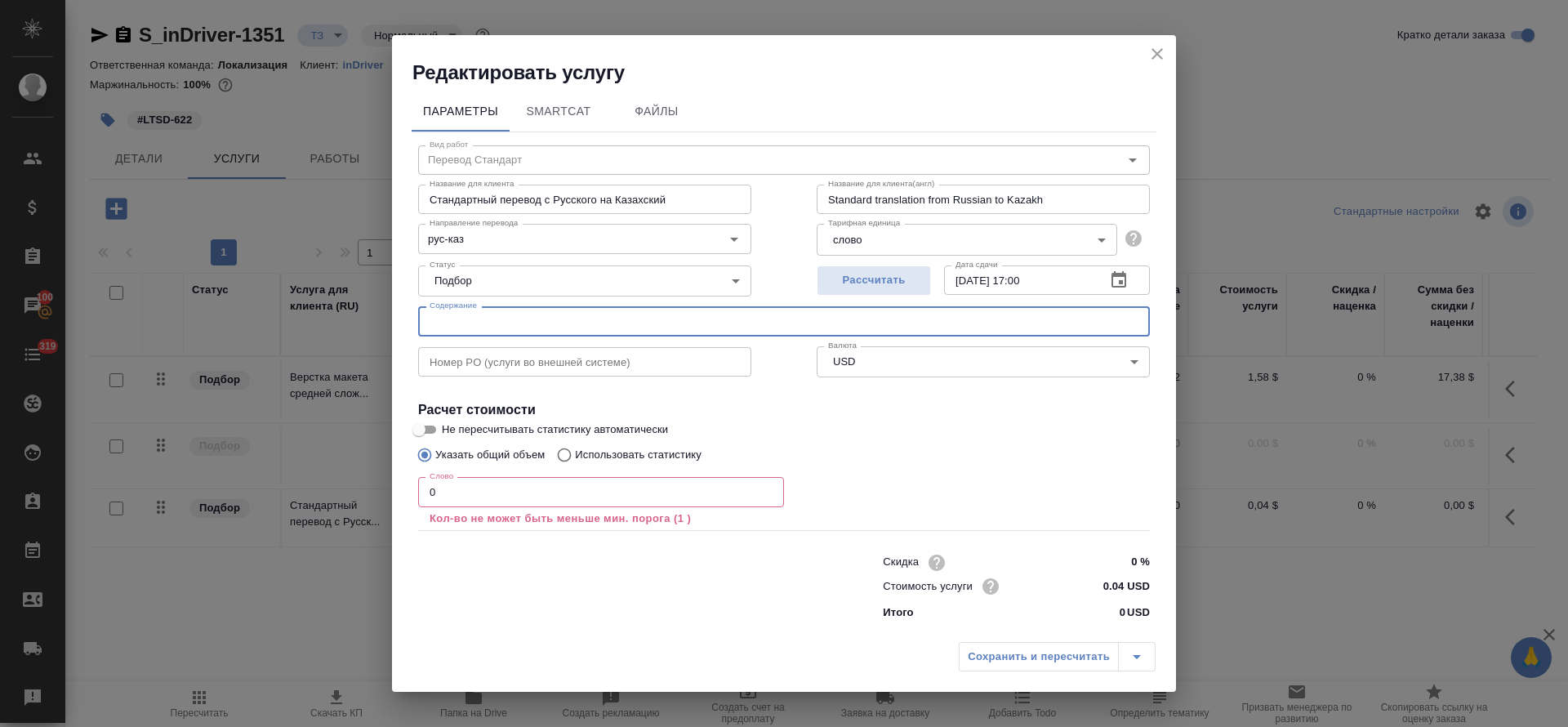
paste input "https://indriver.atlassian.net/browse/LTSD-622?actionerId=557058%3Af58131cb-b67…"
type input "https://indriver.atlassian.net/browse/LTSD-622?actionerId=557058%3Af58131cb-b67…"
drag, startPoint x: 432, startPoint y: 491, endPoint x: 442, endPoint y: 493, distance: 10.2
click at [442, 493] on input "0" at bounding box center [600, 492] width 366 height 29
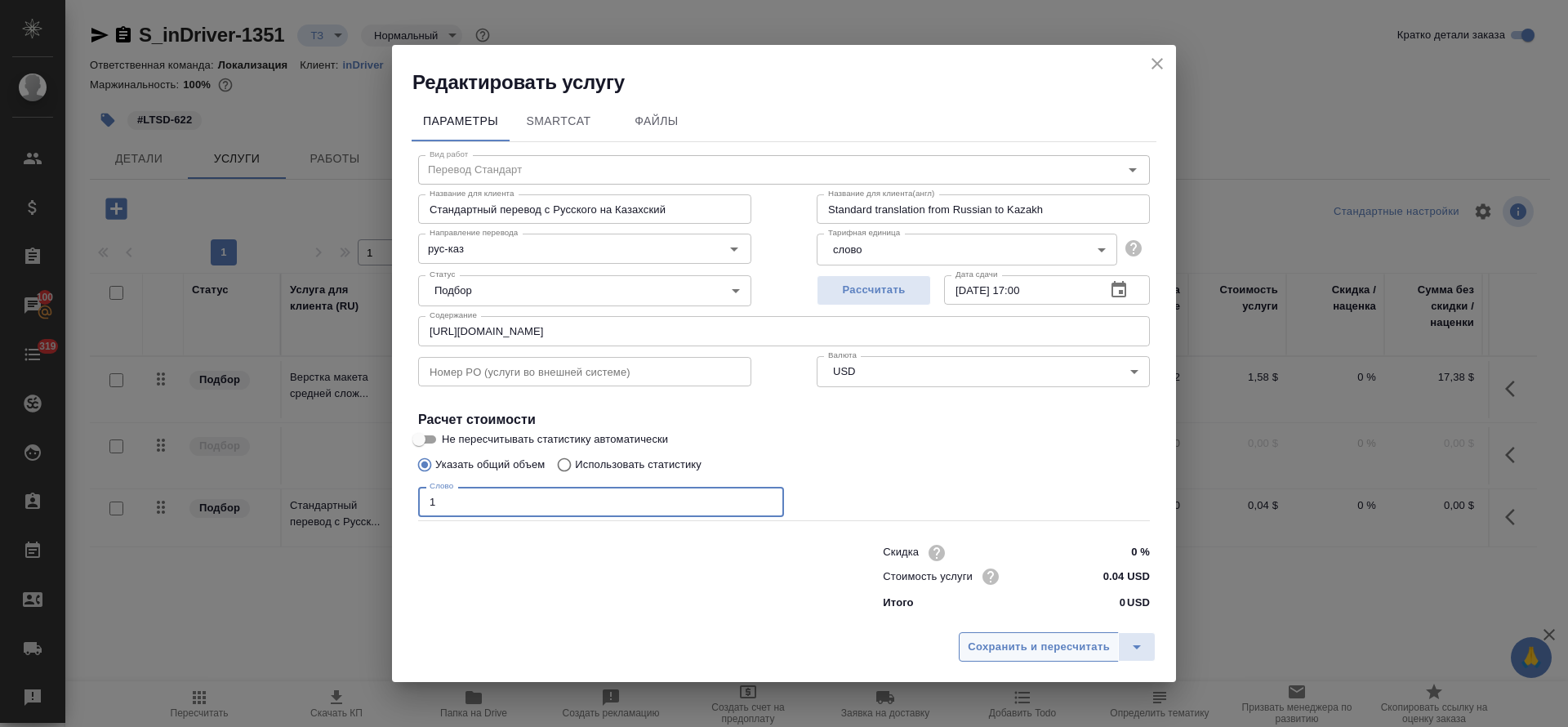
type input "1"
click at [1077, 644] on span "Сохранить и пересчитать" at bounding box center [1038, 648] width 142 height 19
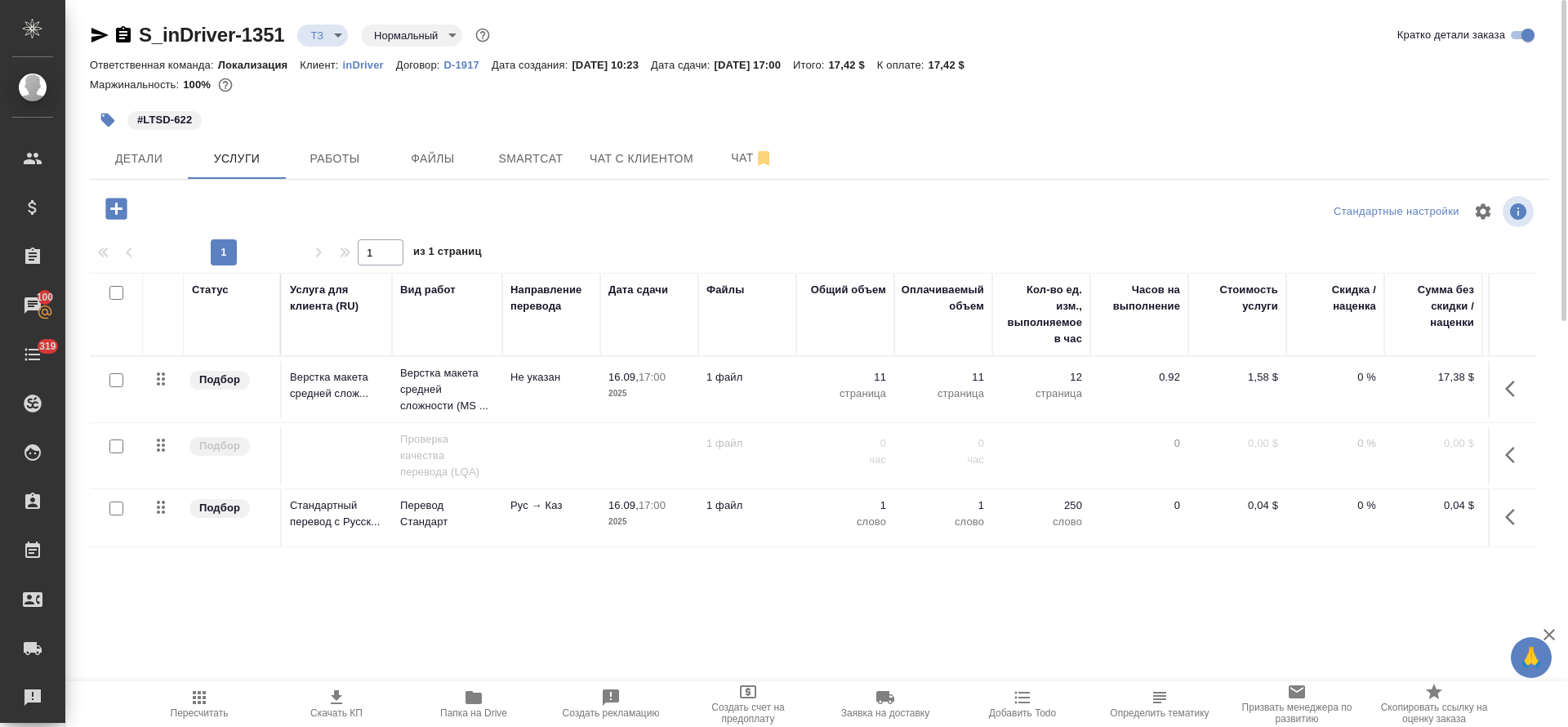
click at [117, 509] on input "checkbox" at bounding box center [116, 509] width 14 height 14
checkbox input "true"
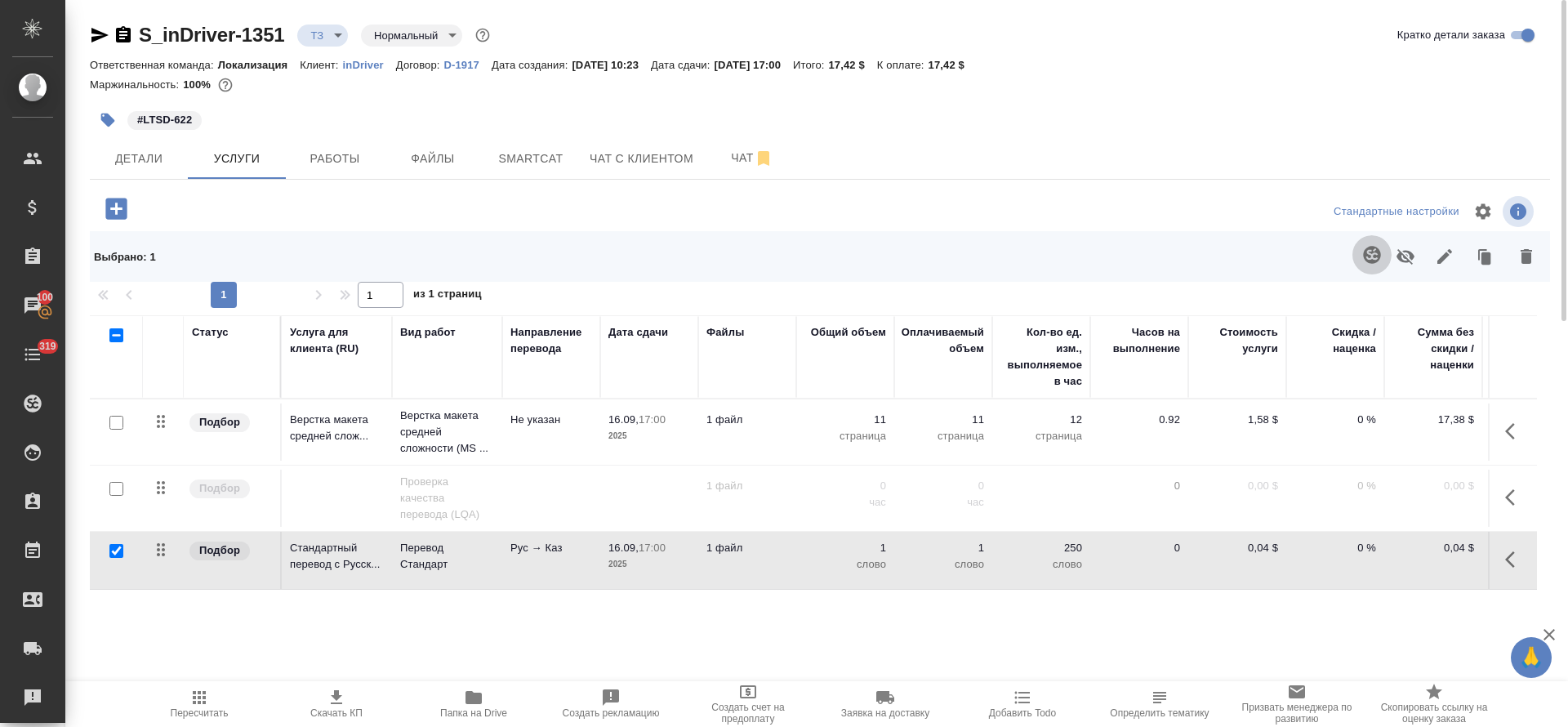
click at [1382, 251] on button "button" at bounding box center [1372, 255] width 40 height 40
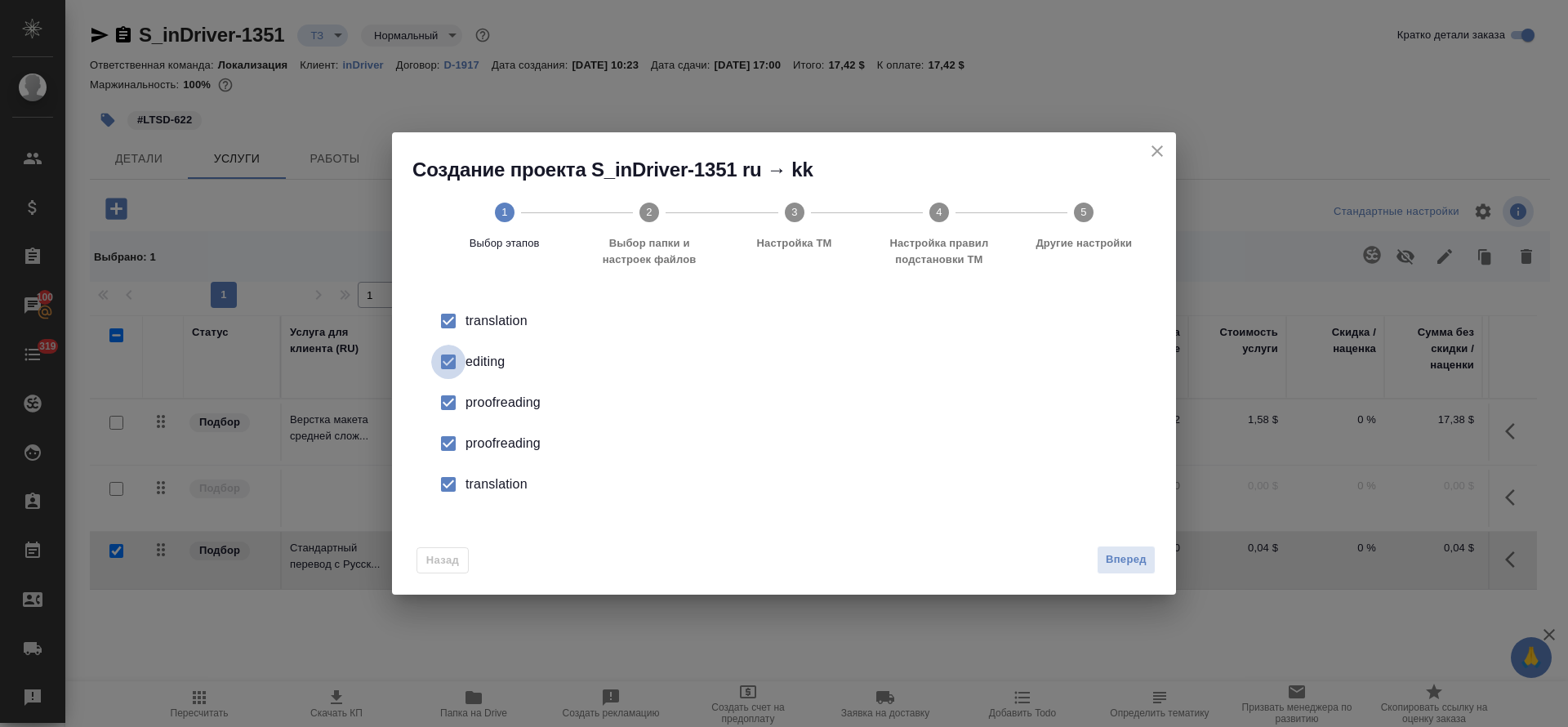
click at [439, 368] on input "checkbox" at bounding box center [448, 362] width 34 height 34
click at [454, 411] on input "checkbox" at bounding box center [448, 403] width 34 height 34
click at [453, 441] on input "checkbox" at bounding box center [448, 444] width 34 height 34
click at [447, 482] on input "checkbox" at bounding box center [448, 484] width 34 height 34
click at [1141, 553] on span "Вперед" at bounding box center [1126, 560] width 40 height 19
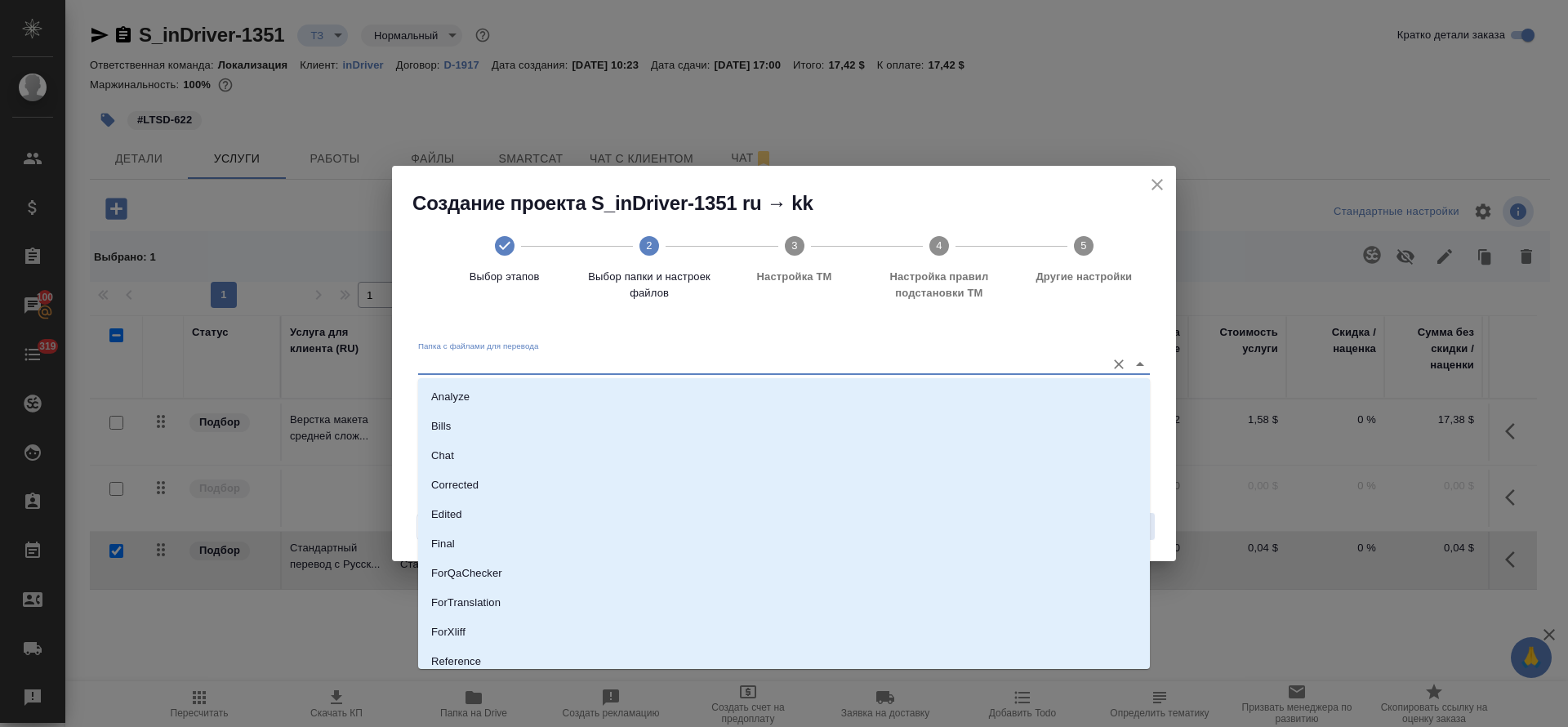
click at [681, 372] on input "Папка с файлами для перевода" at bounding box center [758, 364] width 680 height 20
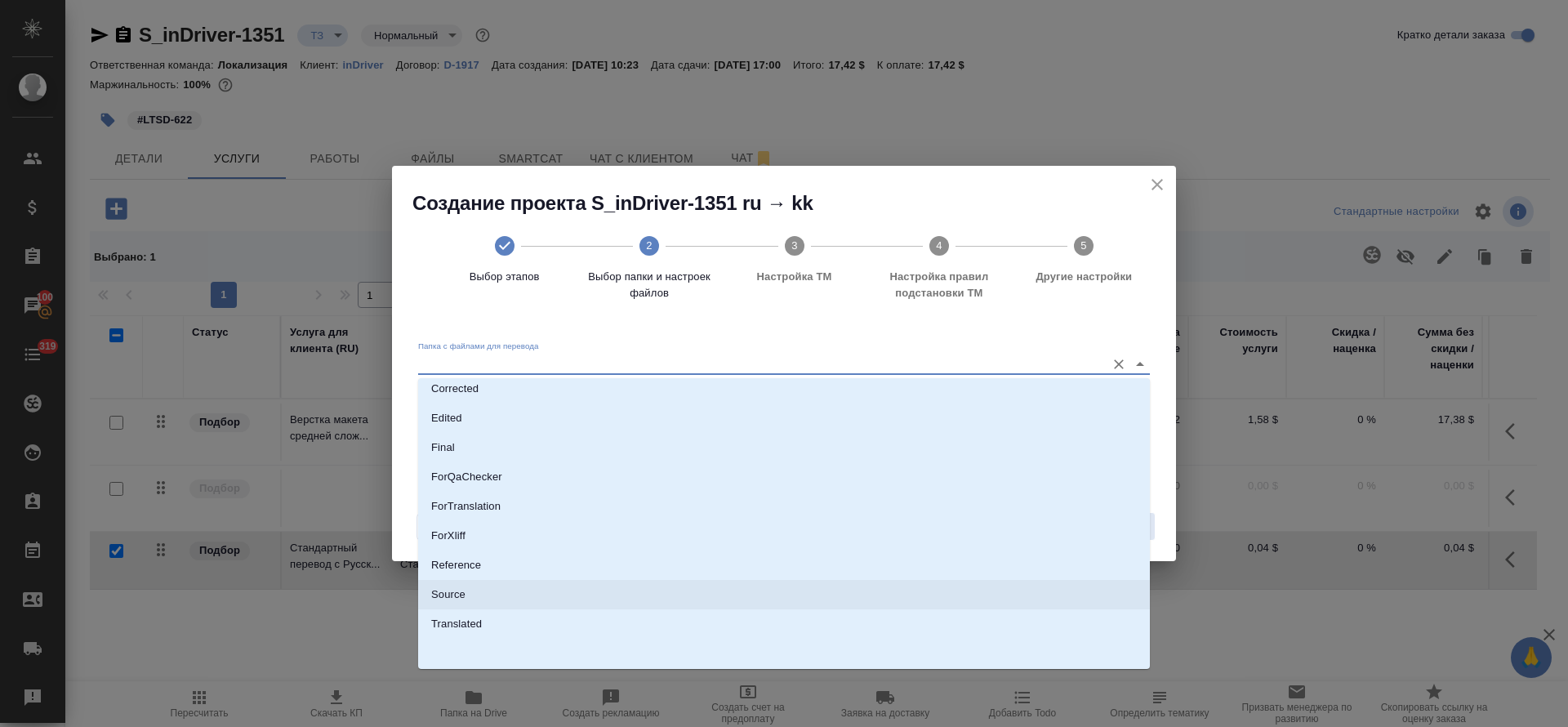
click at [636, 599] on li "Source" at bounding box center [783, 594] width 731 height 29
type input "Source"
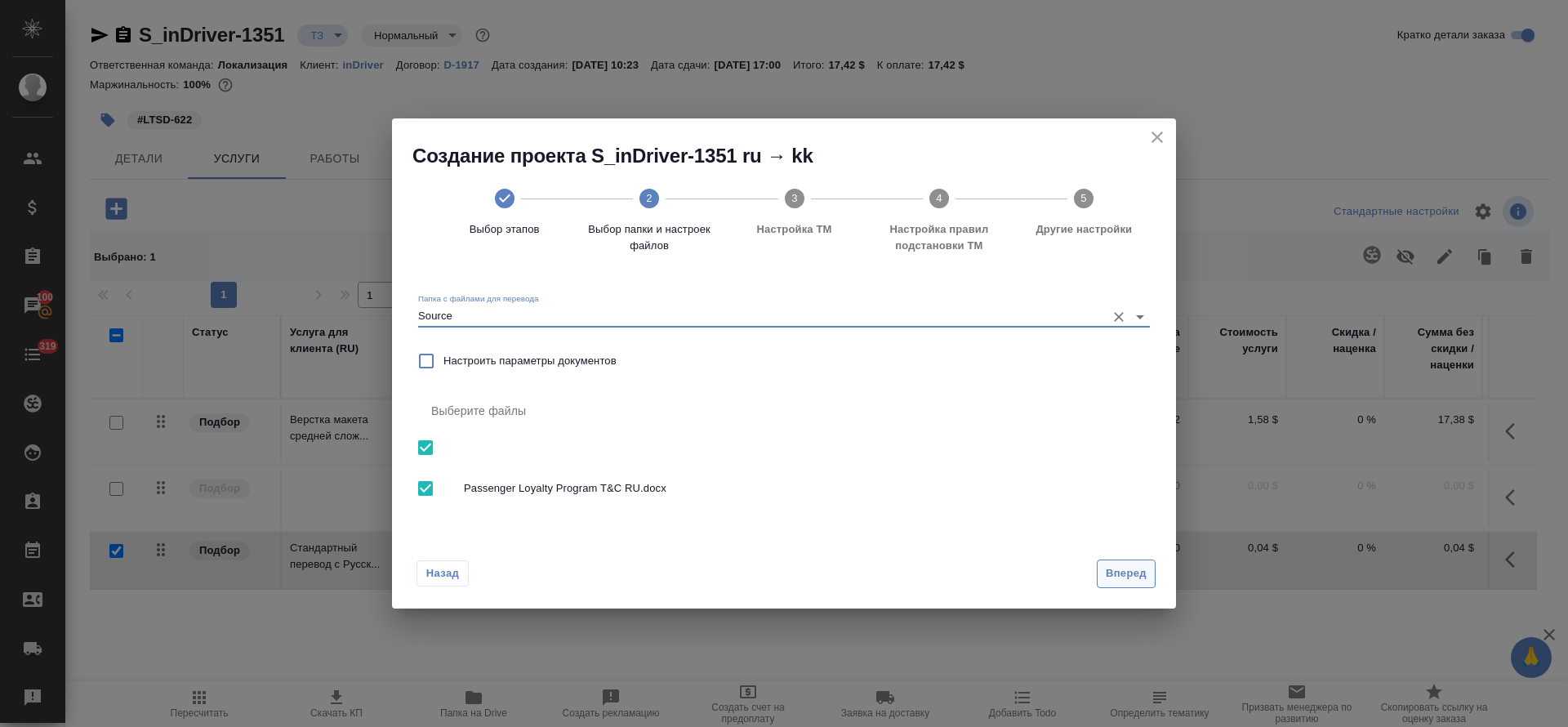
click at [1135, 568] on span "Вперед" at bounding box center [1126, 574] width 40 height 19
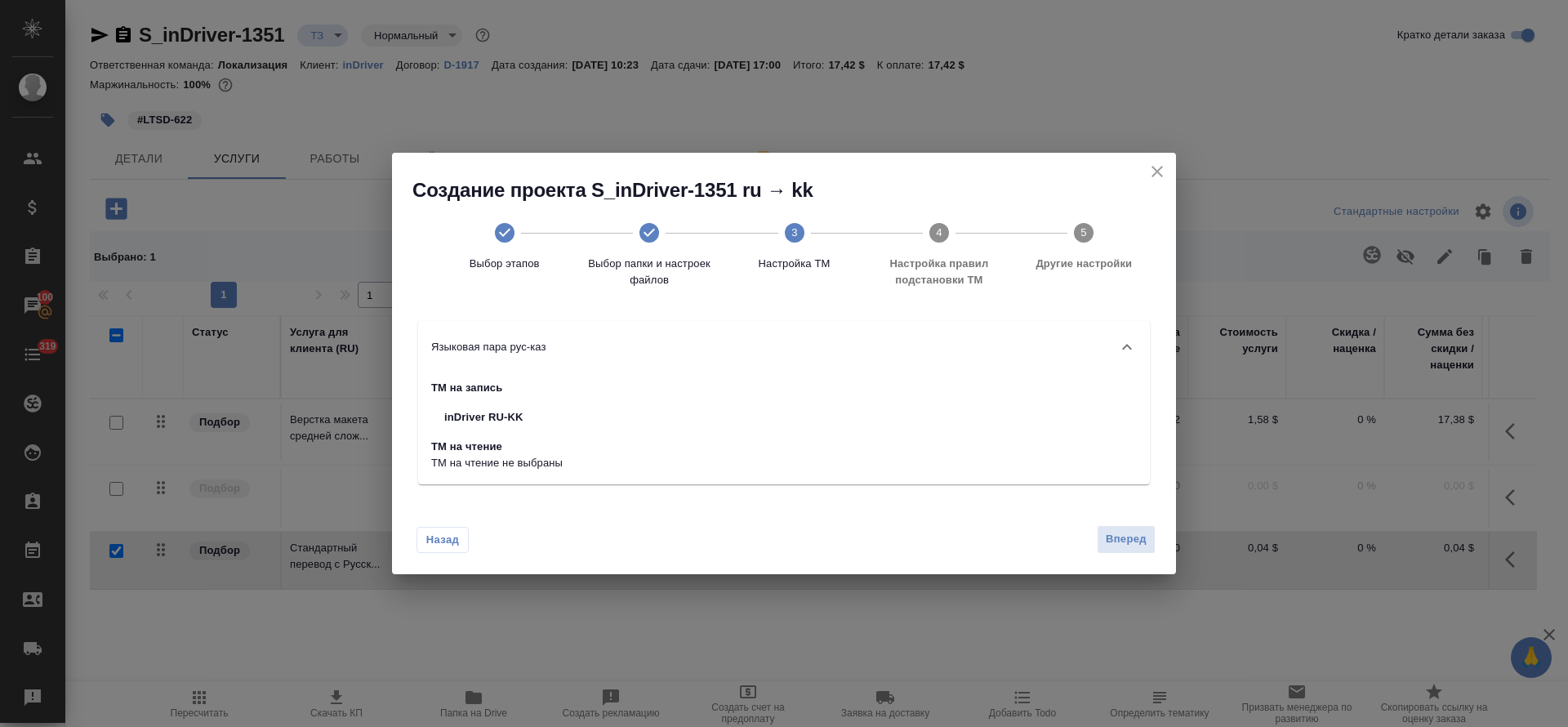
click at [1131, 559] on div "Назад Вперед" at bounding box center [783, 536] width 784 height 77
click at [1128, 544] on span "Вперед" at bounding box center [1126, 540] width 40 height 19
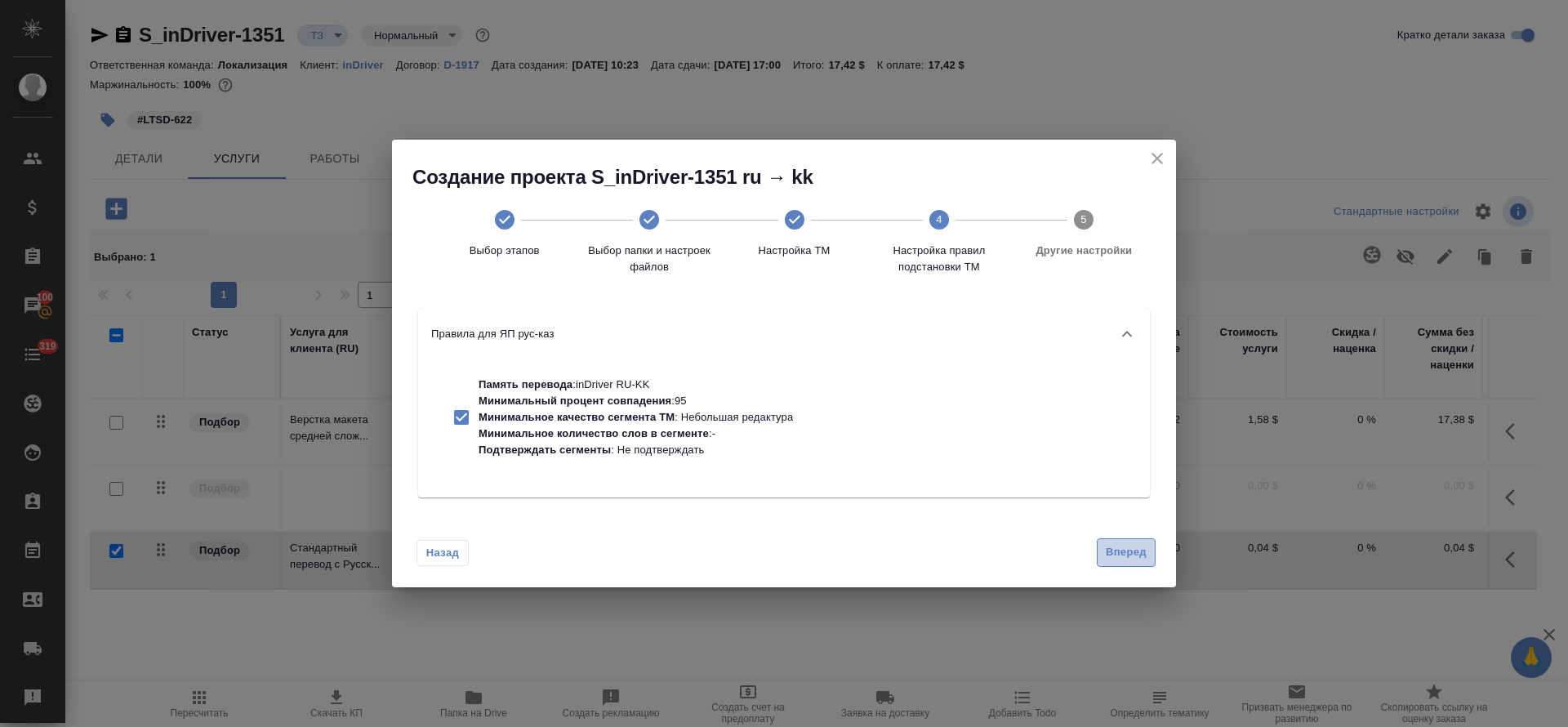
click at [1128, 543] on span "Вперед" at bounding box center [1126, 553] width 40 height 19
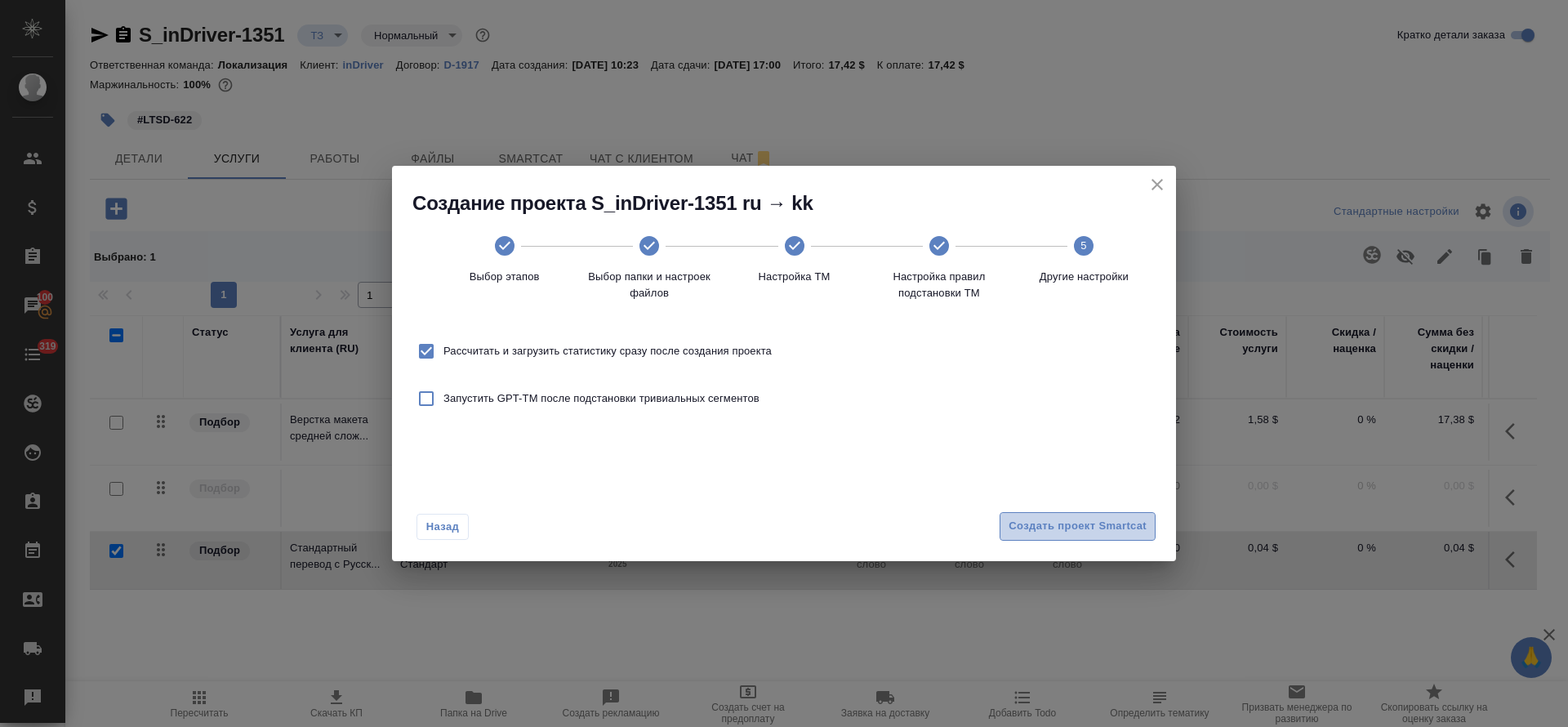
click at [1127, 533] on span "Создать проект Smartcat" at bounding box center [1077, 526] width 138 height 19
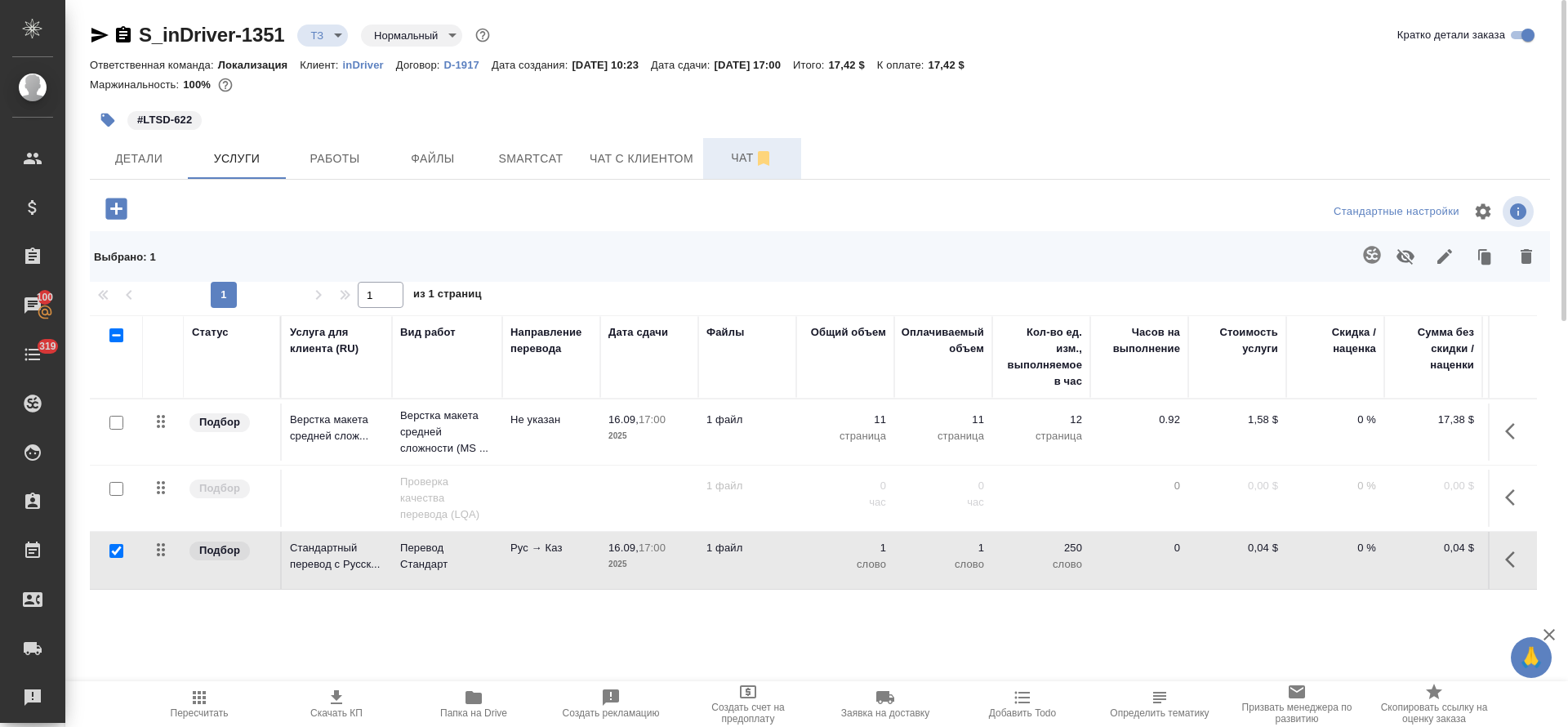
click at [728, 173] on button "Чат" at bounding box center [752, 158] width 98 height 40
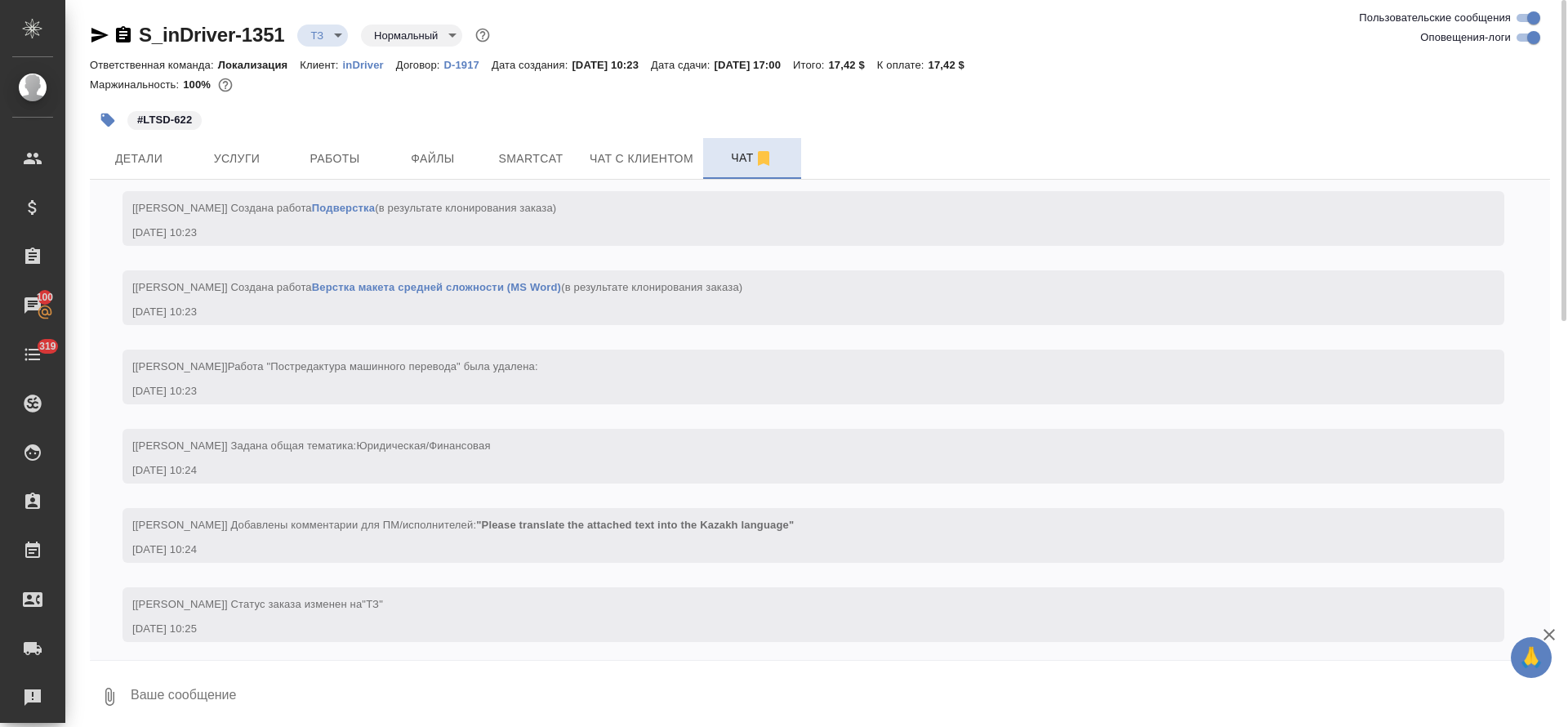
scroll to position [145, 0]
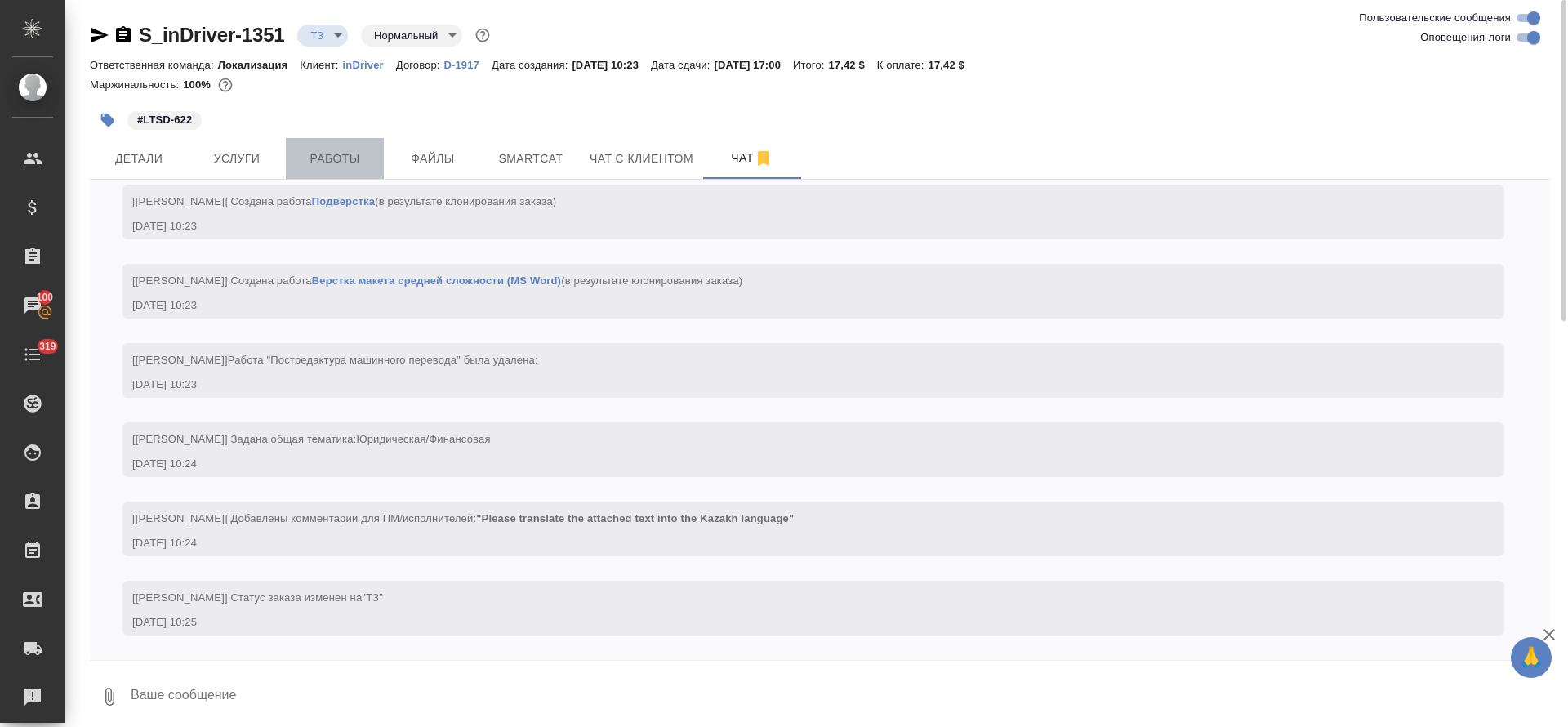
click at [364, 145] on button "Работы" at bounding box center [335, 158] width 98 height 40
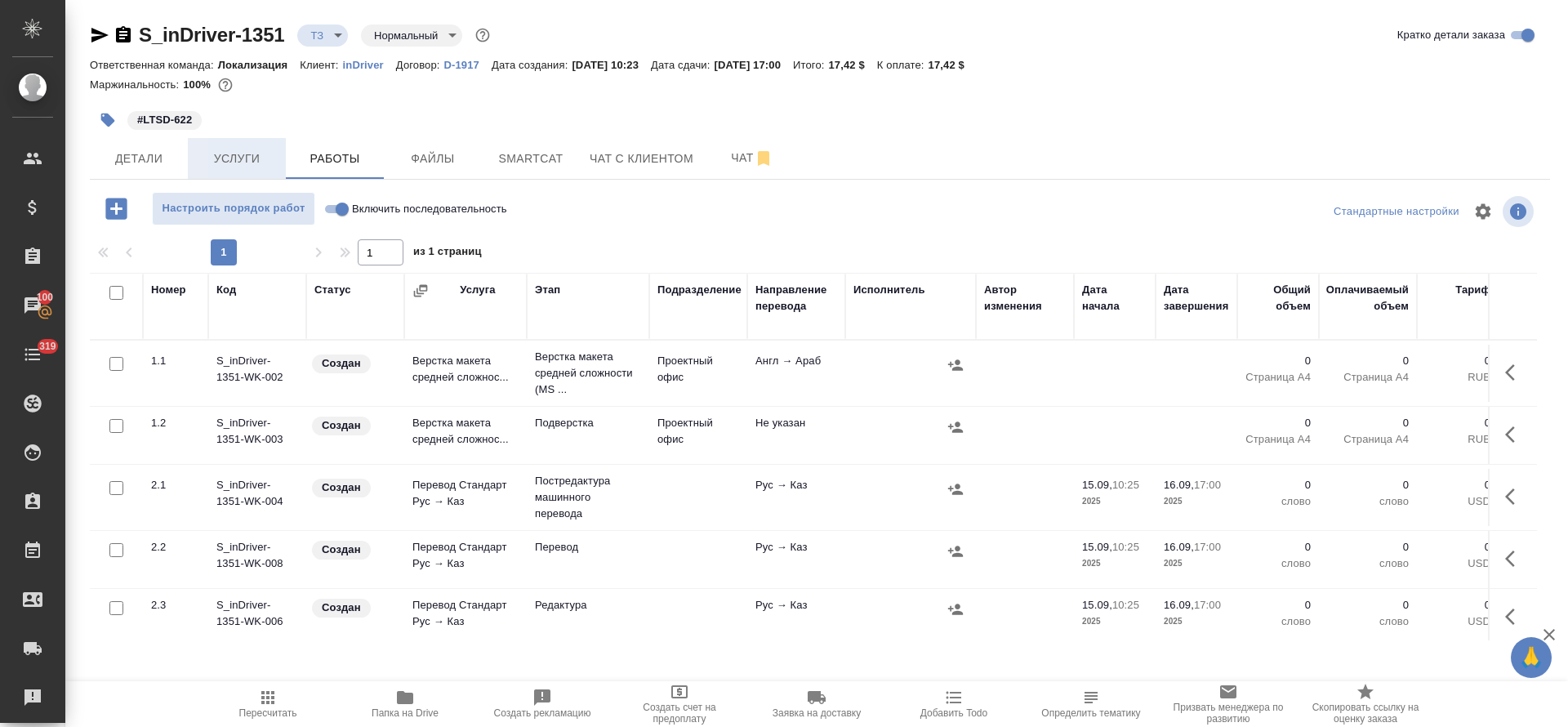
click at [241, 164] on span "Услуги" at bounding box center [236, 159] width 78 height 21
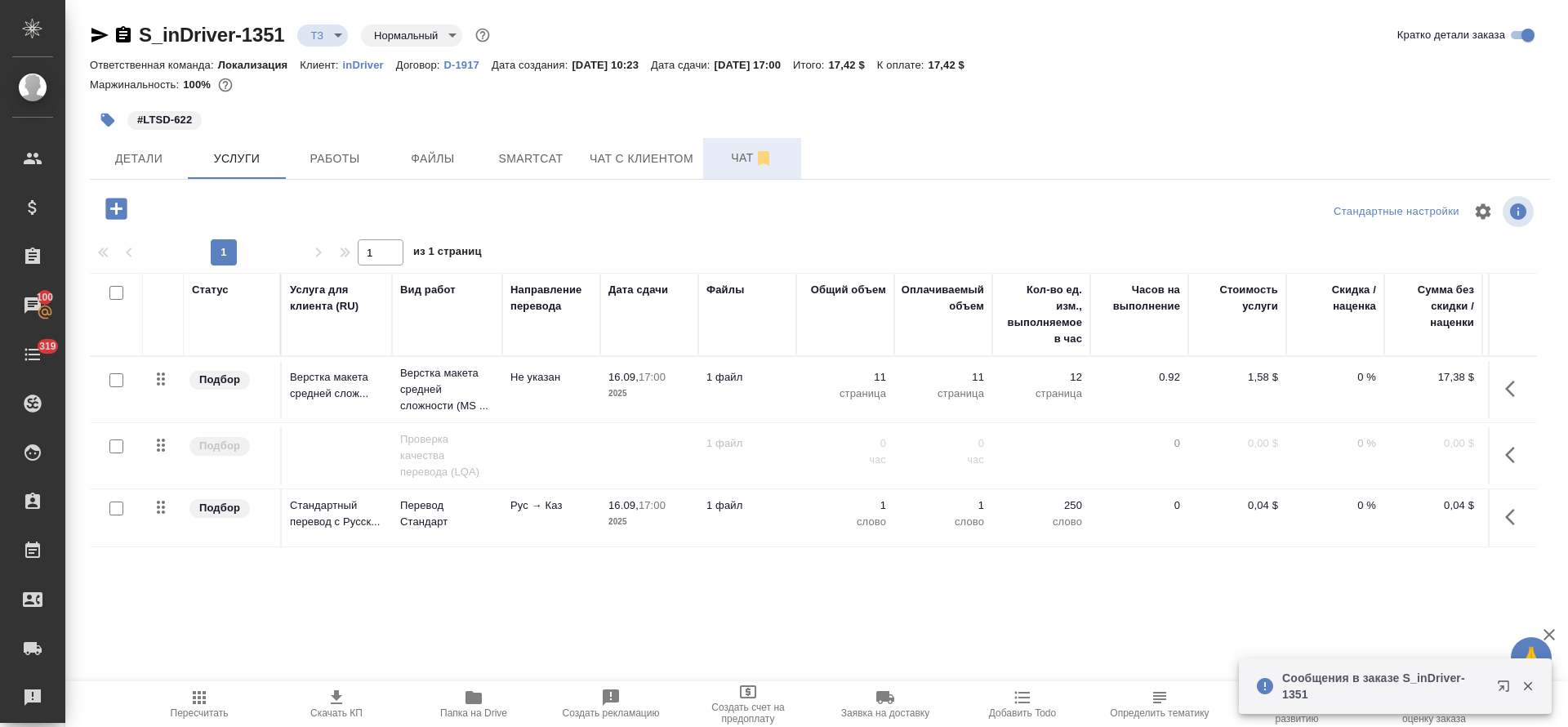
click at [721, 160] on span "Чат" at bounding box center [751, 158] width 78 height 21
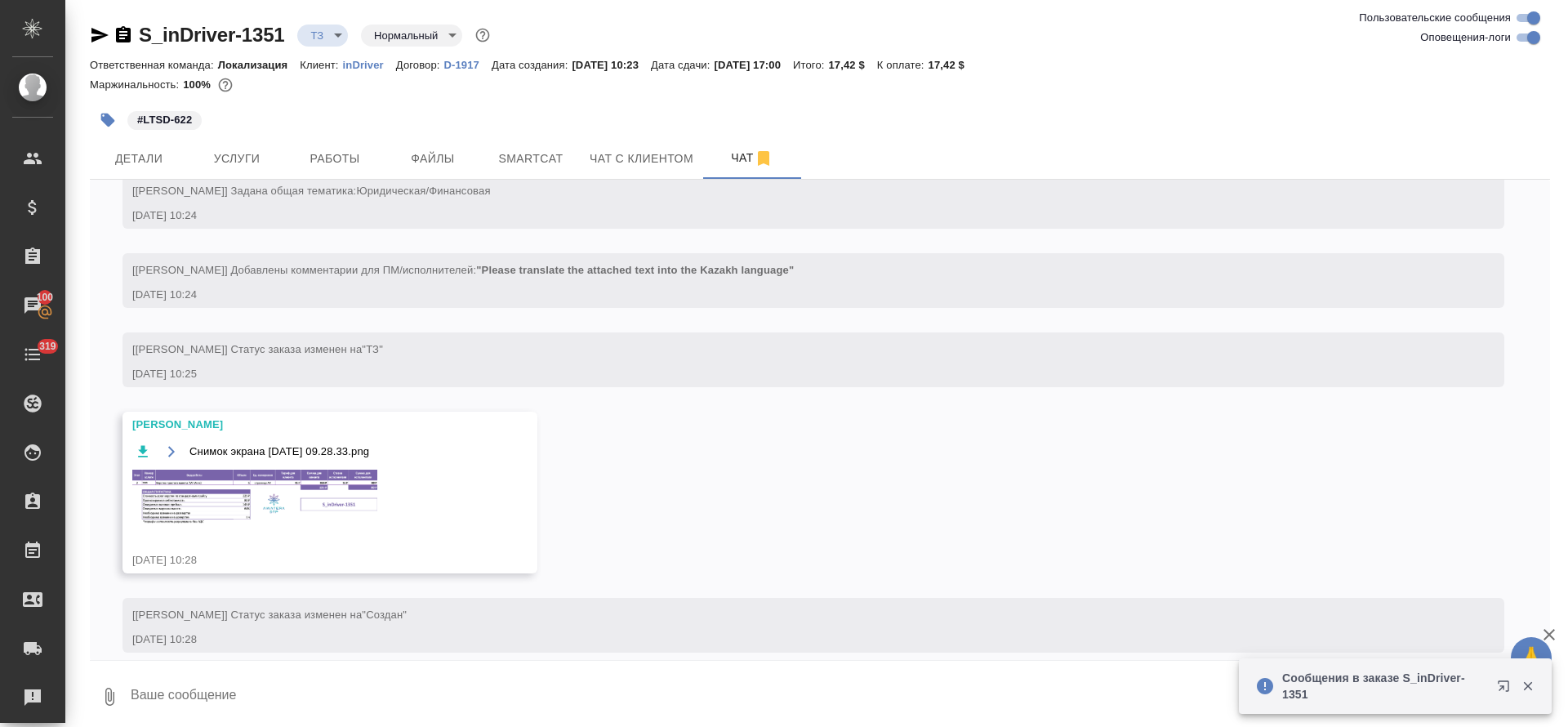
scroll to position [411, 0]
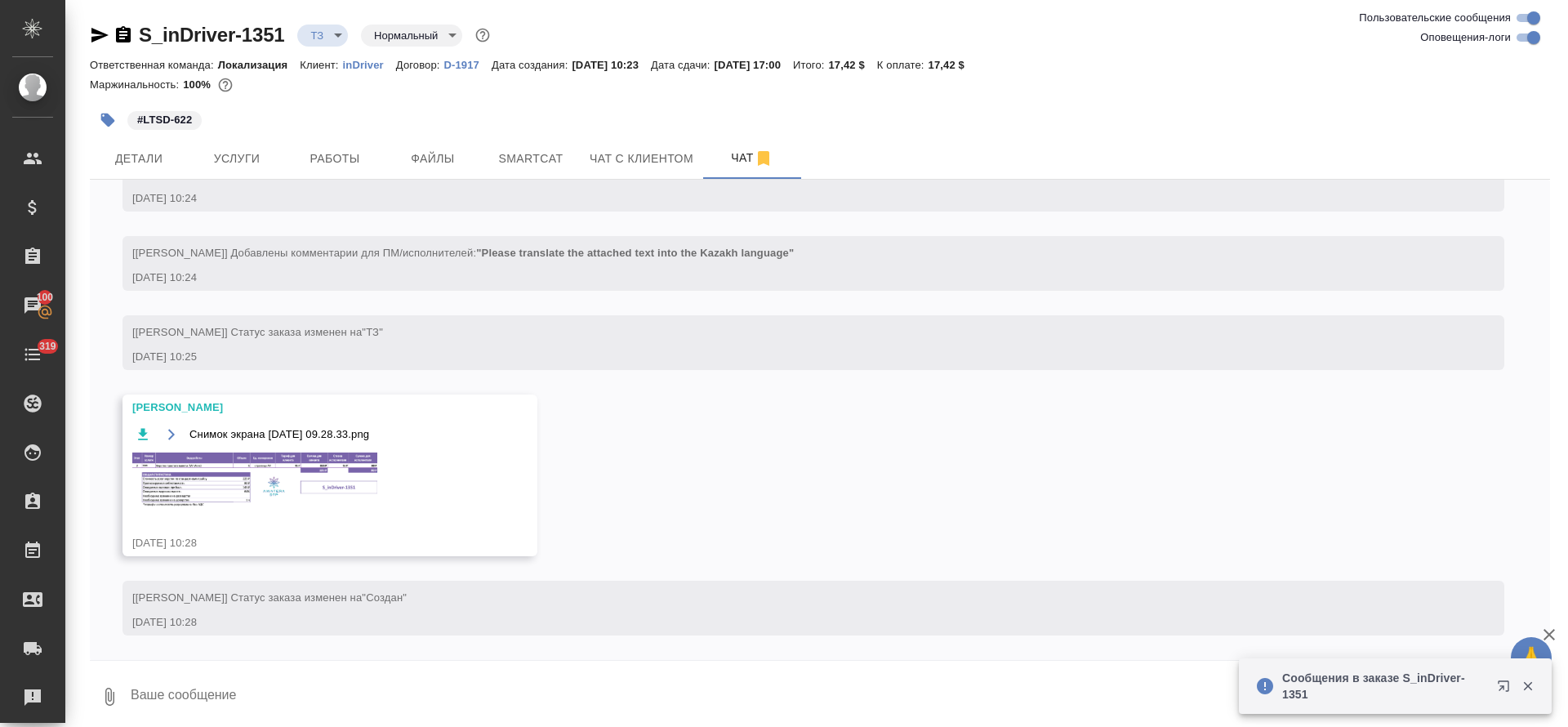
click at [275, 482] on img at bounding box center [255, 479] width 245 height 54
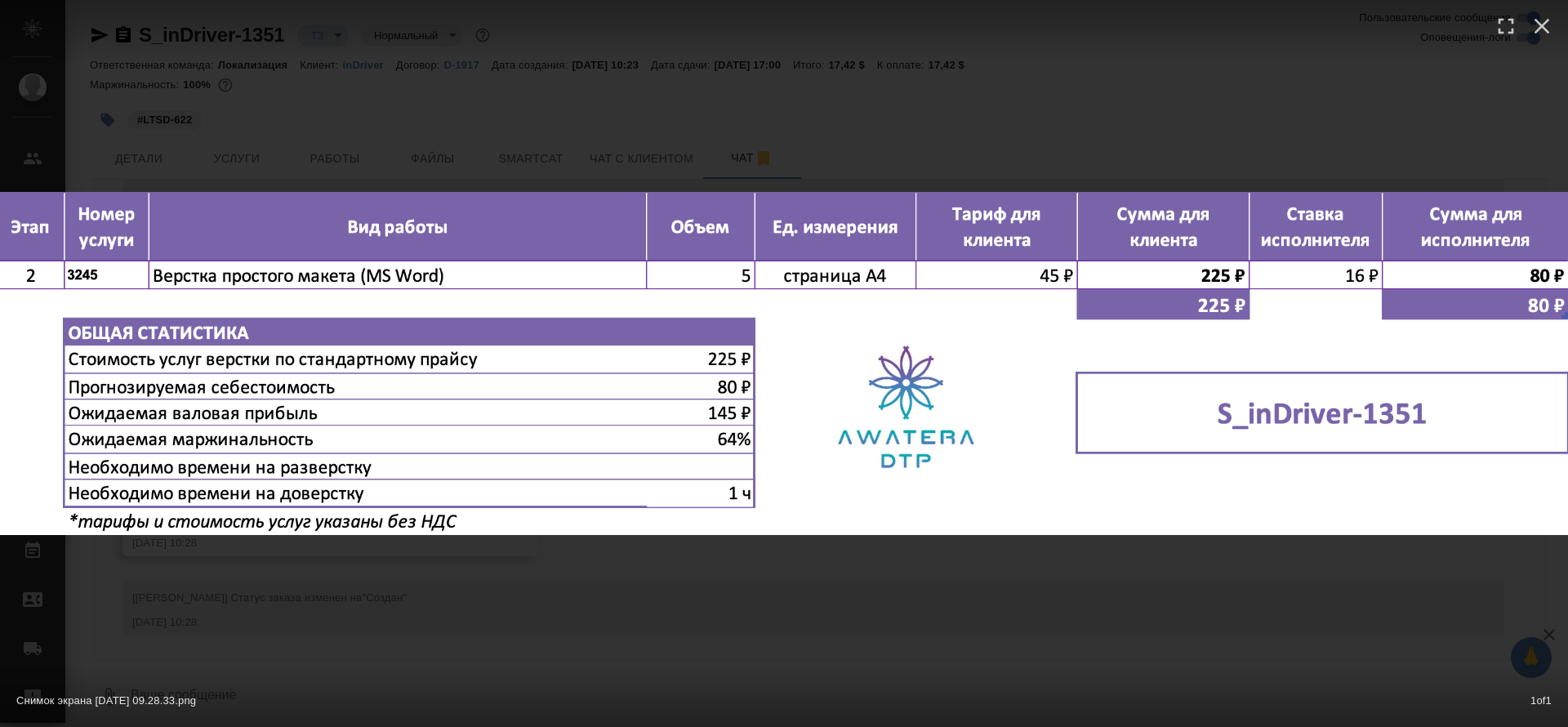
click at [823, 543] on div "Снимок экрана 2025-09-15 в 09.28.33.png 1 of 1" at bounding box center [784, 364] width 1568 height 727
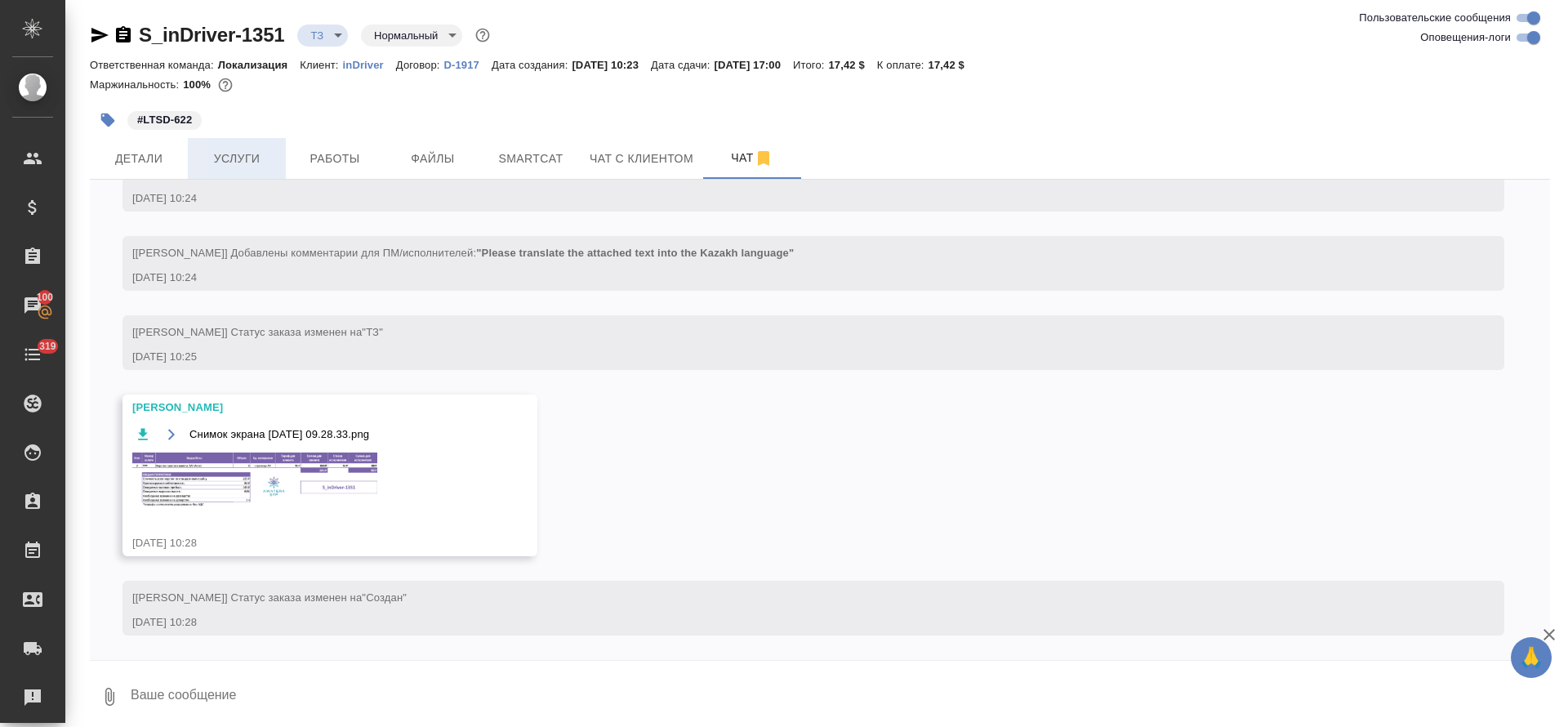
click at [256, 138] on button "Услуги" at bounding box center [237, 158] width 98 height 40
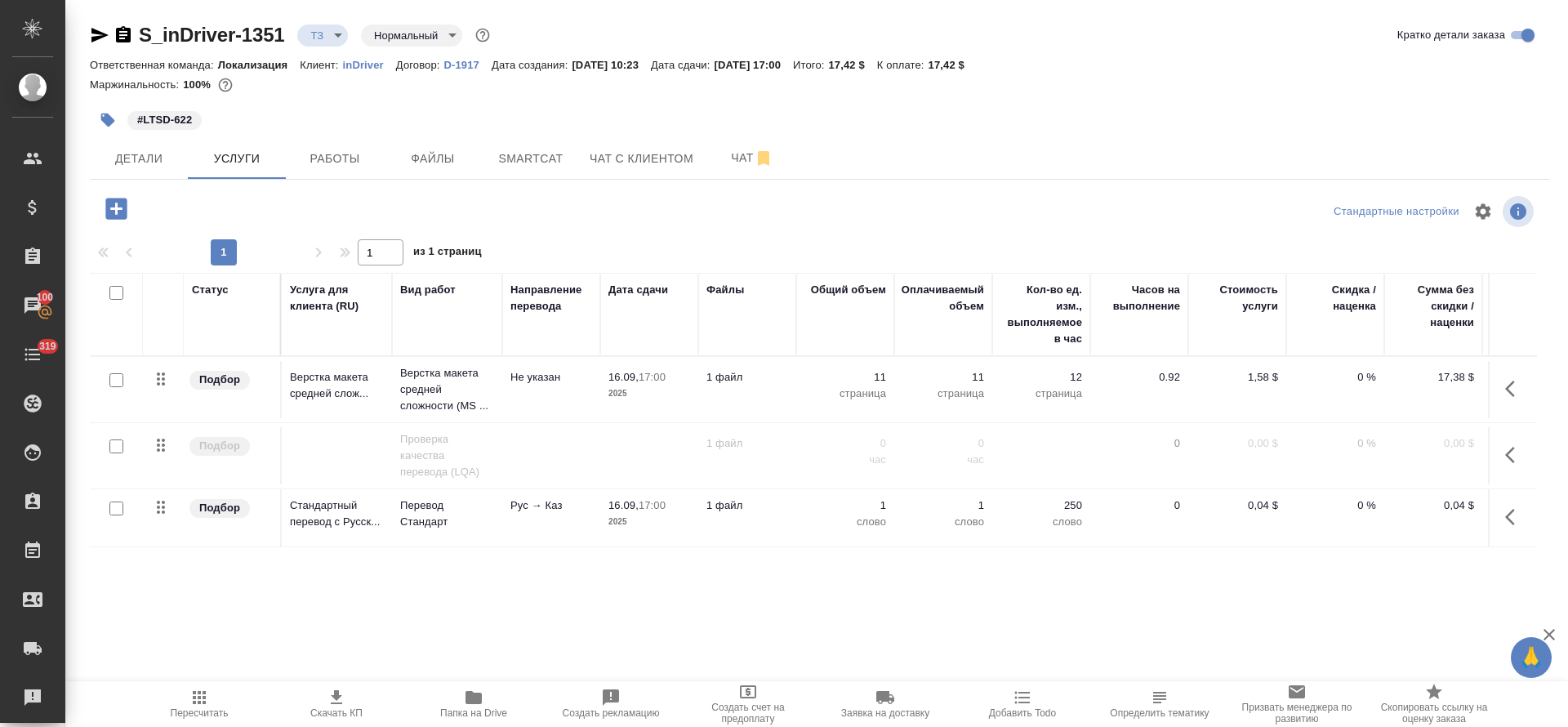
click at [1498, 396] on button "button" at bounding box center [1515, 389] width 40 height 40
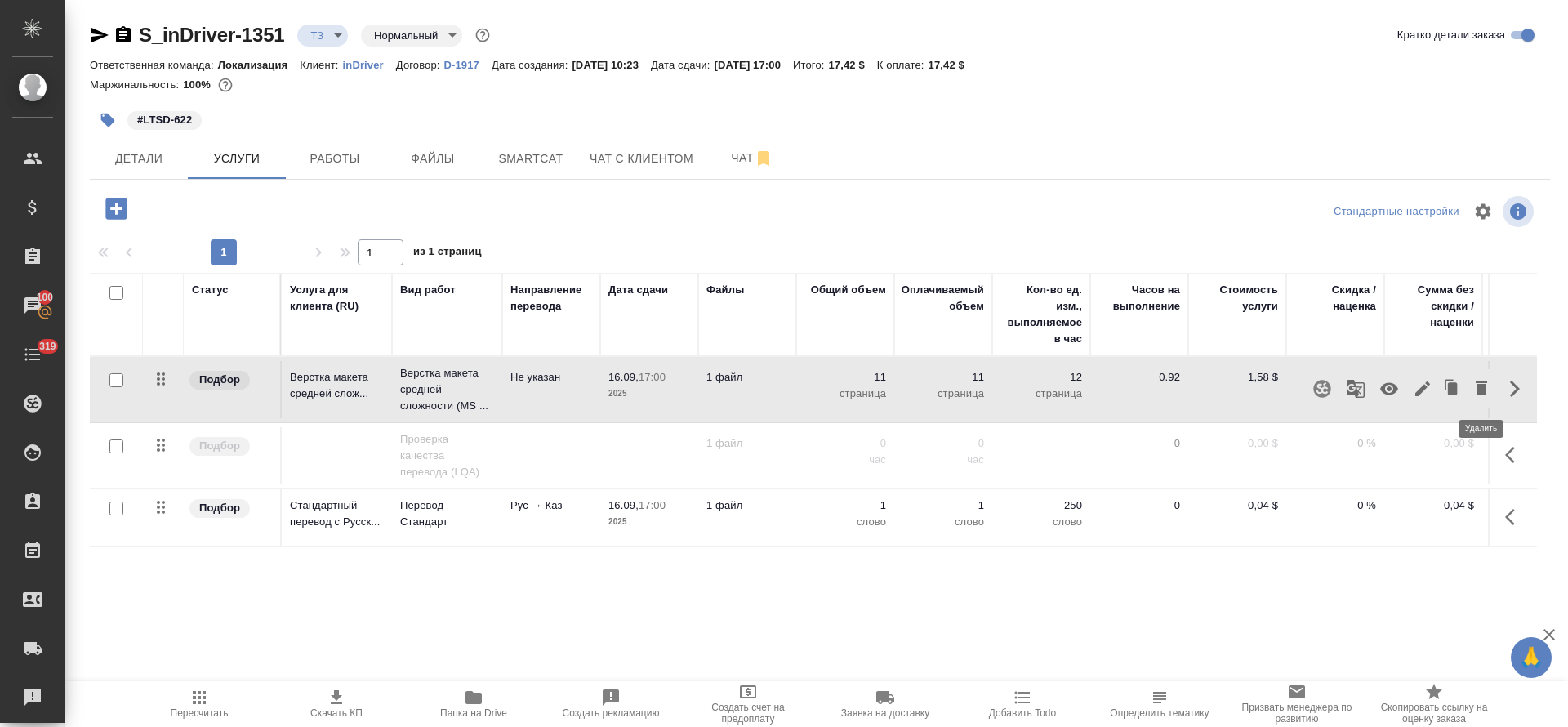
click at [1481, 392] on icon "button" at bounding box center [1481, 388] width 11 height 15
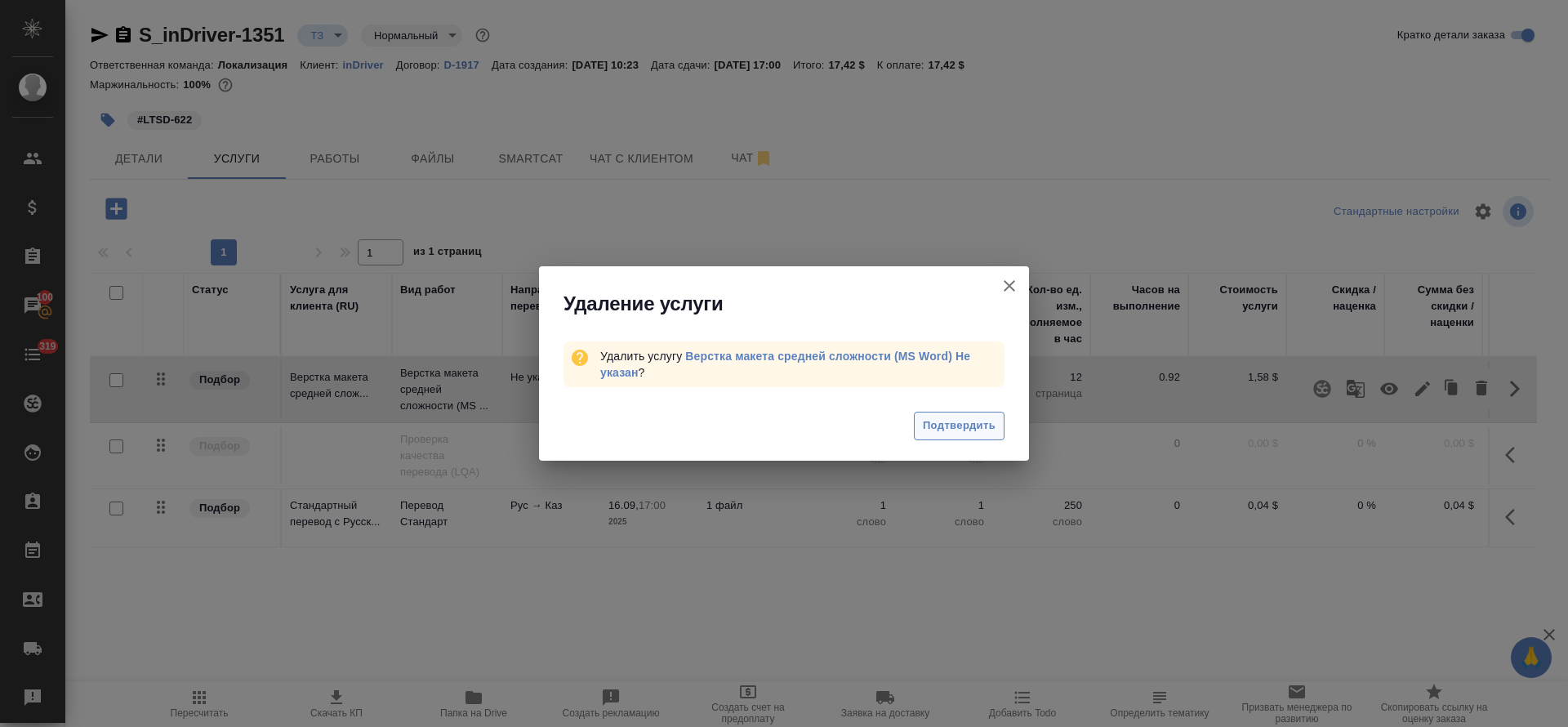
click at [972, 413] on button "Подтвердить" at bounding box center [959, 426] width 90 height 28
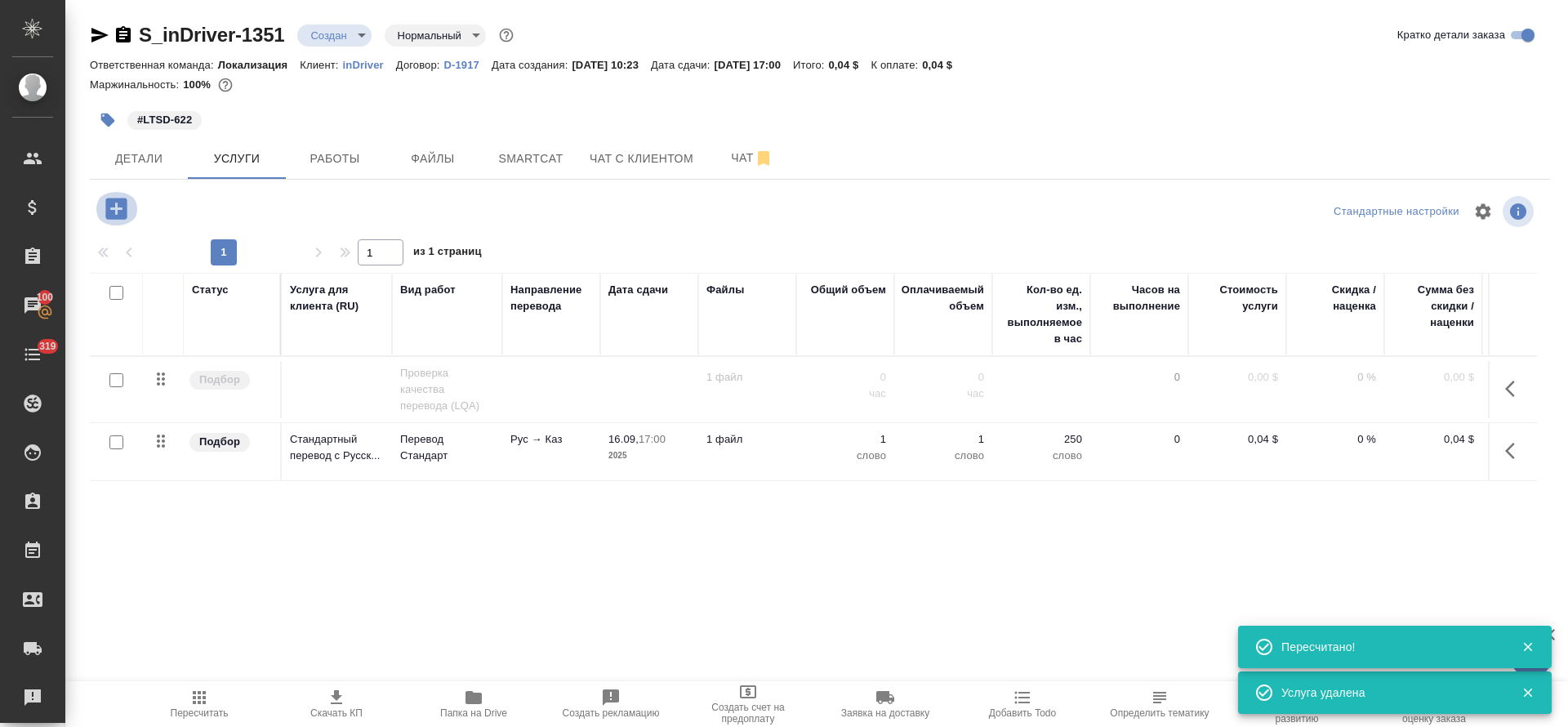
type input "new"
click at [120, 203] on icon "button" at bounding box center [116, 208] width 22 height 22
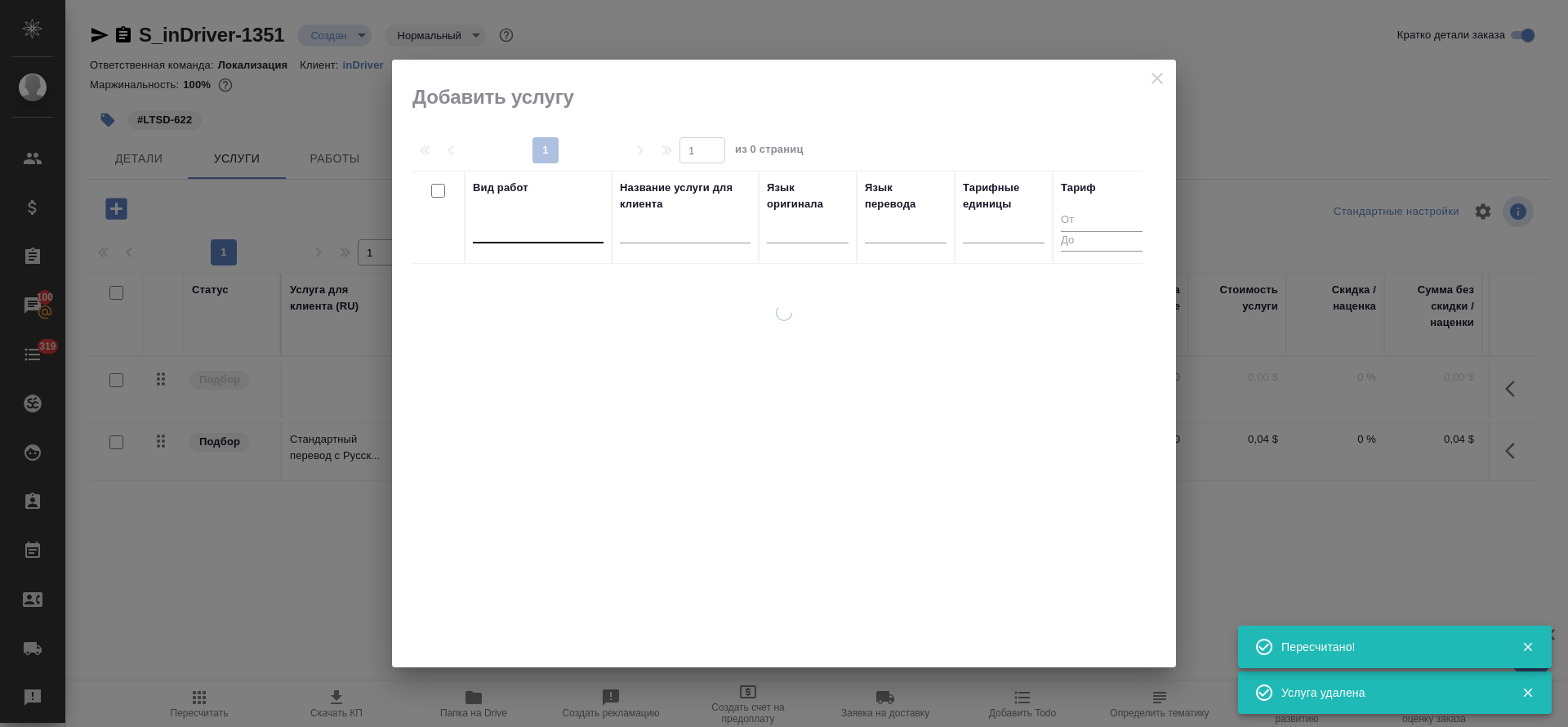
click at [548, 227] on div at bounding box center [537, 226] width 131 height 24
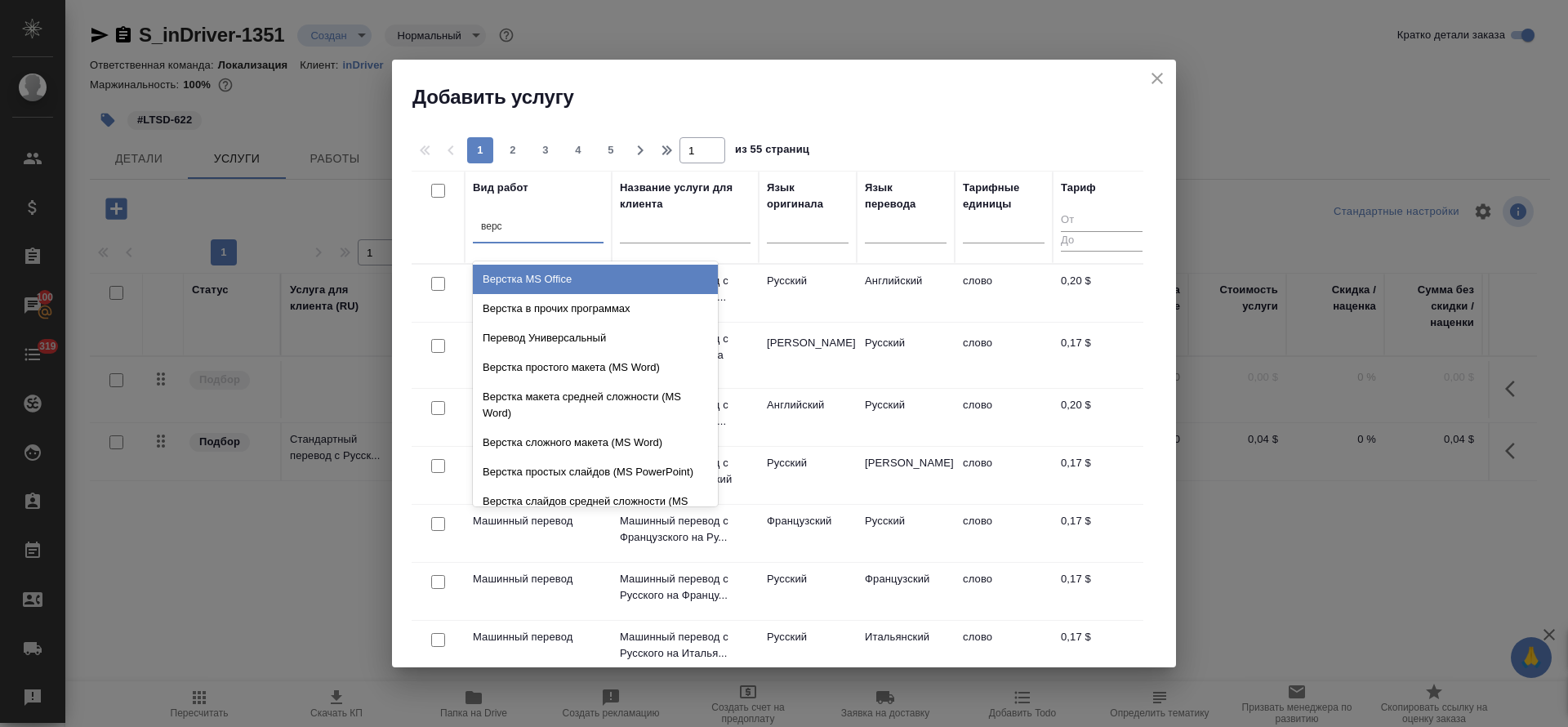
type input "верст"
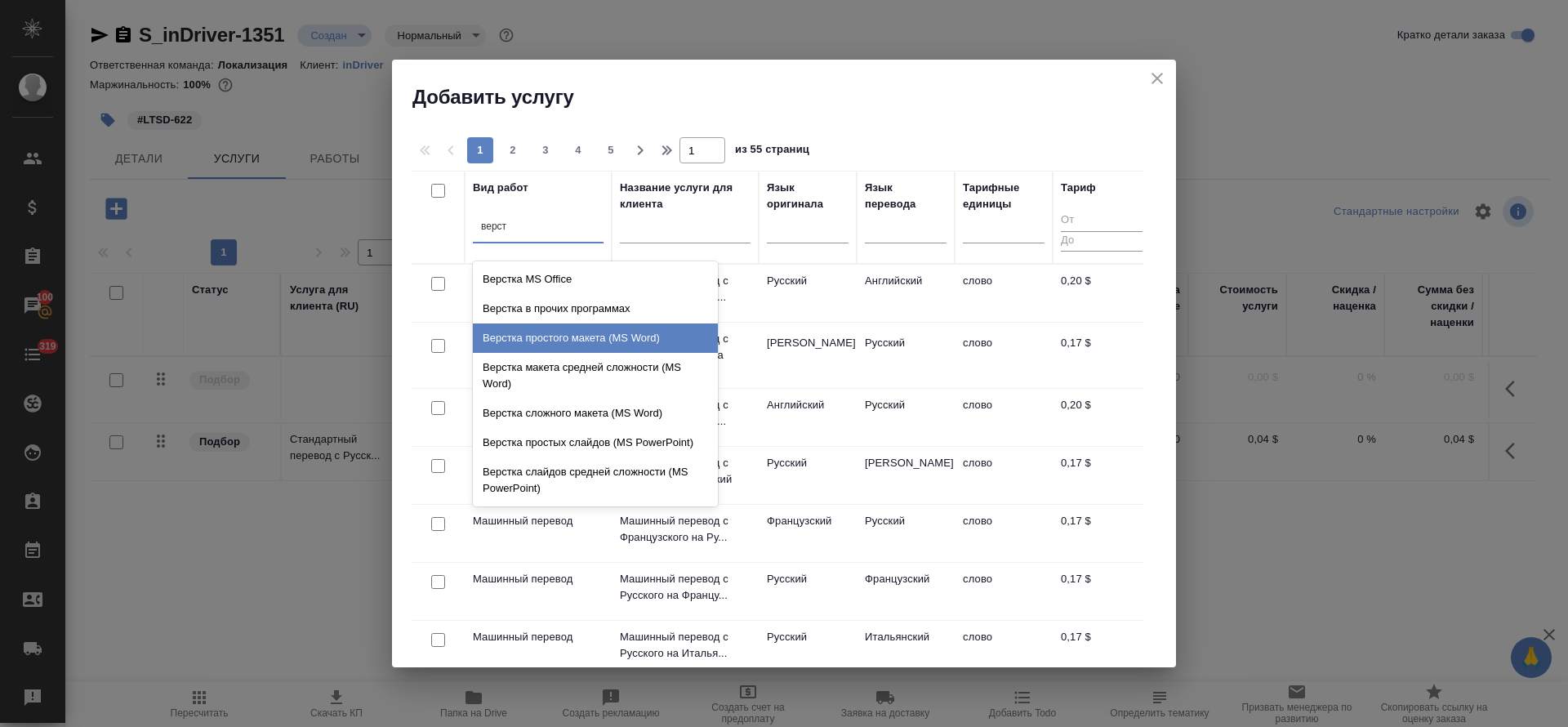
click at [557, 332] on div "Верстка простого макета (MS Word)" at bounding box center [595, 338] width 245 height 29
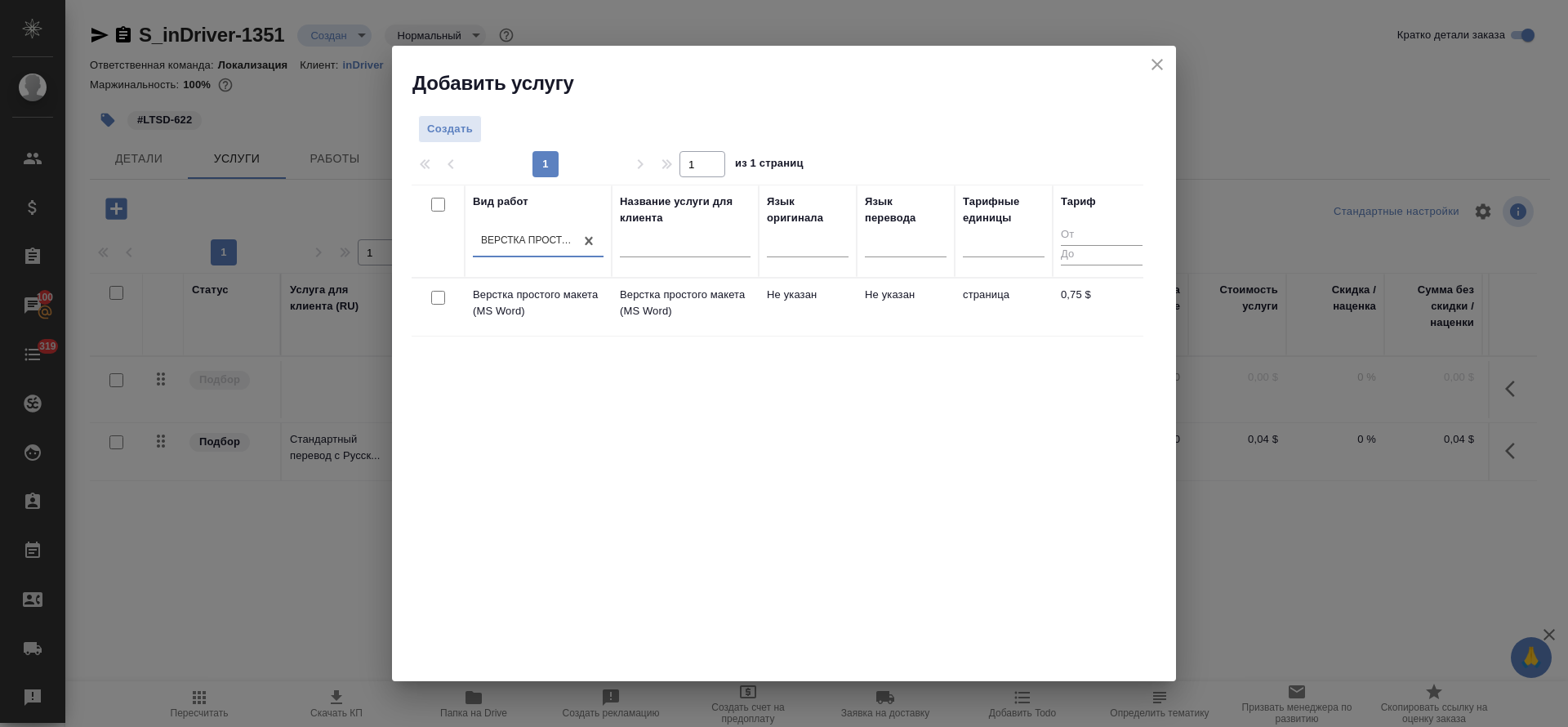
click at [440, 298] on input "checkbox" at bounding box center [438, 298] width 14 height 14
checkbox input "true"
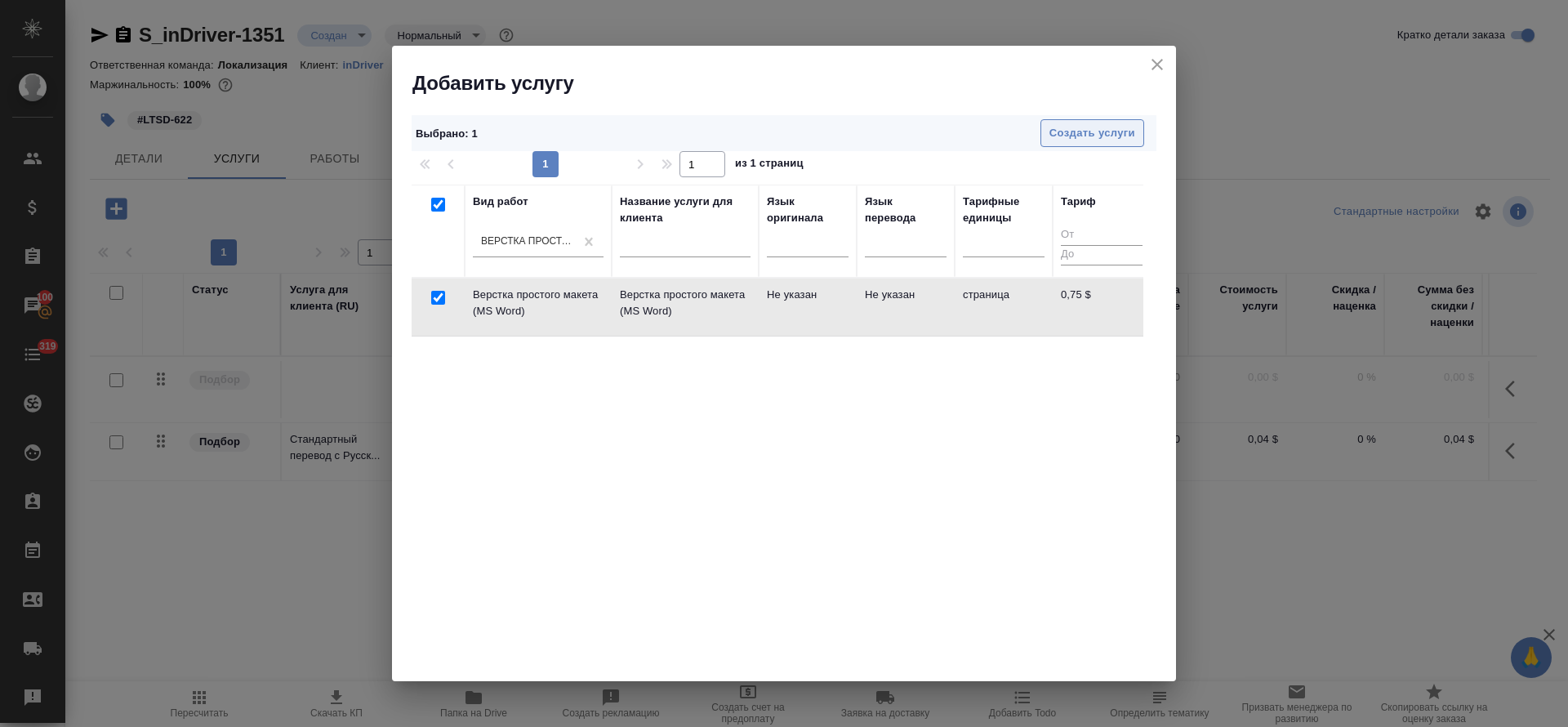
click at [1090, 137] on span "Создать услуги" at bounding box center [1092, 134] width 86 height 19
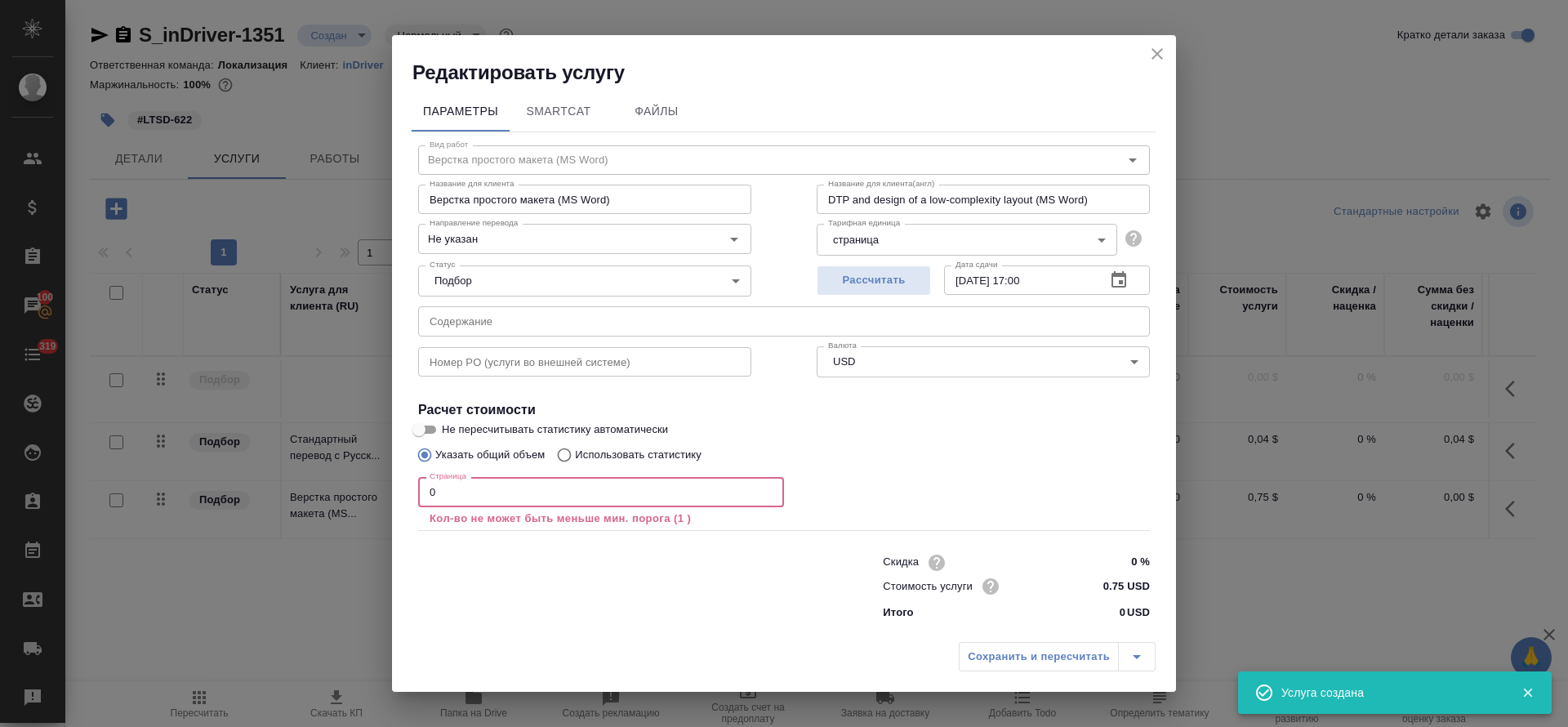
drag, startPoint x: 429, startPoint y: 481, endPoint x: 454, endPoint y: 489, distance: 26.2
click at [454, 489] on input "0" at bounding box center [600, 492] width 366 height 29
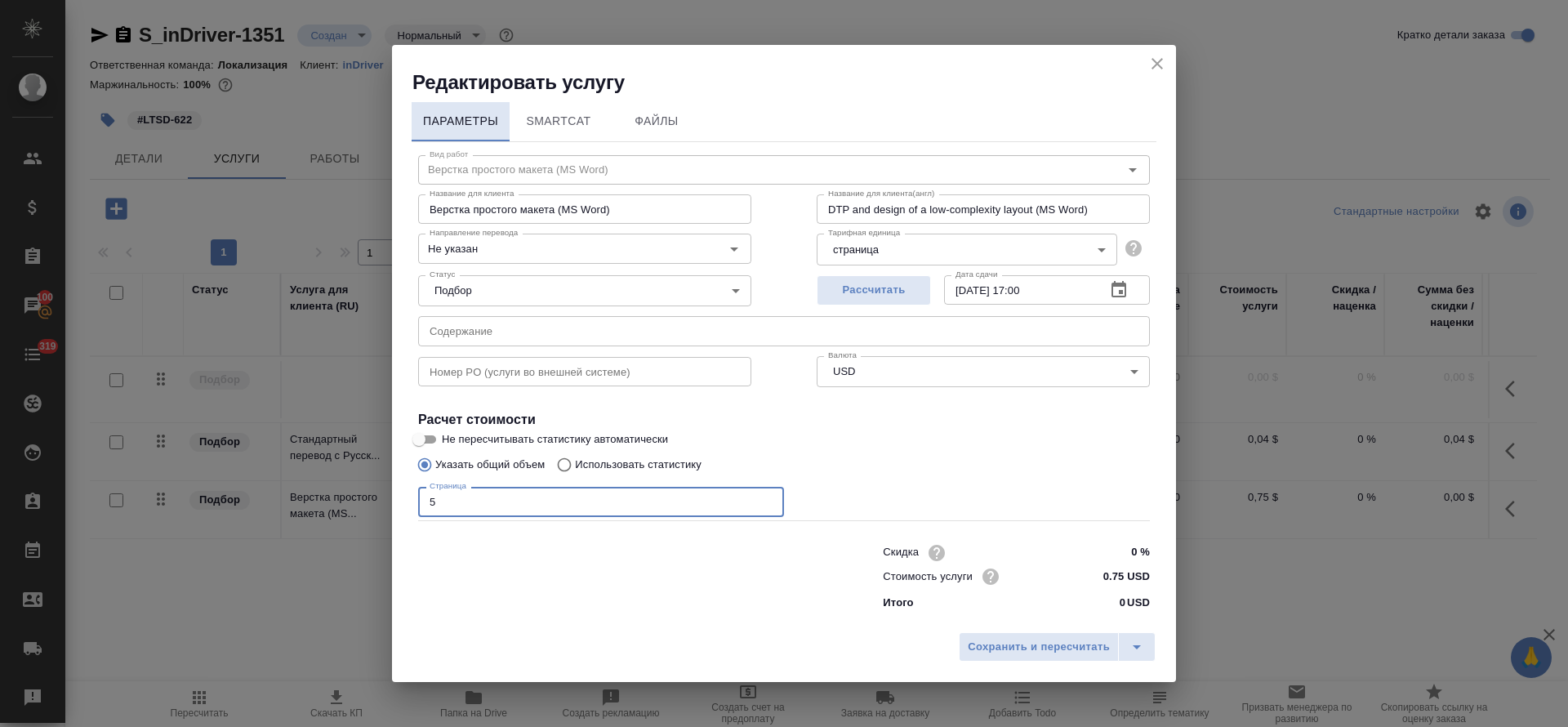
type input "5"
click at [493, 349] on div "Номер PO (услуги во внешней системе) Номер PO (услуги во внешней системе)" at bounding box center [584, 369] width 398 height 105
click at [499, 332] on input "text" at bounding box center [783, 331] width 731 height 29
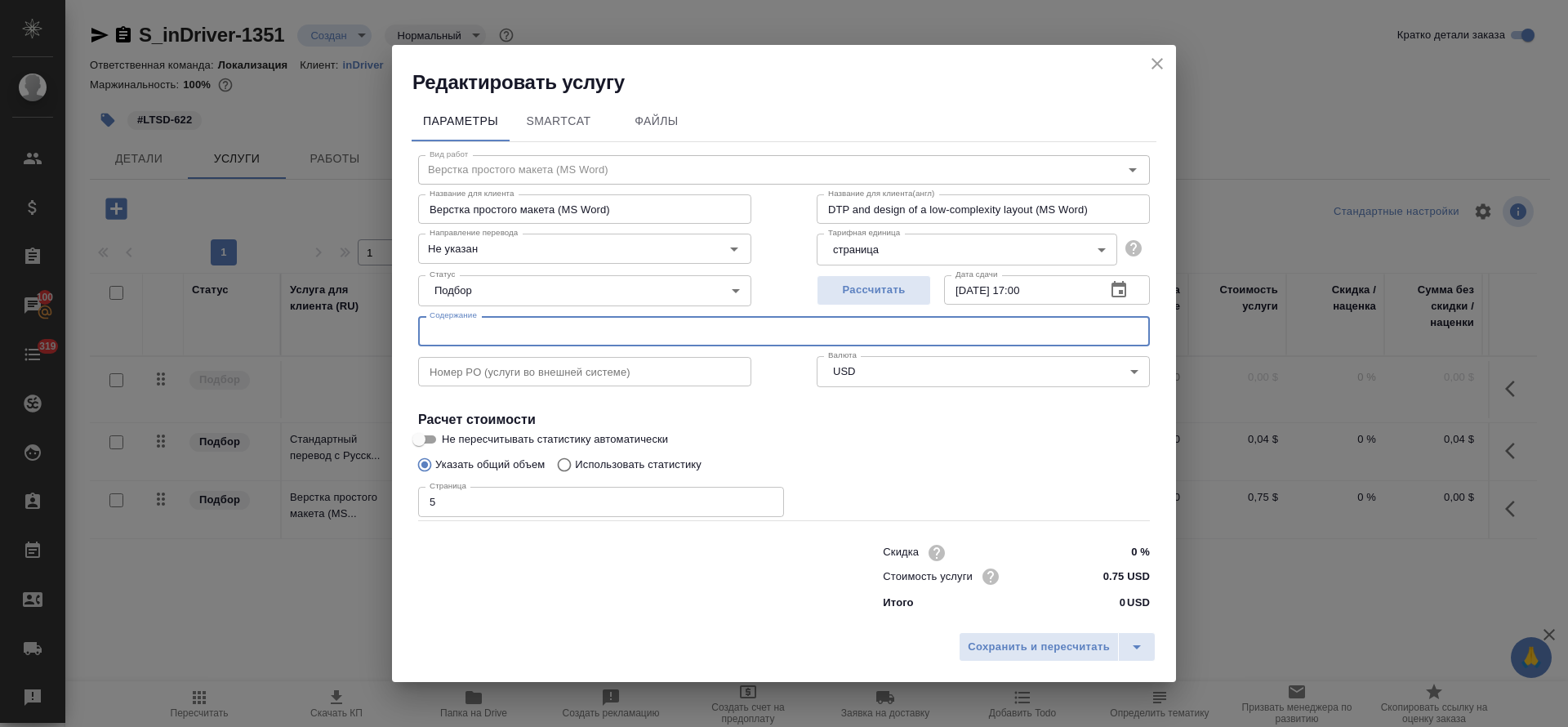
paste input "https://indriver.atlassian.net/browse/LTSD-622?actionerId=557058%3Af58131cb-b67…"
type input "https://indriver.atlassian.net/browse/LTSD-622?actionerId=557058%3Af58131cb-b67…"
click at [986, 638] on span "Сохранить и пересчитать" at bounding box center [1038, 648] width 142 height 19
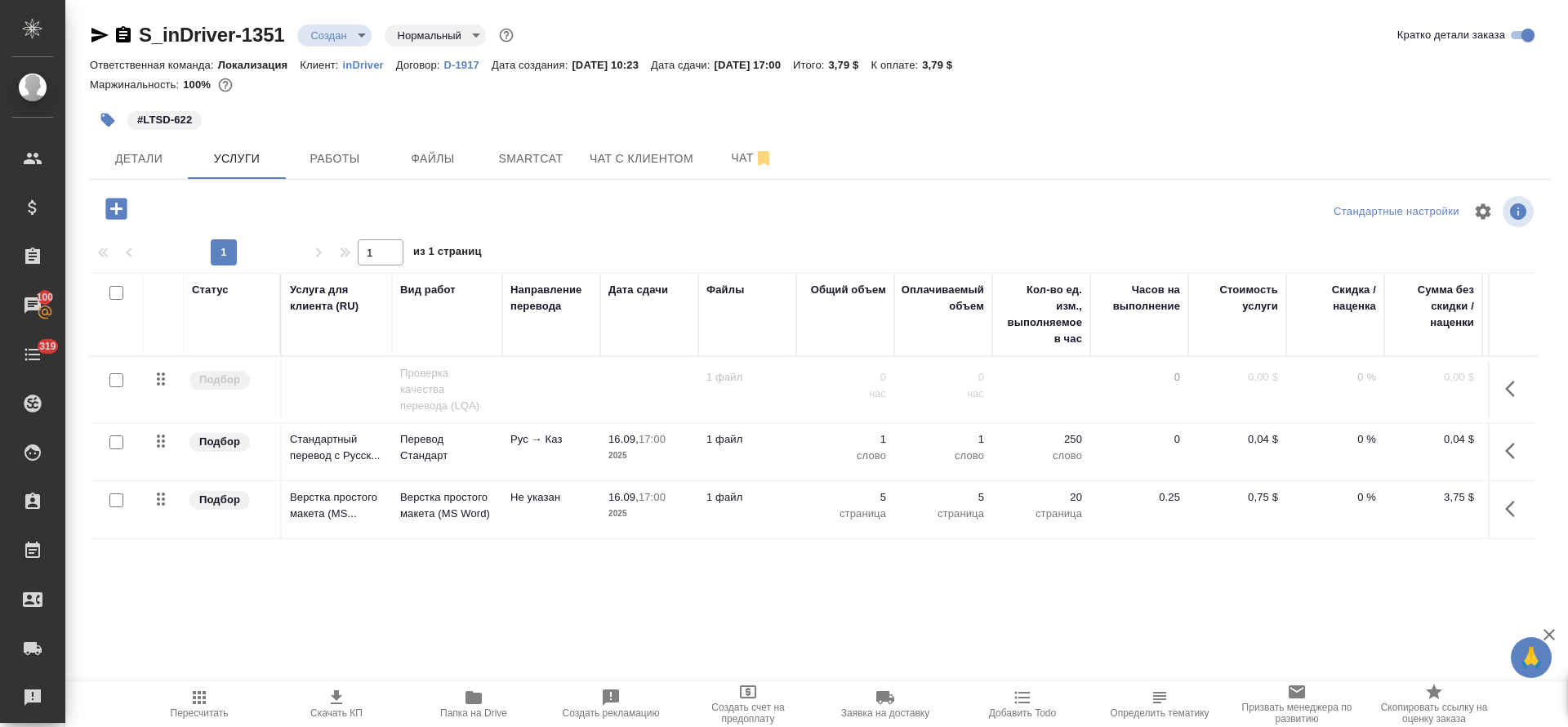
click at [329, 180] on div "S_inDriver-1351 Создан new Нормальный normal Кратко детали заказа Ответственная…" at bounding box center [820, 332] width 1478 height 666
click at [335, 169] on button "Работы" at bounding box center [335, 158] width 98 height 40
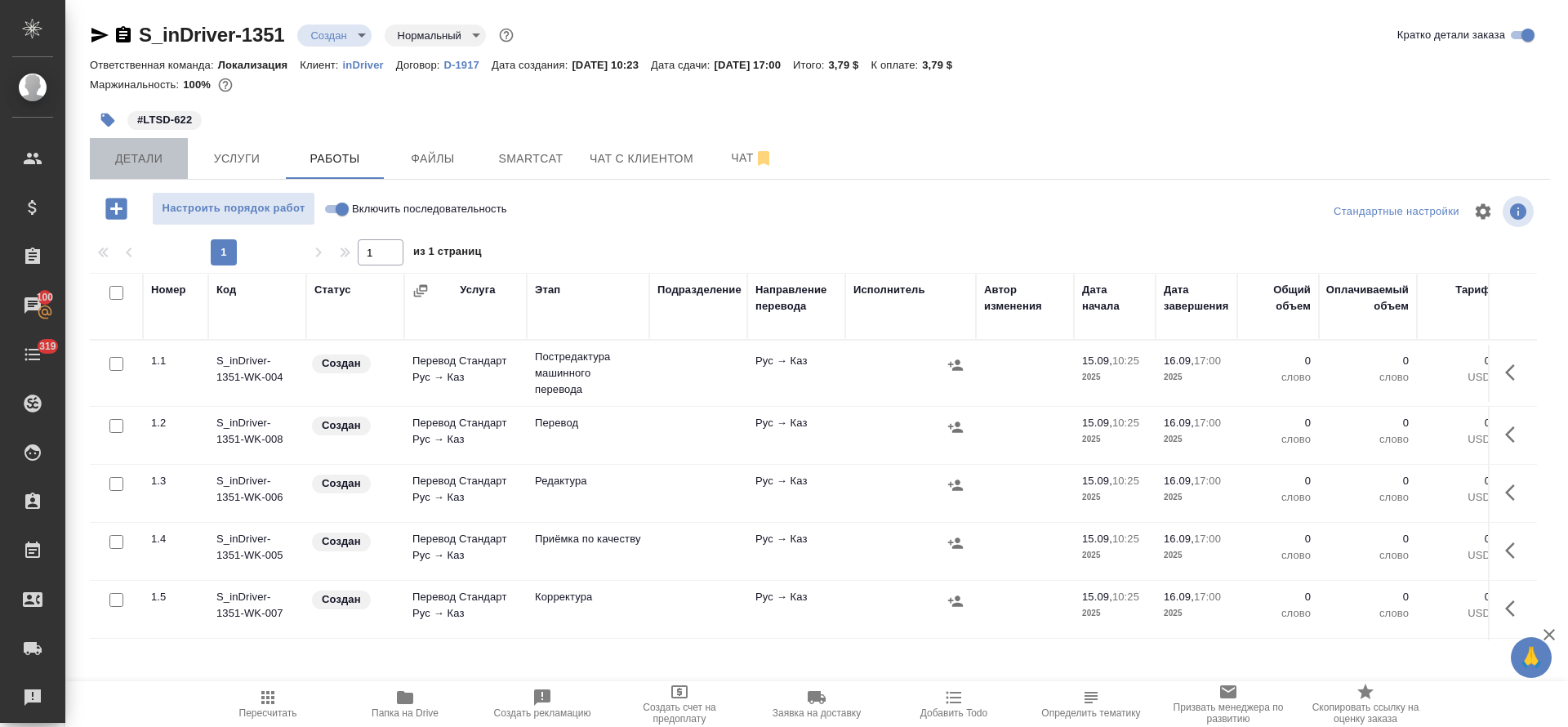
click at [162, 166] on span "Детали" at bounding box center [138, 159] width 78 height 21
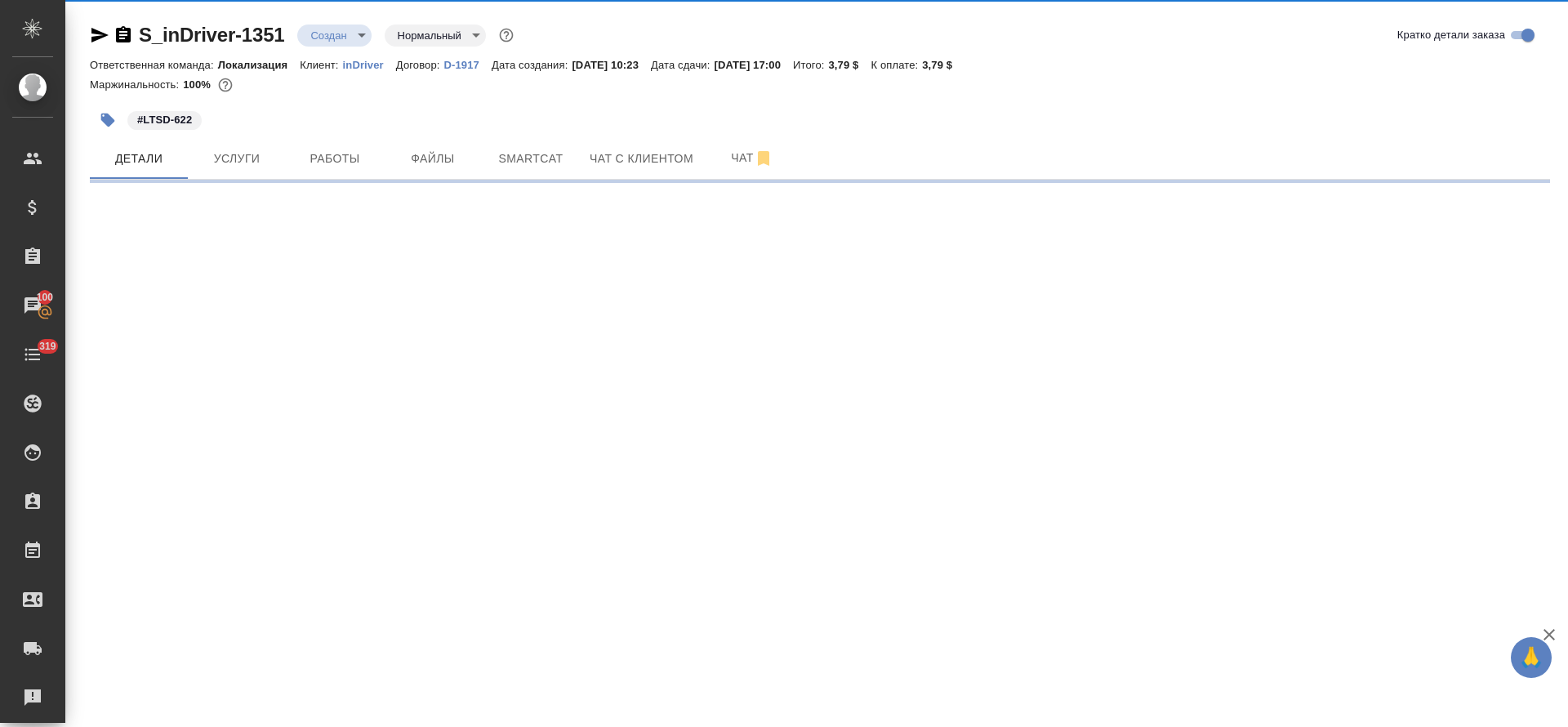
select select "RU"
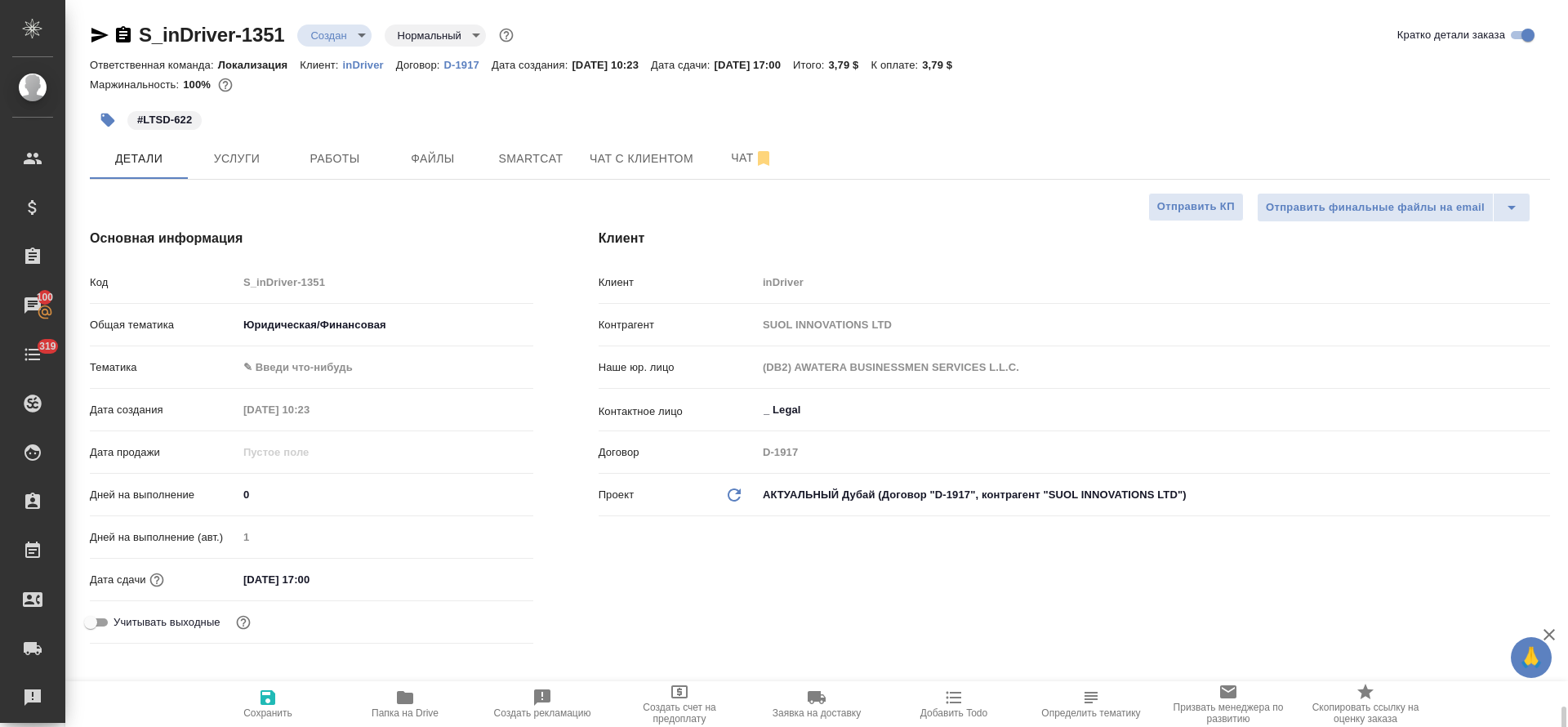
click at [262, 706] on icon "button" at bounding box center [267, 698] width 20 height 20
type textarea "x"
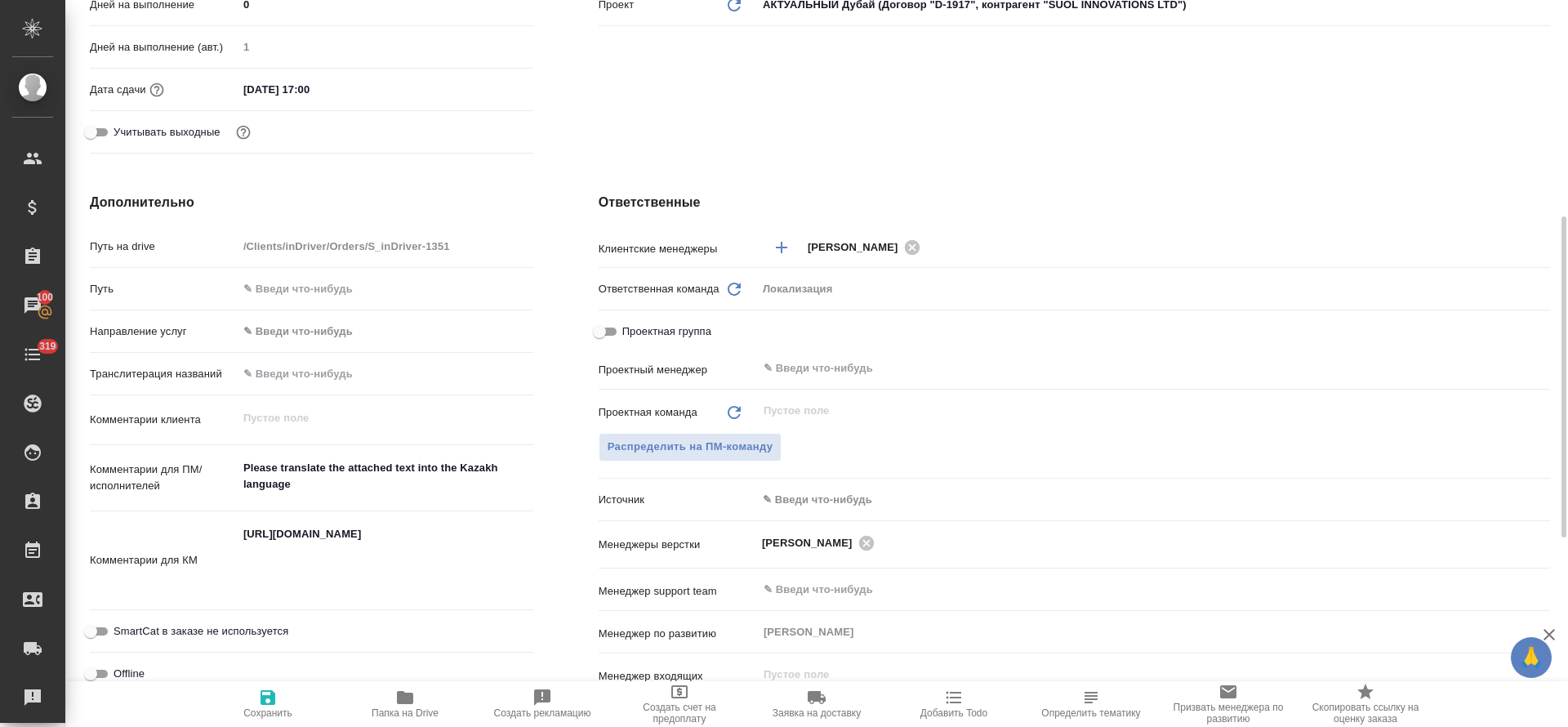
type textarea "x"
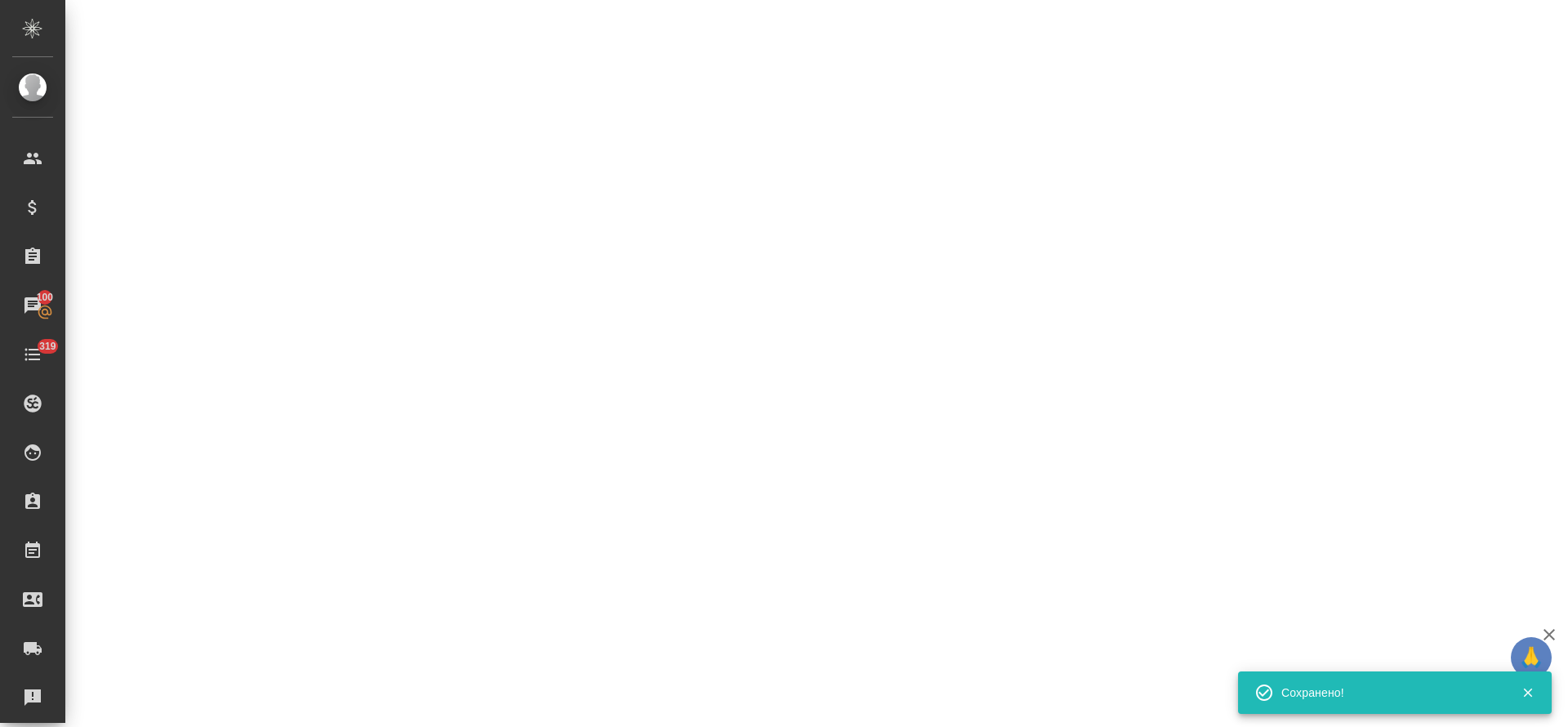
select select "RU"
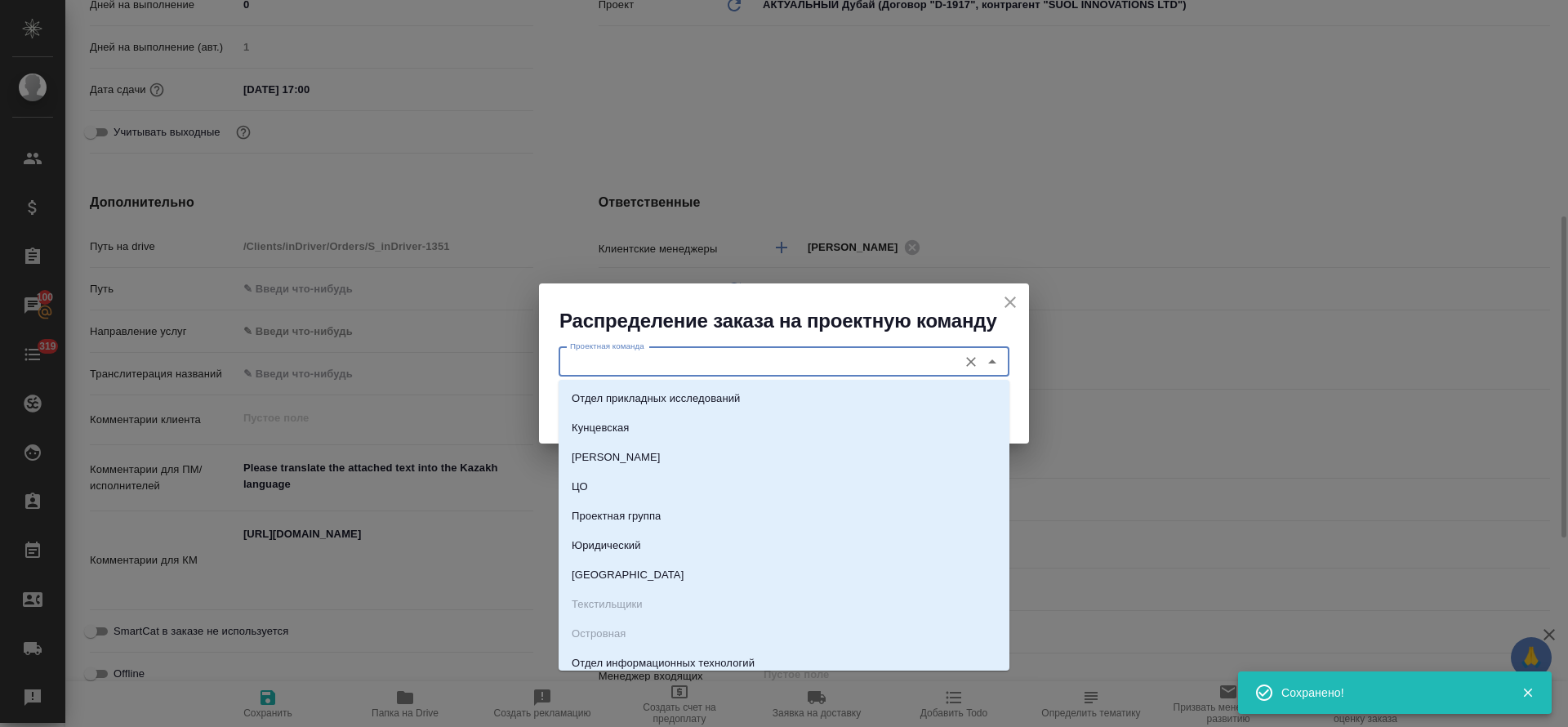
type textarea "x"
click at [733, 544] on li "Юридический" at bounding box center [783, 545] width 451 height 29
type input "Юридический"
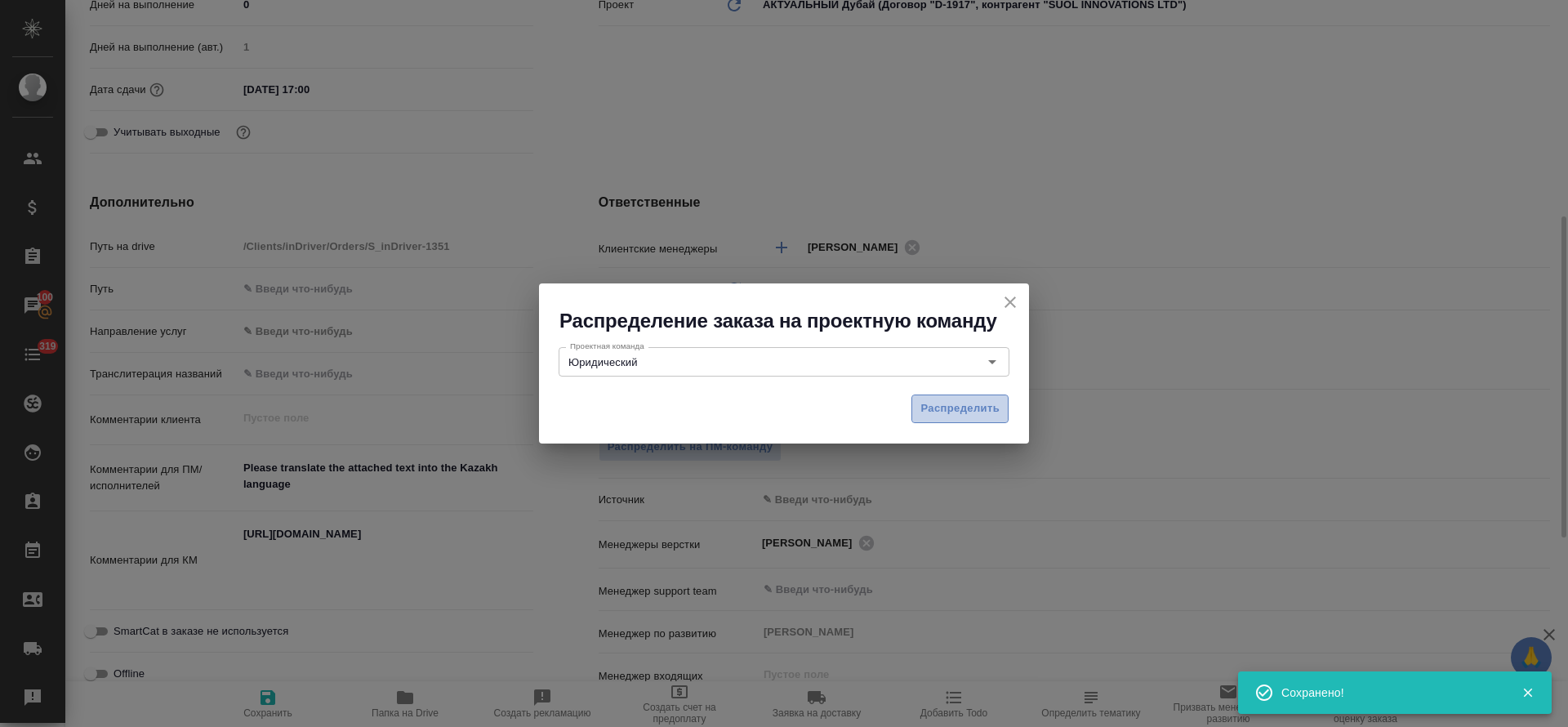
click at [1006, 413] on button "Распределить" at bounding box center [959, 409] width 97 height 28
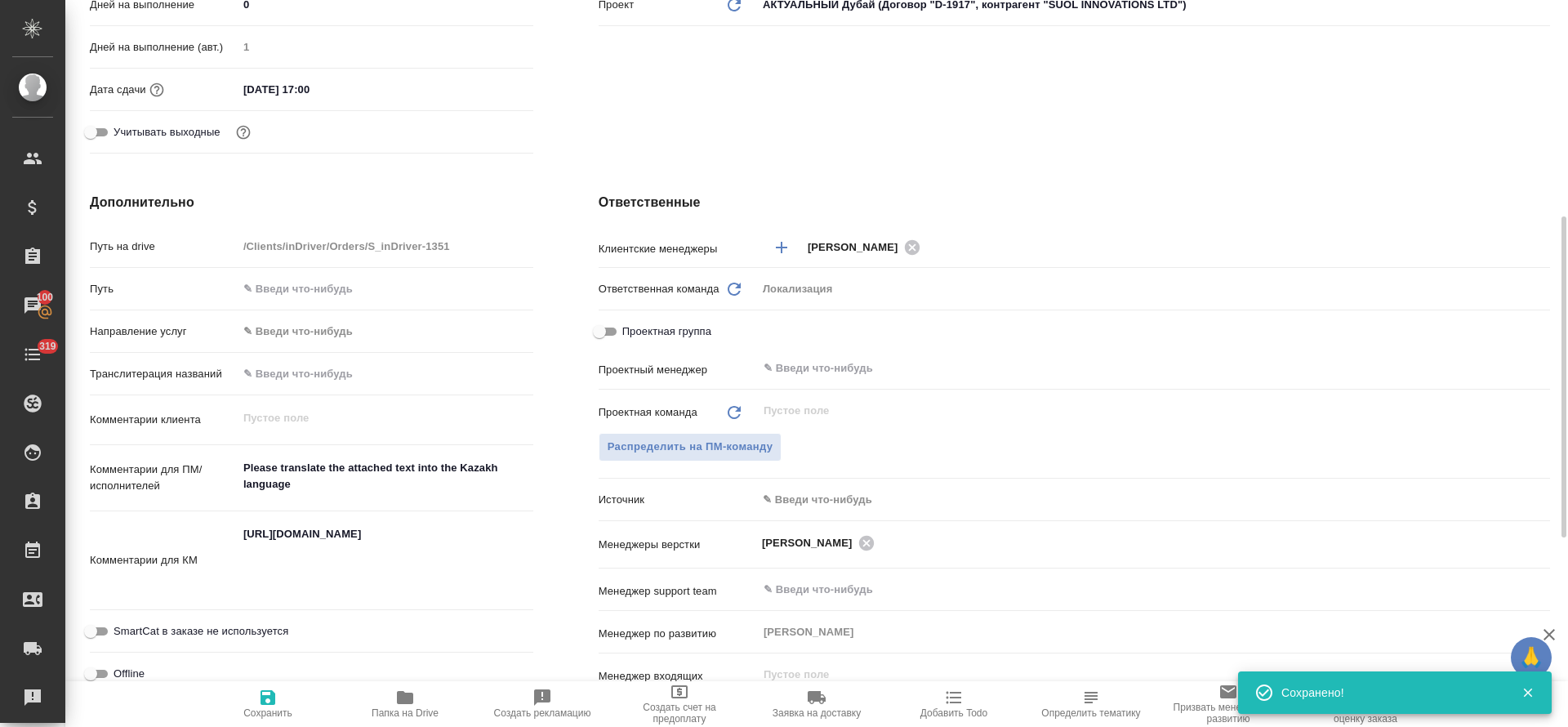
type textarea "x"
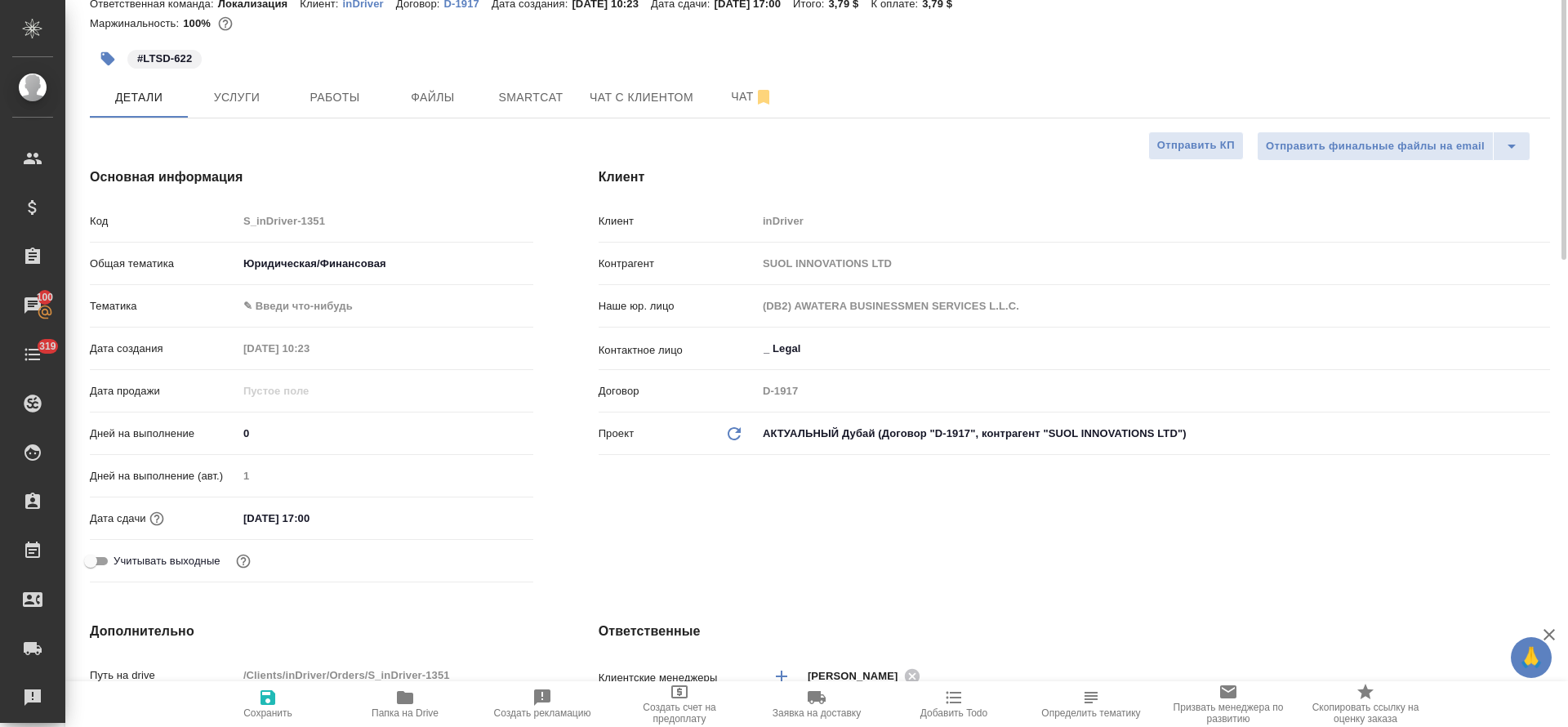
scroll to position [0, 0]
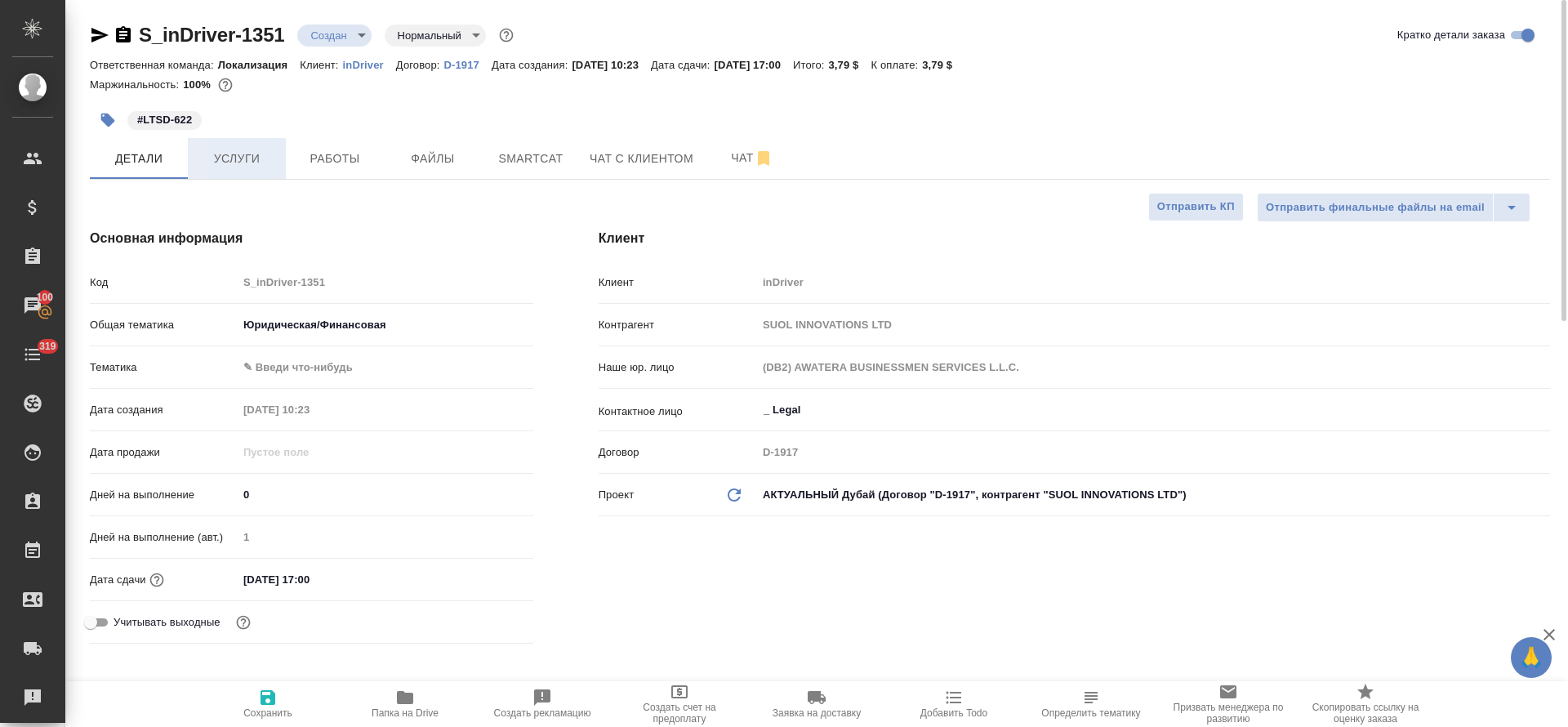
click at [253, 167] on span "Услуги" at bounding box center [236, 159] width 78 height 21
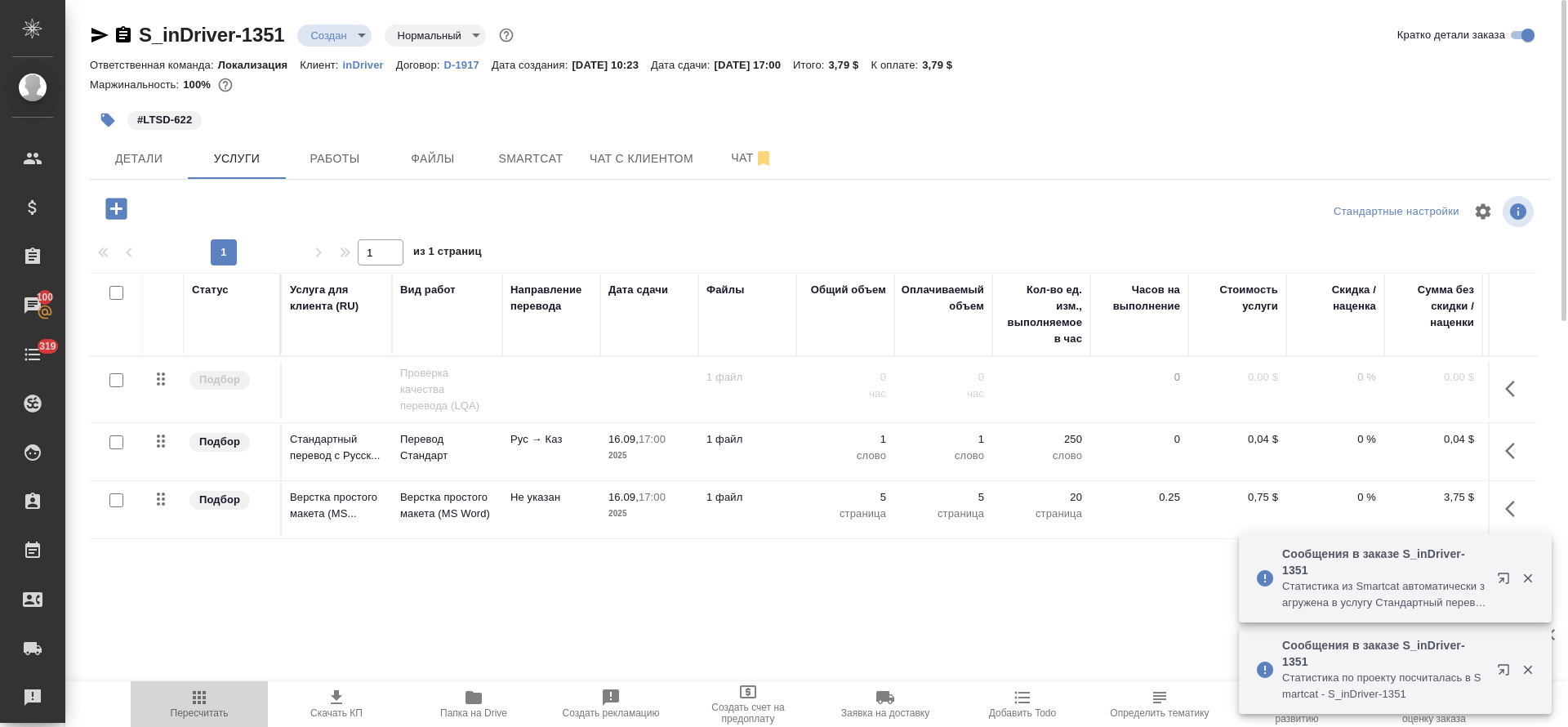
click at [207, 698] on icon "button" at bounding box center [199, 698] width 20 height 20
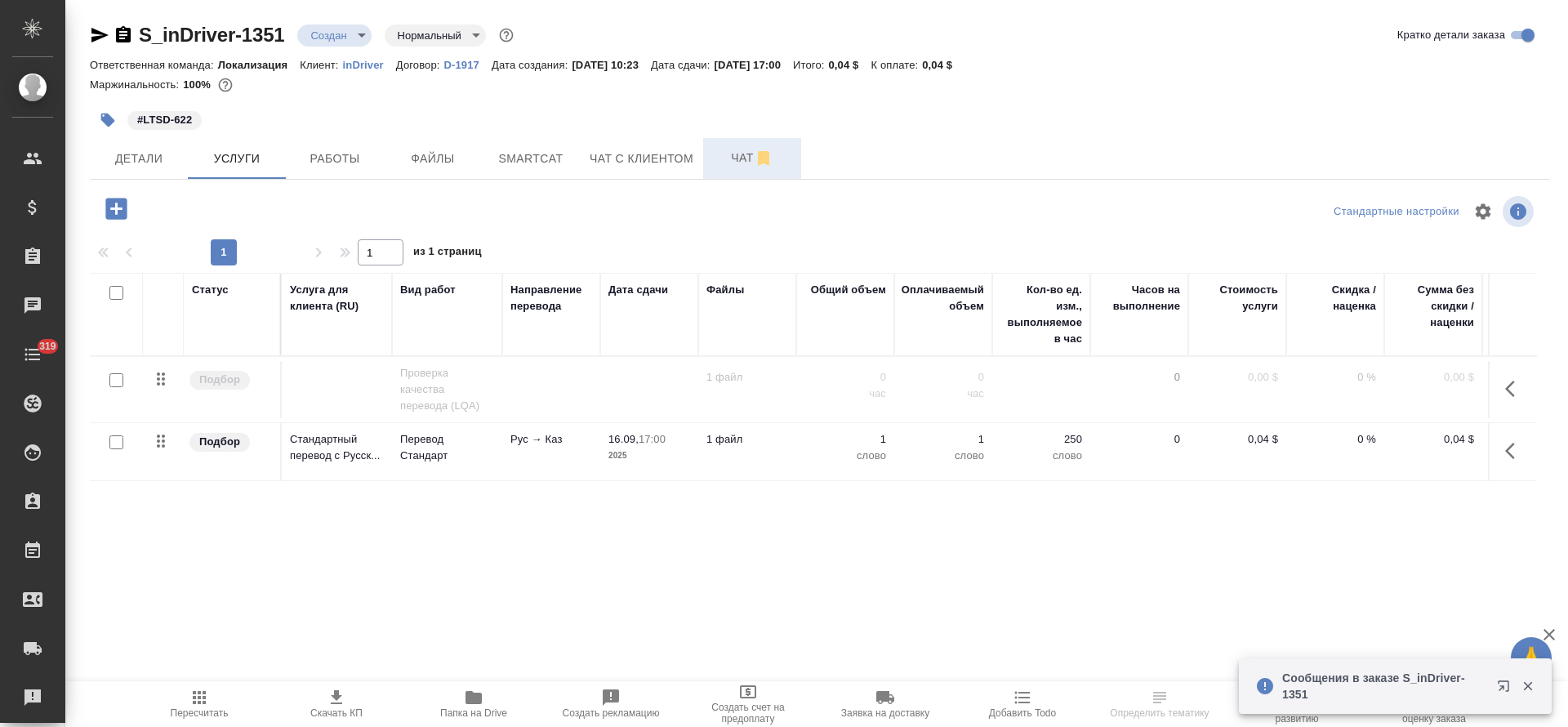
click at [718, 159] on span "Чат" at bounding box center [751, 158] width 78 height 21
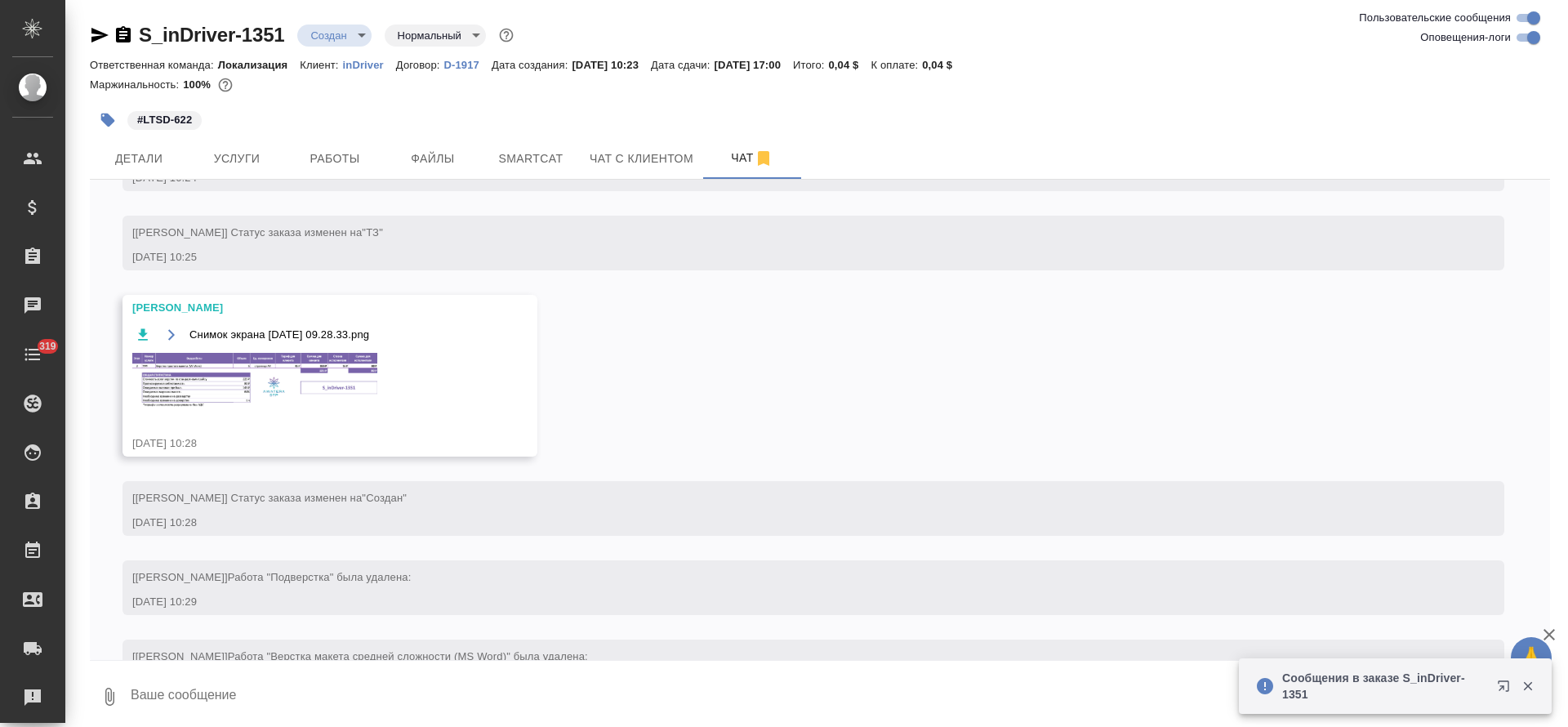
scroll to position [515, 0]
click at [260, 393] on img at bounding box center [255, 375] width 245 height 54
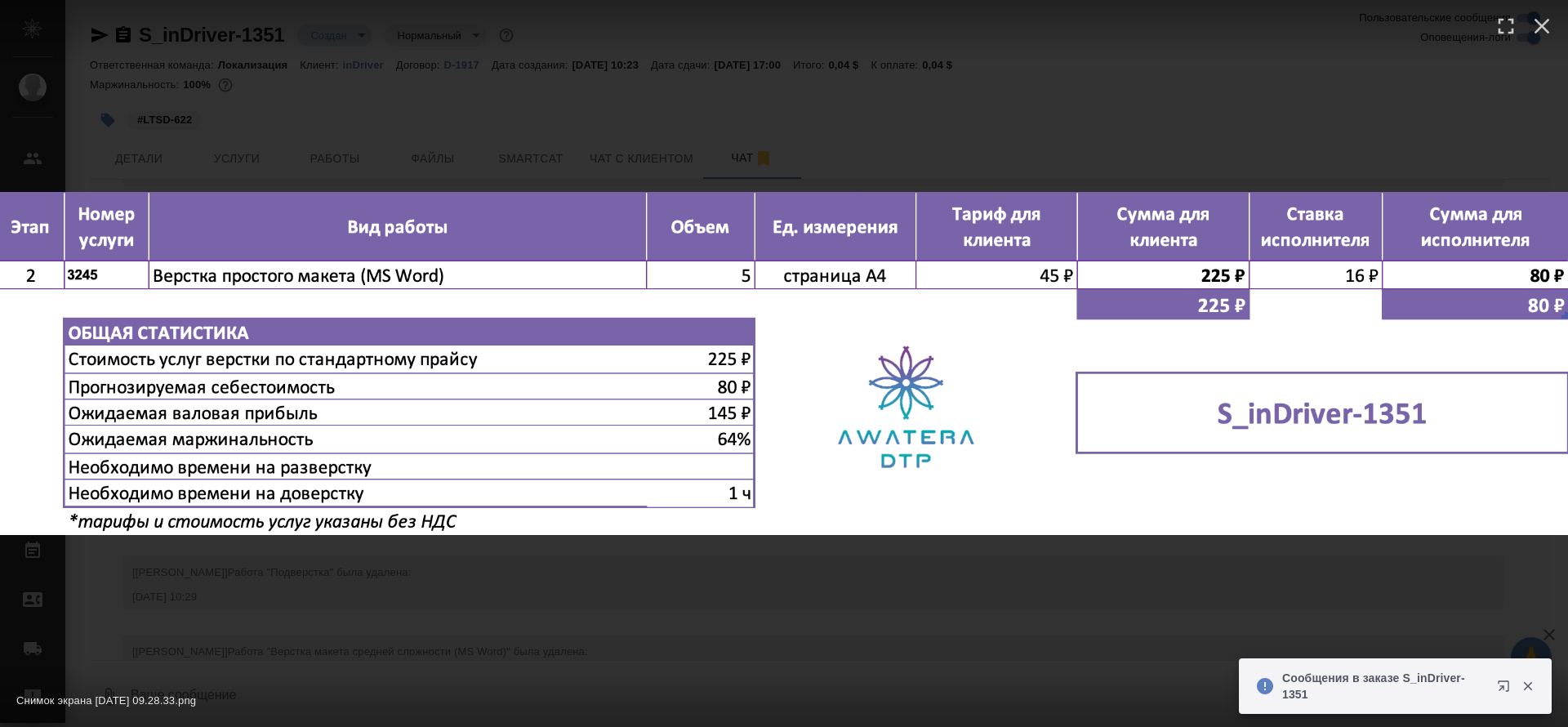
click at [568, 632] on div "Снимок экрана 2025-09-15 в 09.28.33.png 1 of 1" at bounding box center [784, 364] width 1568 height 727
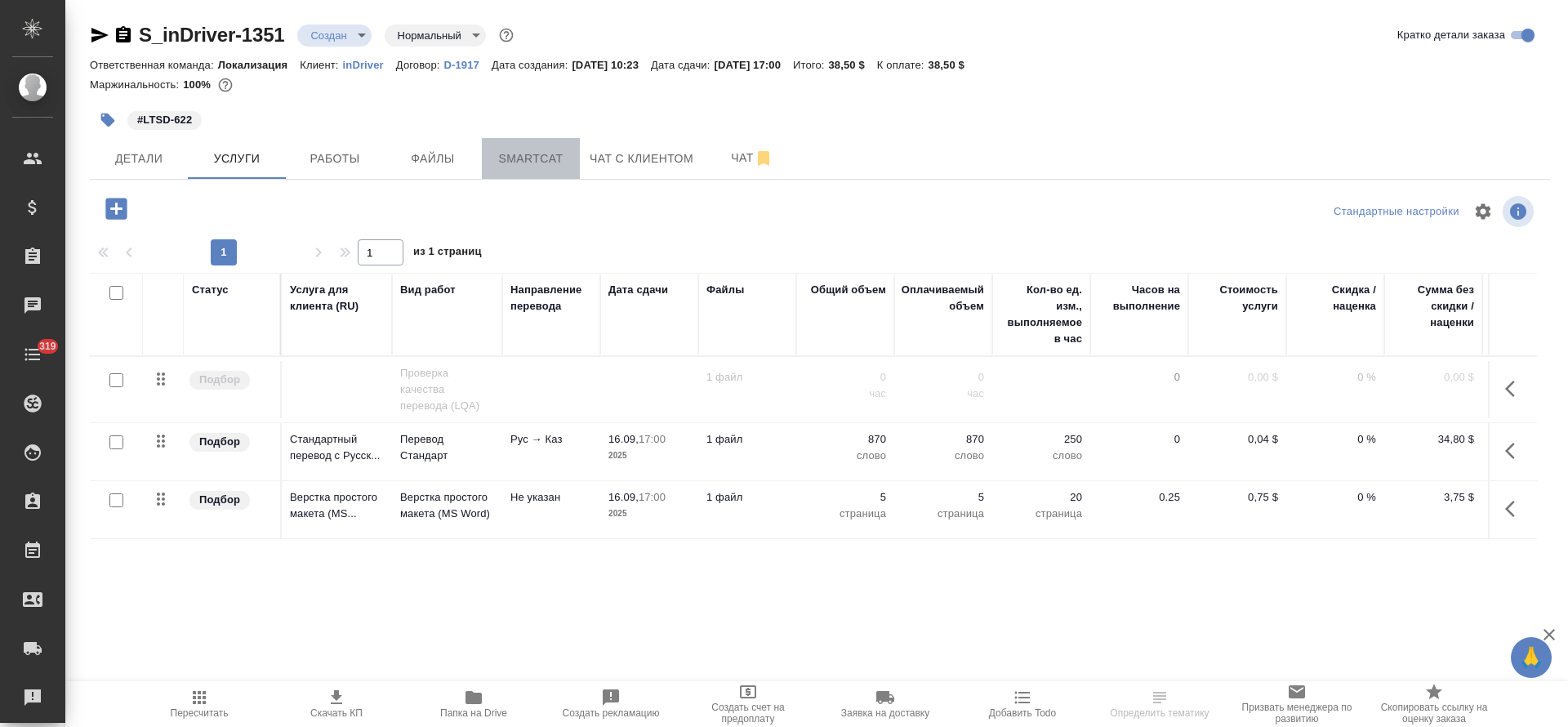
click at [493, 163] on span "Smartcat" at bounding box center [530, 159] width 78 height 21
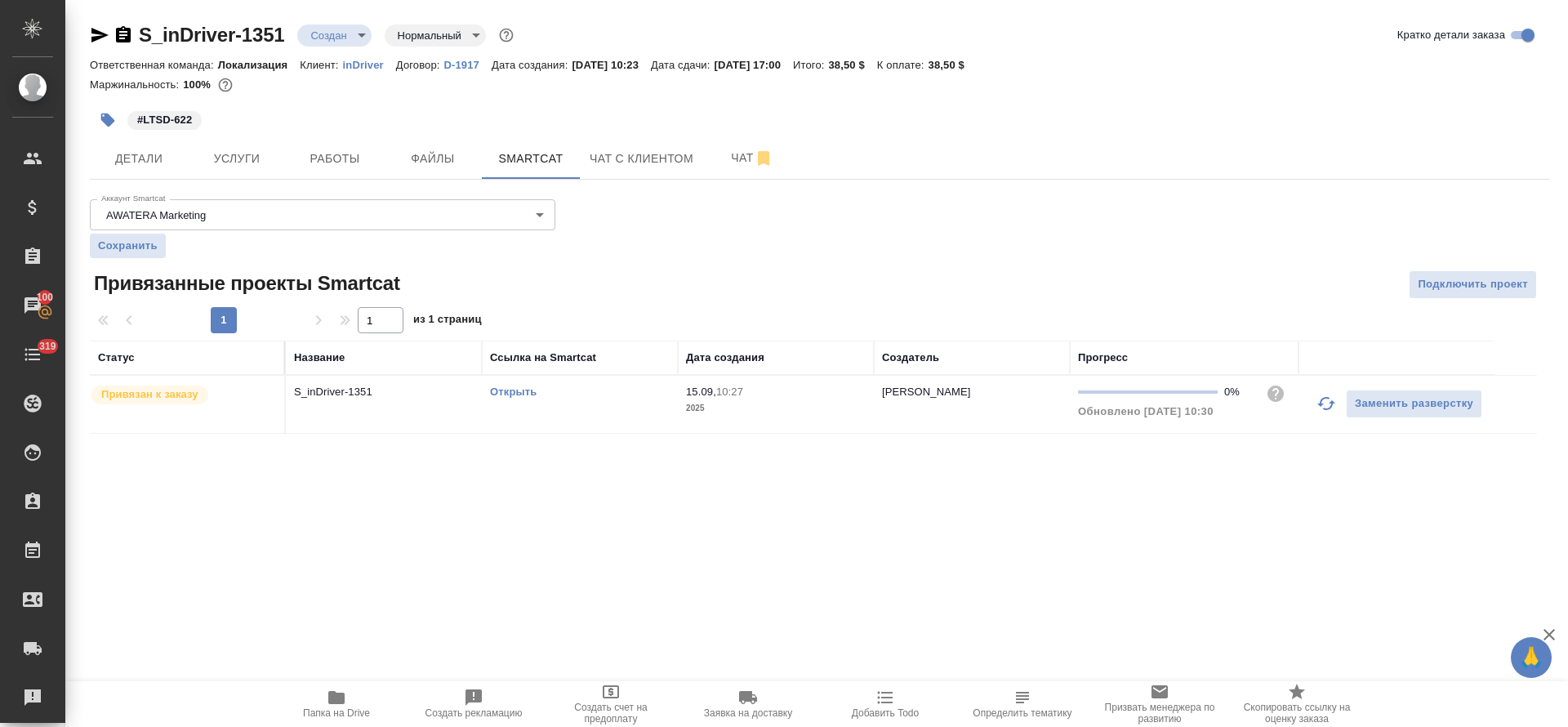
click at [361, 37] on body "🙏 .cls-1 fill:#fff; AWATERA [PERSON_NAME] Спецификации Заказы 100 Чаты 319 Todo…" at bounding box center [784, 364] width 1568 height 727
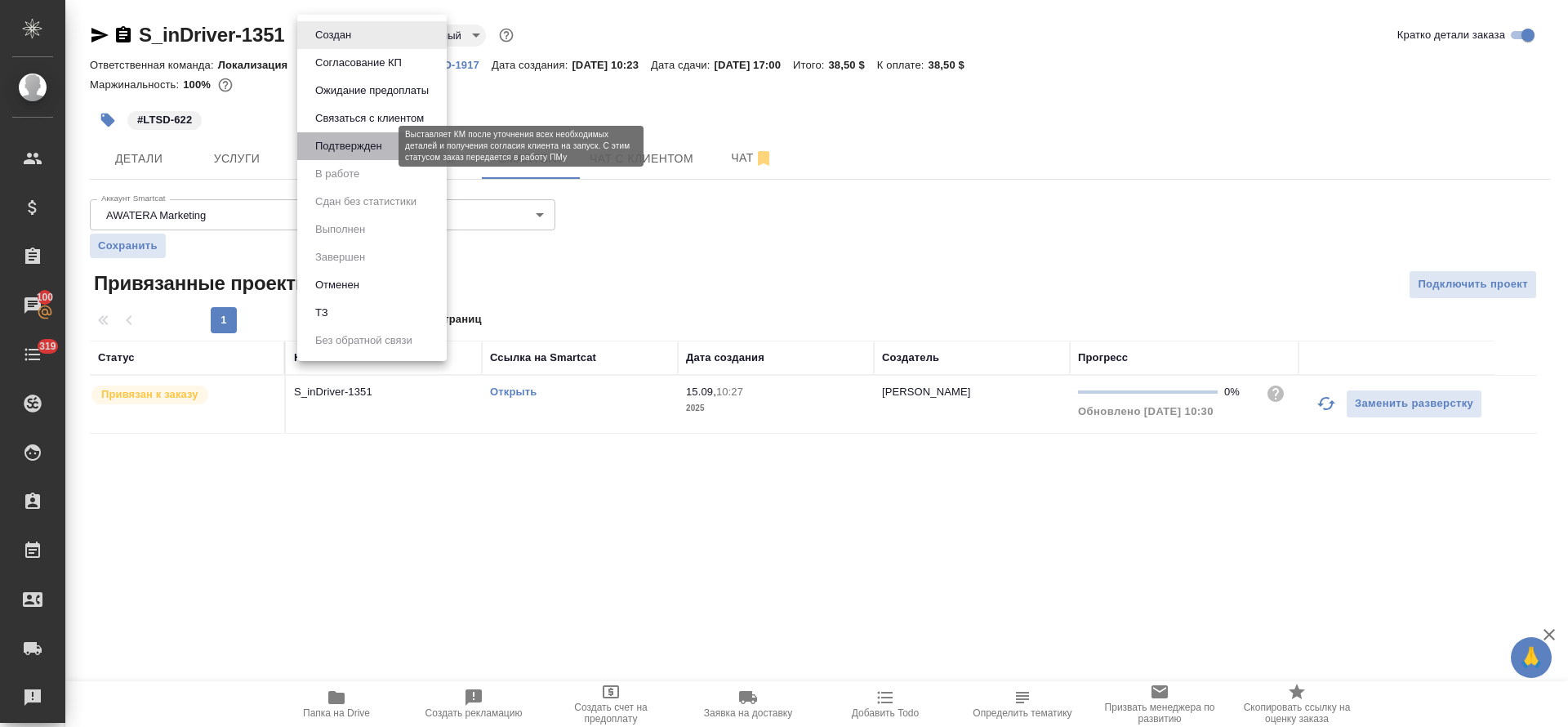
click at [348, 149] on button "Подтвержден" at bounding box center [349, 146] width 77 height 18
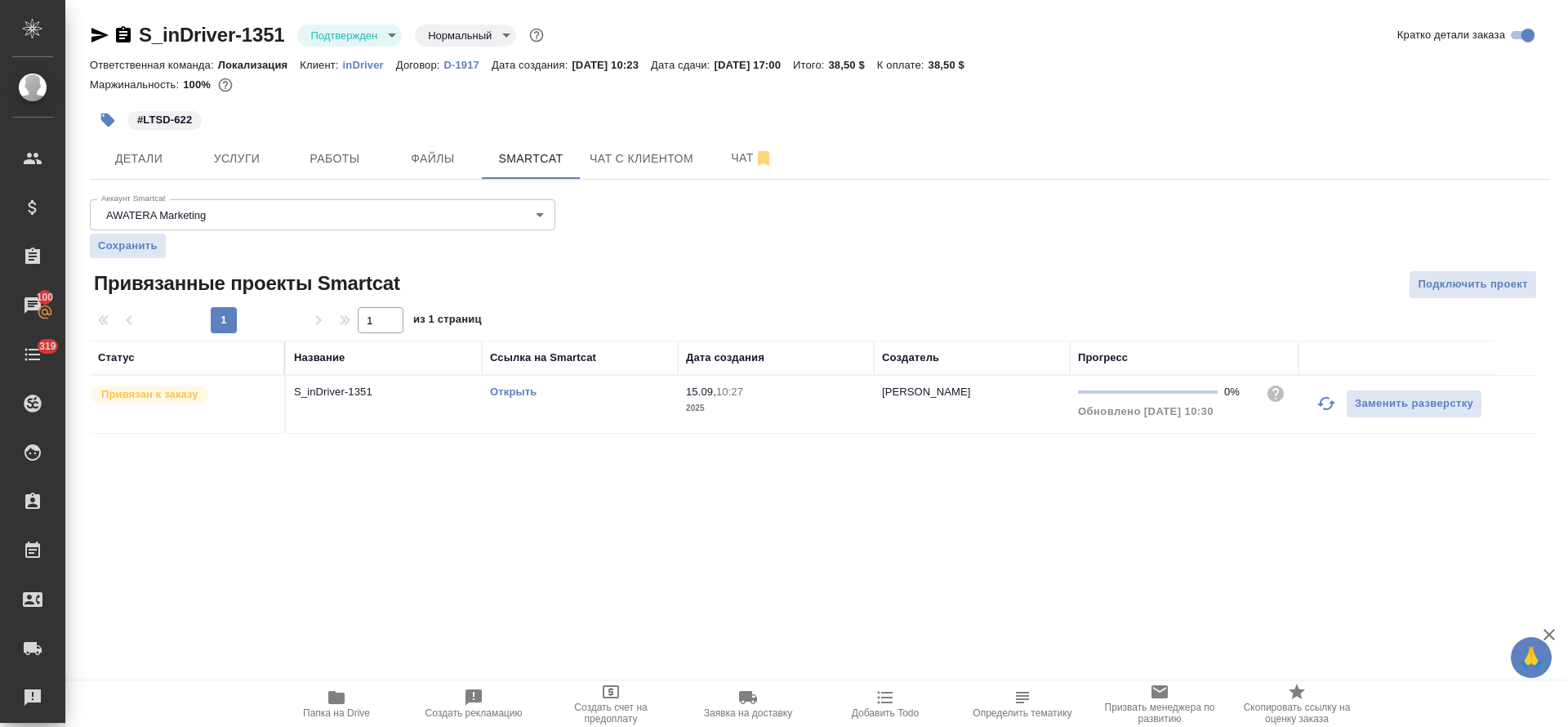
click at [509, 392] on link "Открыть" at bounding box center [513, 392] width 46 height 12
click at [135, 176] on button "Детали" at bounding box center [138, 158] width 98 height 40
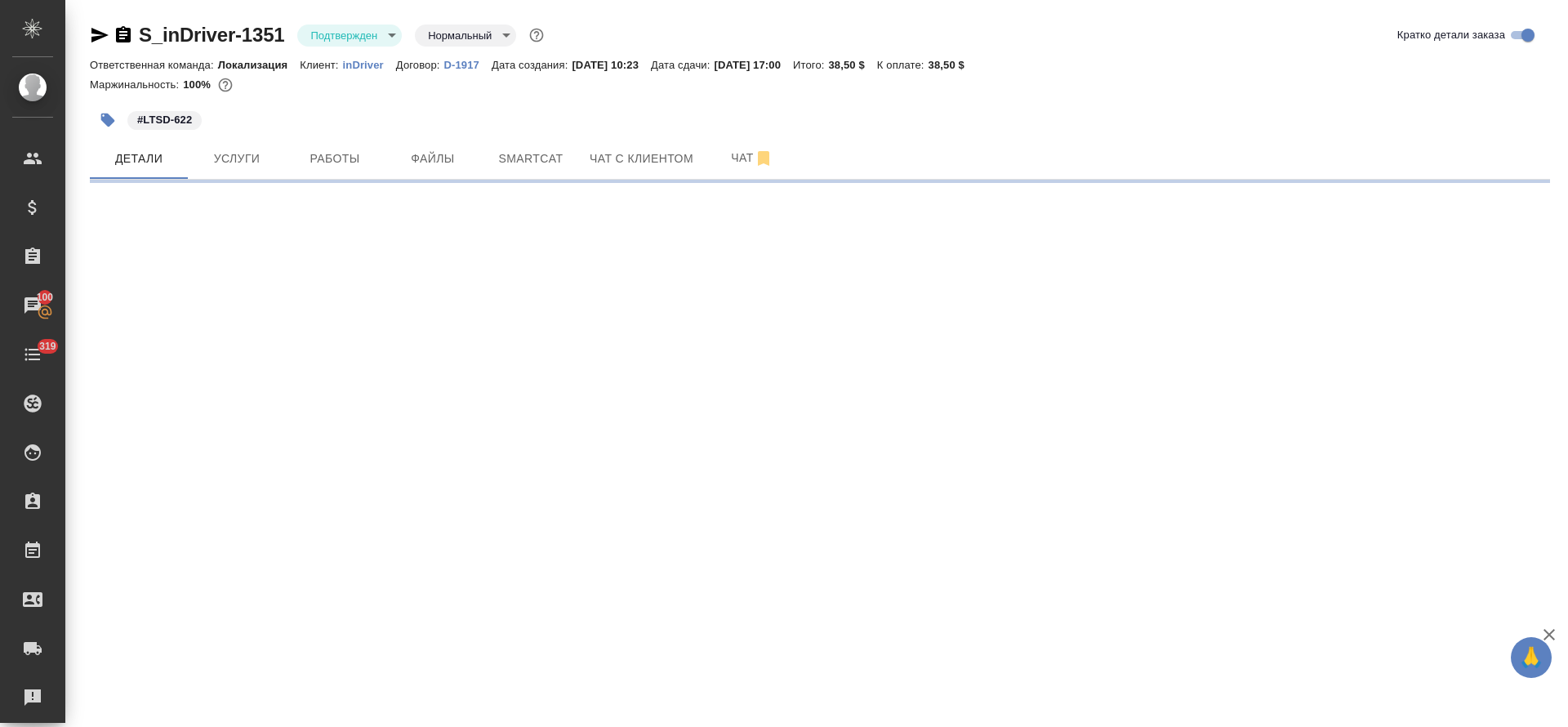
select select "RU"
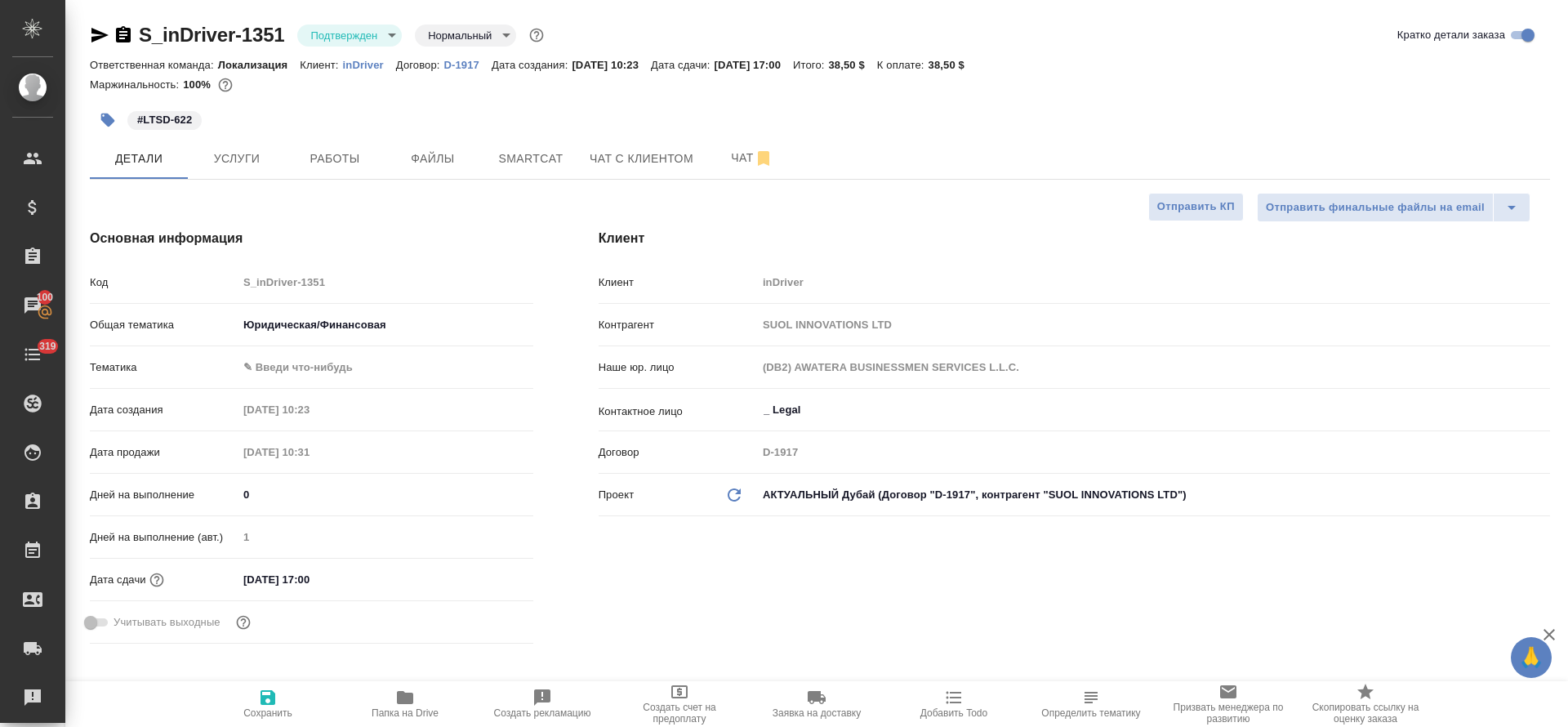
type textarea "x"
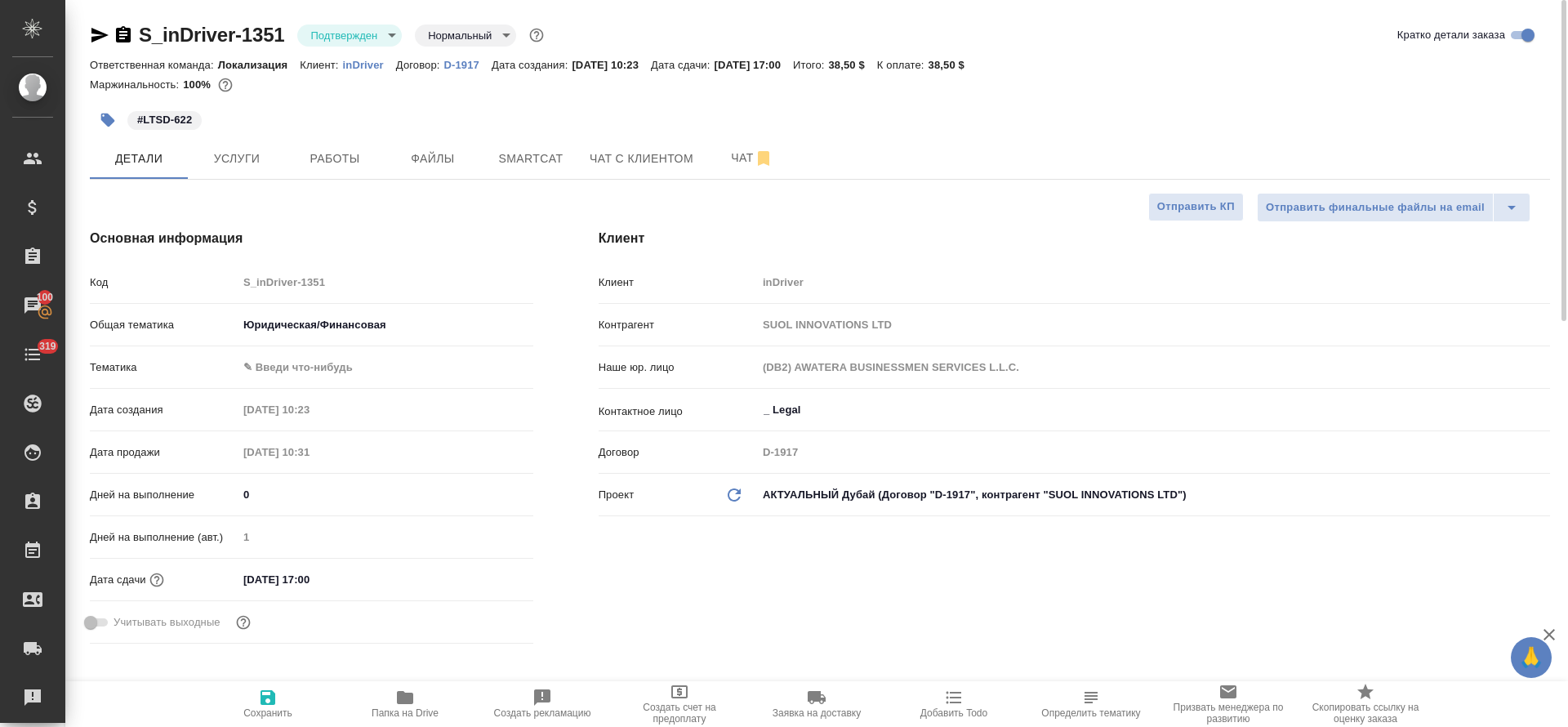
type textarea "x"
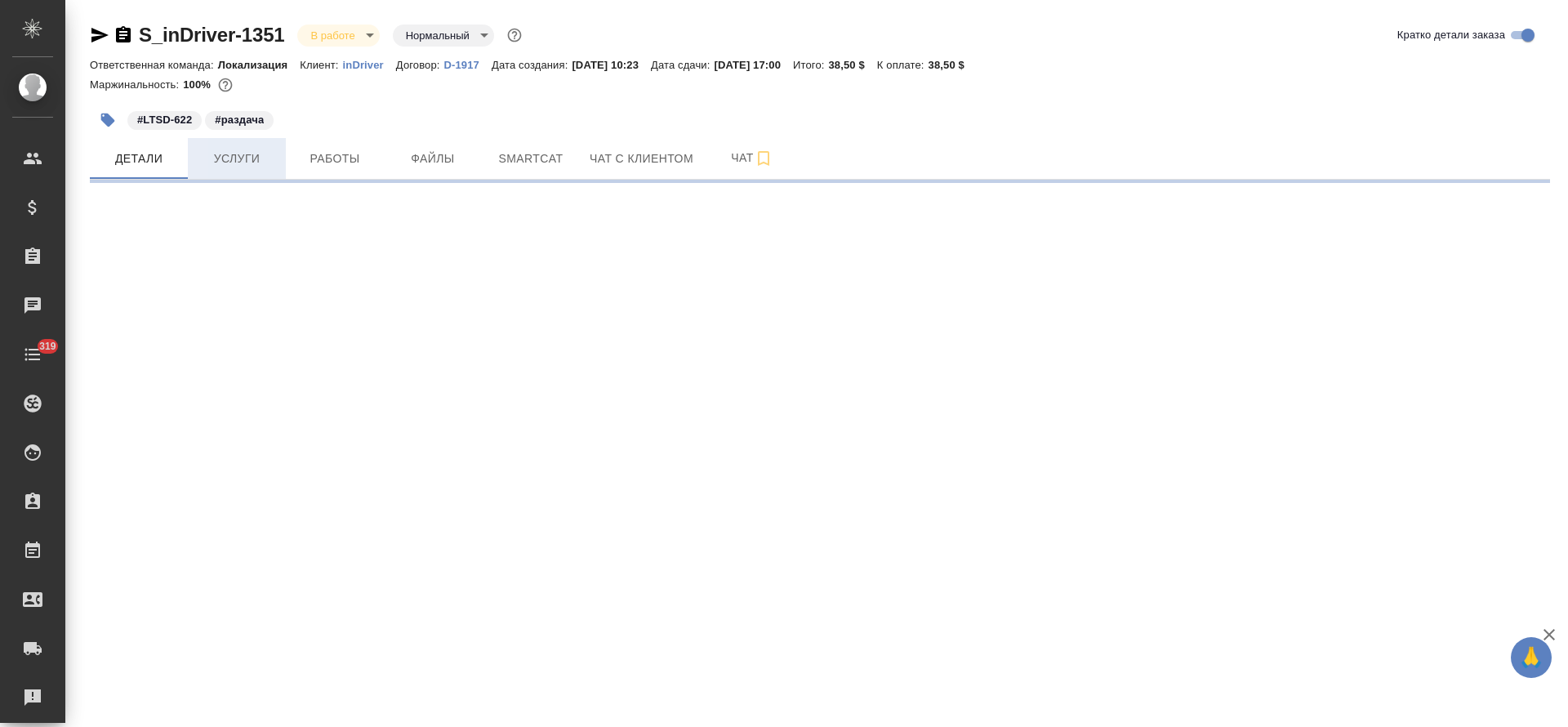
select select "RU"
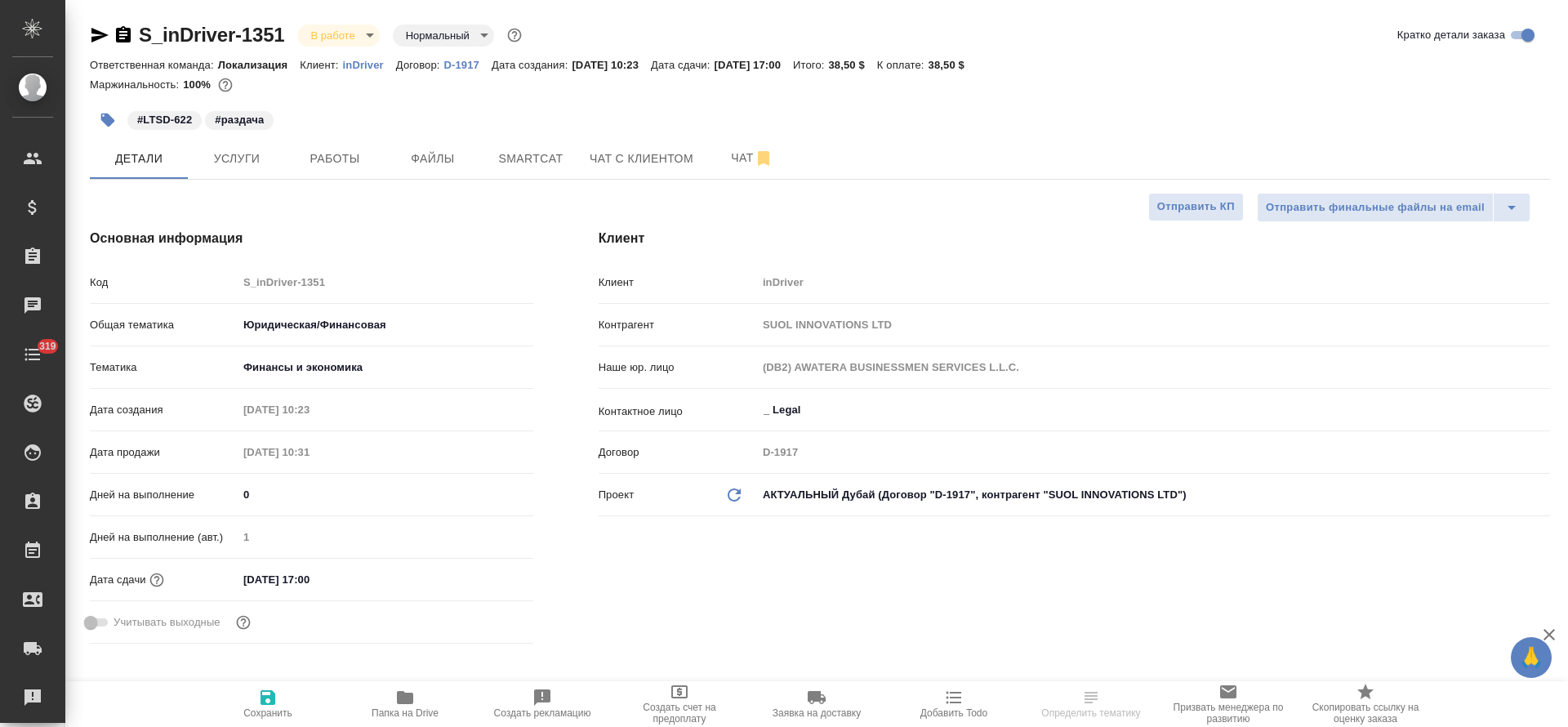
type textarea "x"
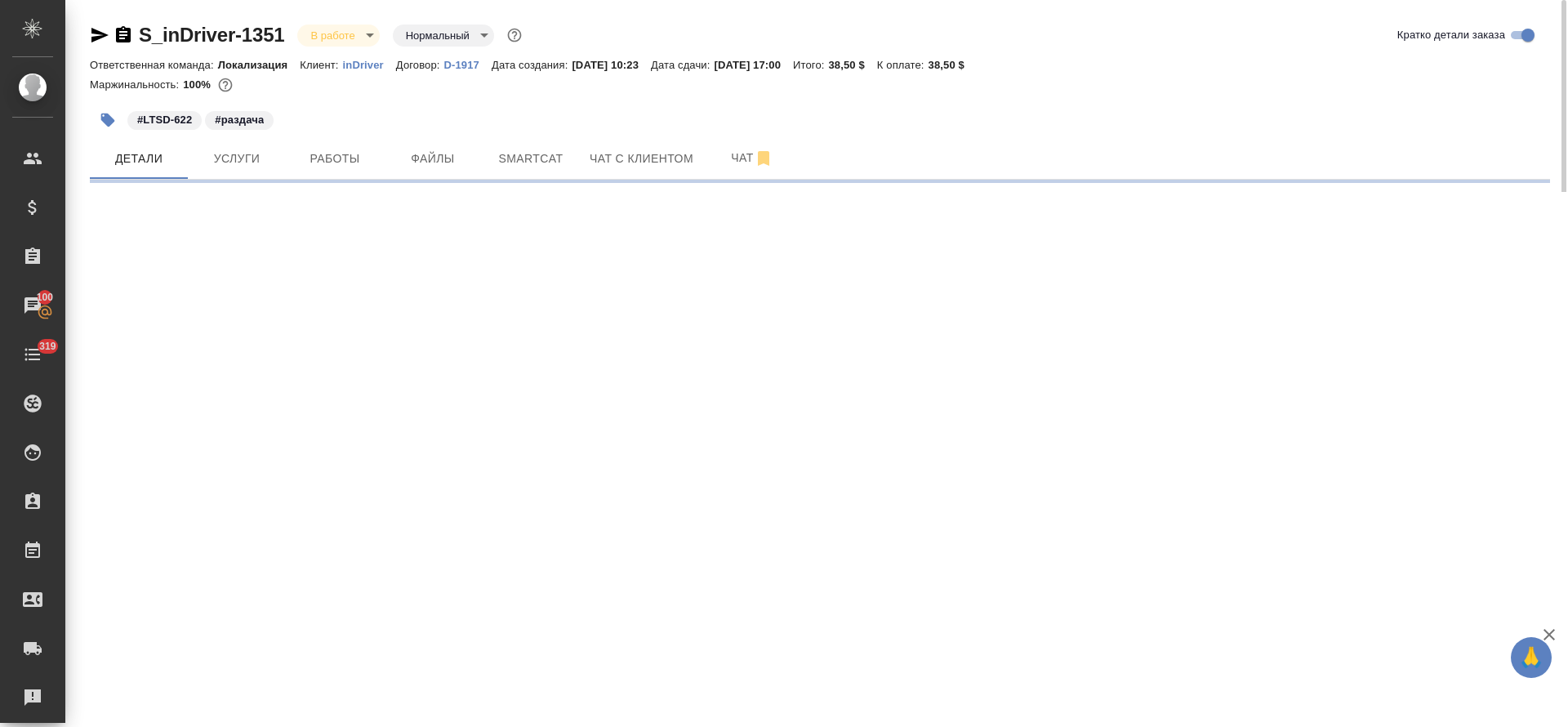
select select "RU"
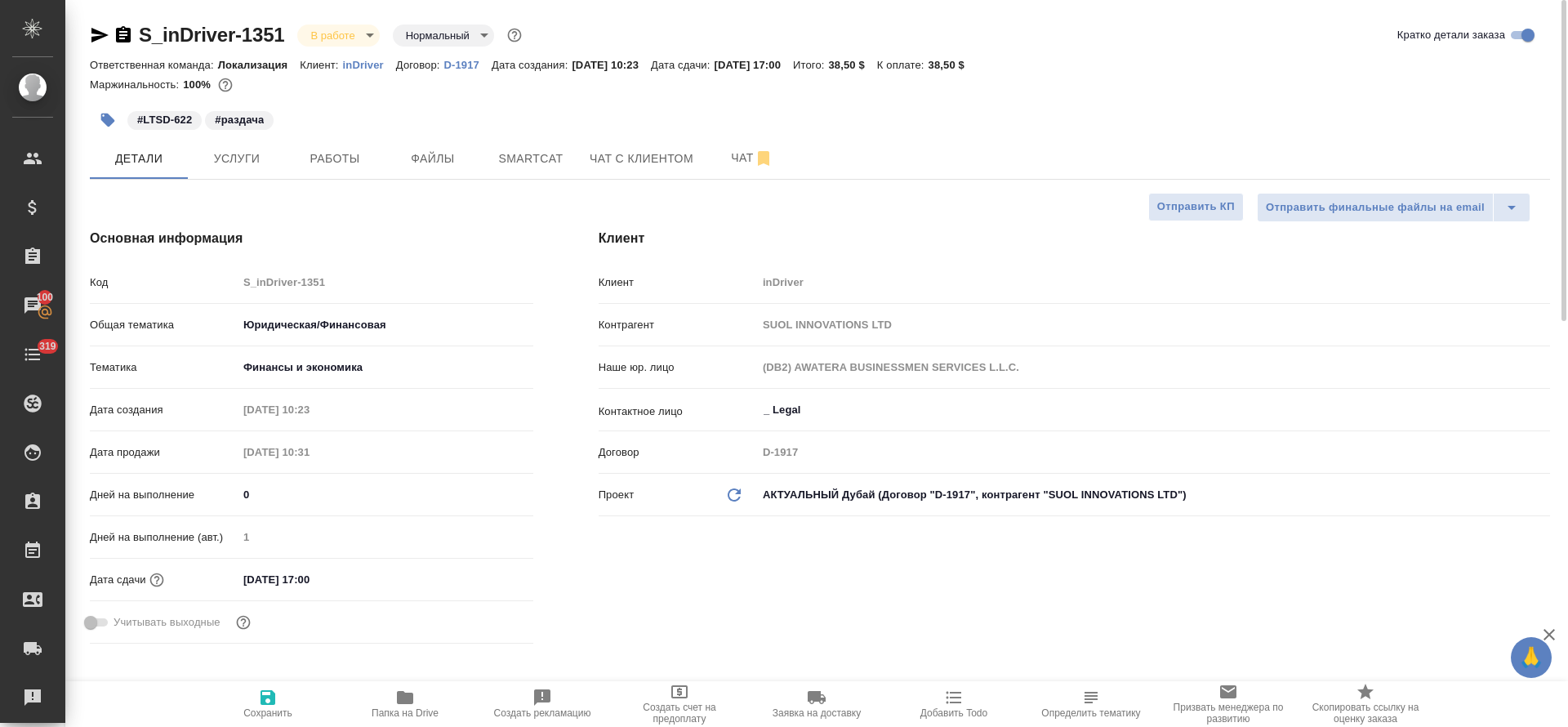
type textarea "x"
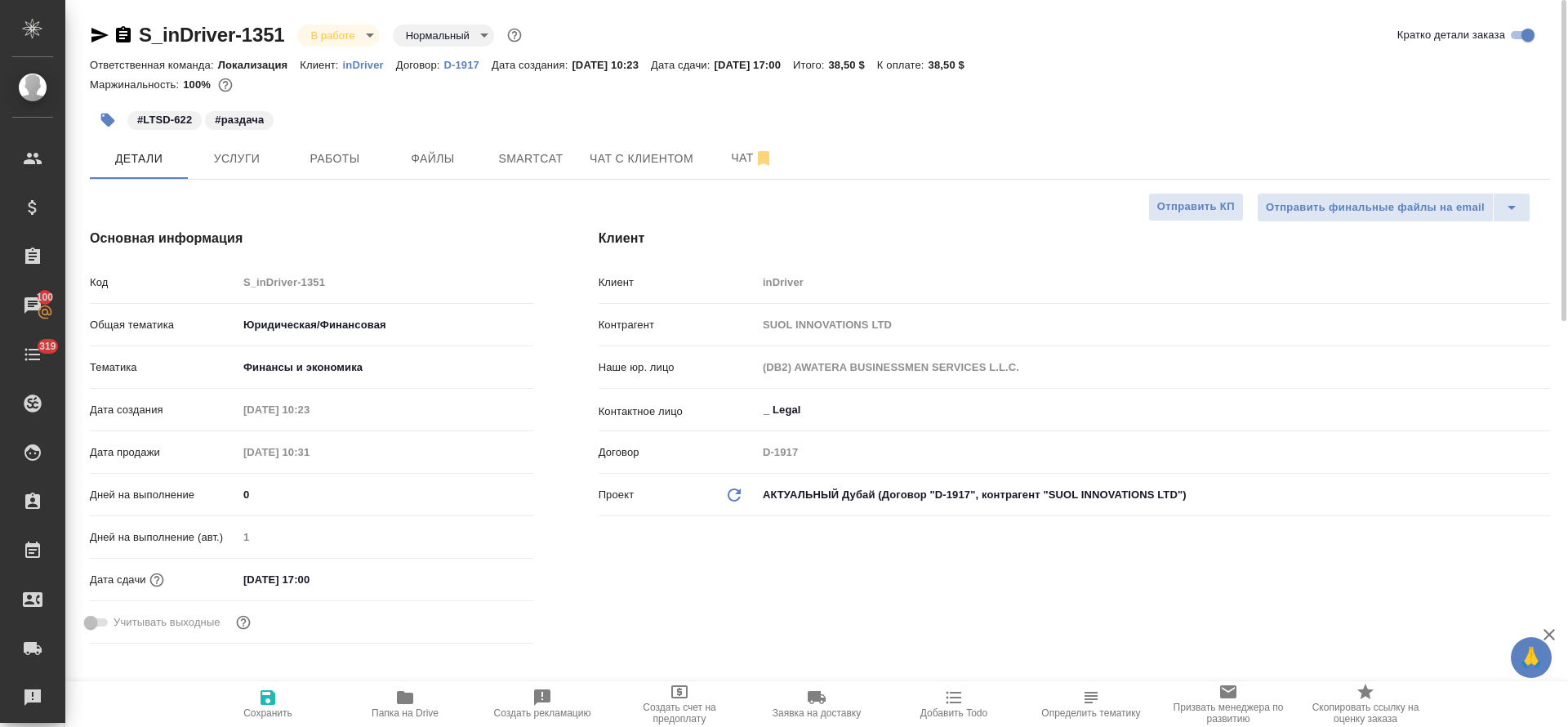
type textarea "x"
